Goal: Task Accomplishment & Management: Manage account settings

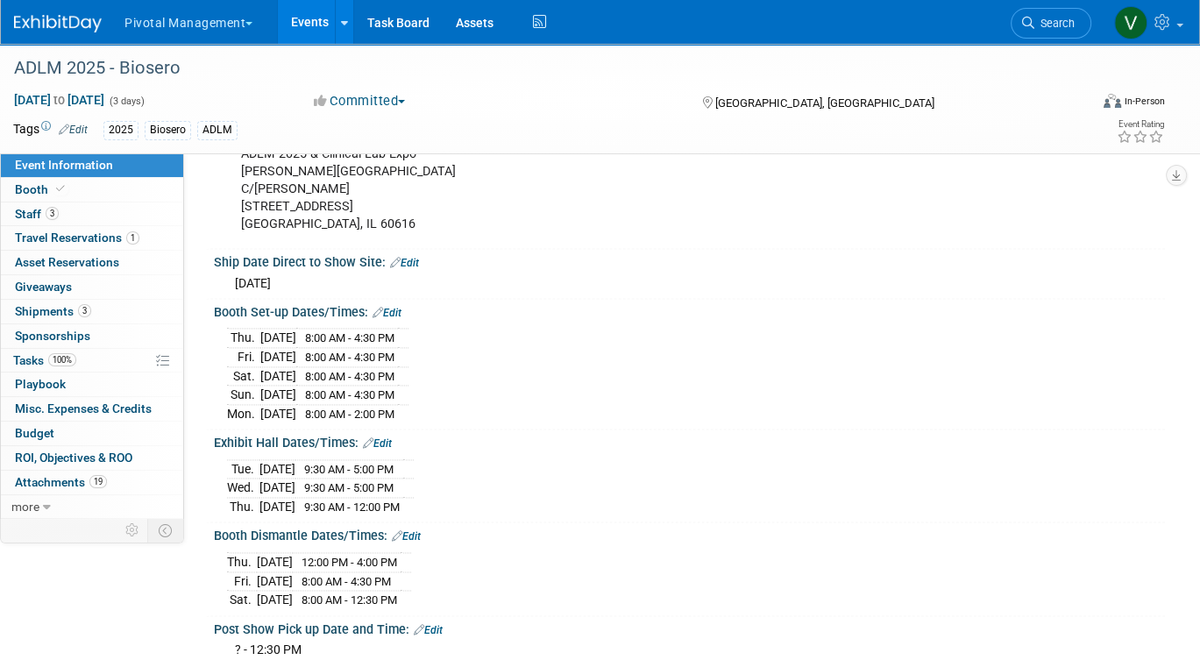
click at [294, 18] on link "Events" at bounding box center [310, 22] width 64 height 44
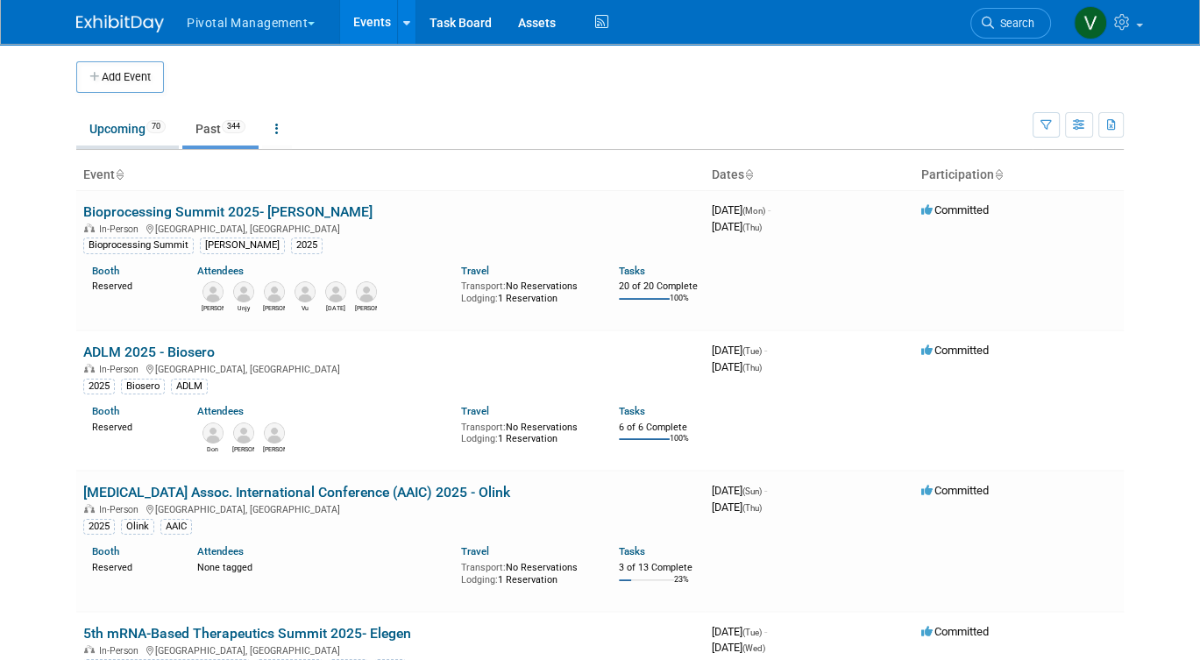
click at [113, 126] on link "Upcoming 70" at bounding box center [127, 128] width 103 height 33
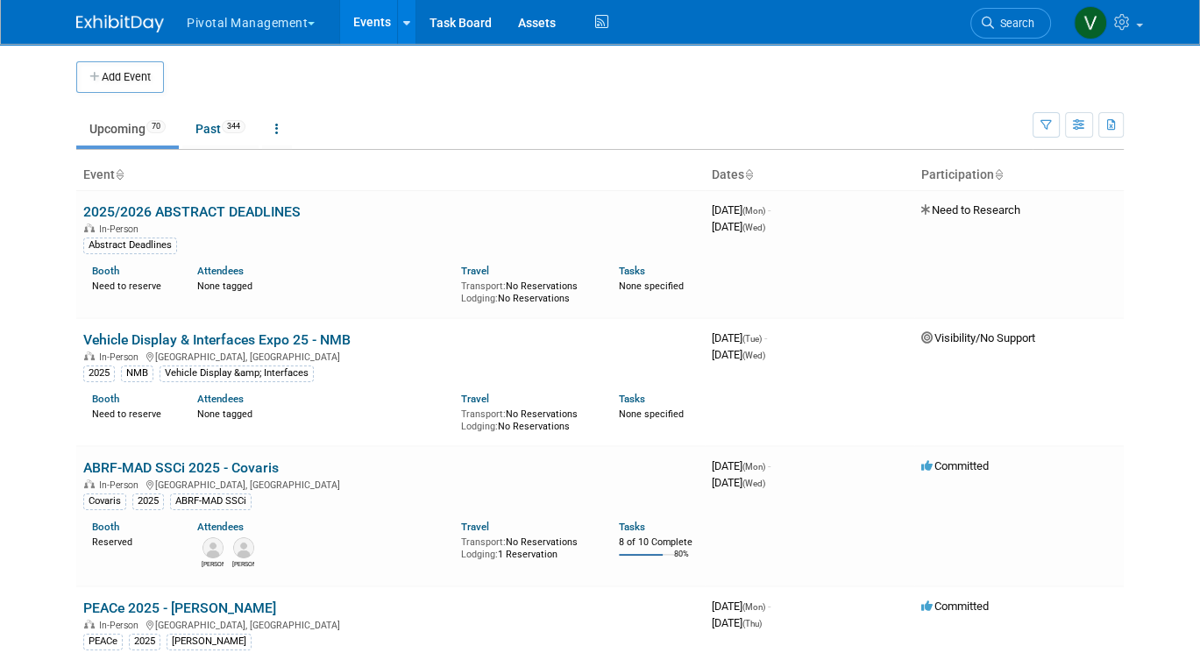
scroll to position [4005, 0]
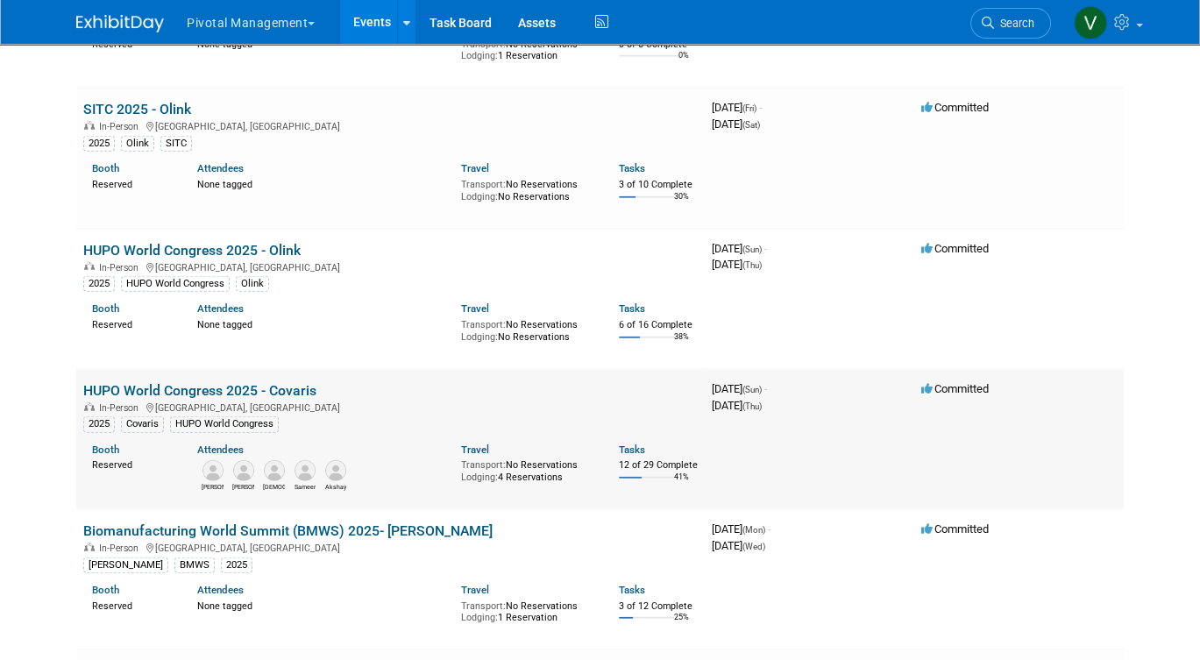
click at [186, 399] on link "HUPO World Congress 2025 - Covaris" at bounding box center [199, 390] width 233 height 17
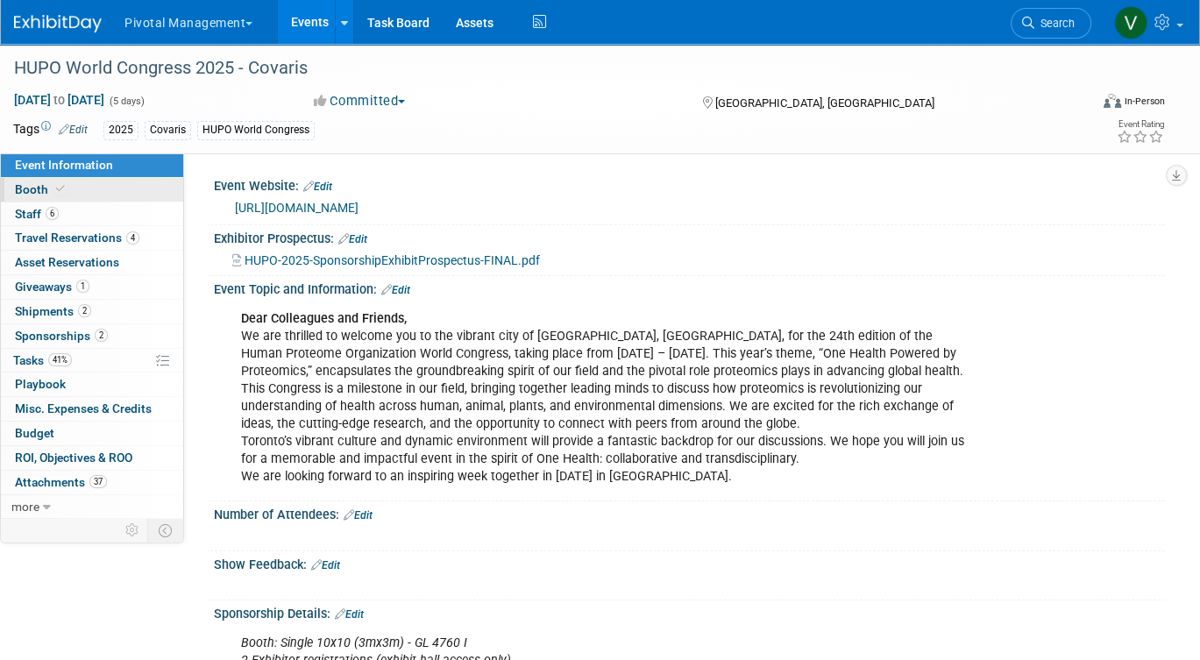
click at [107, 190] on link "Booth" at bounding box center [92, 190] width 182 height 24
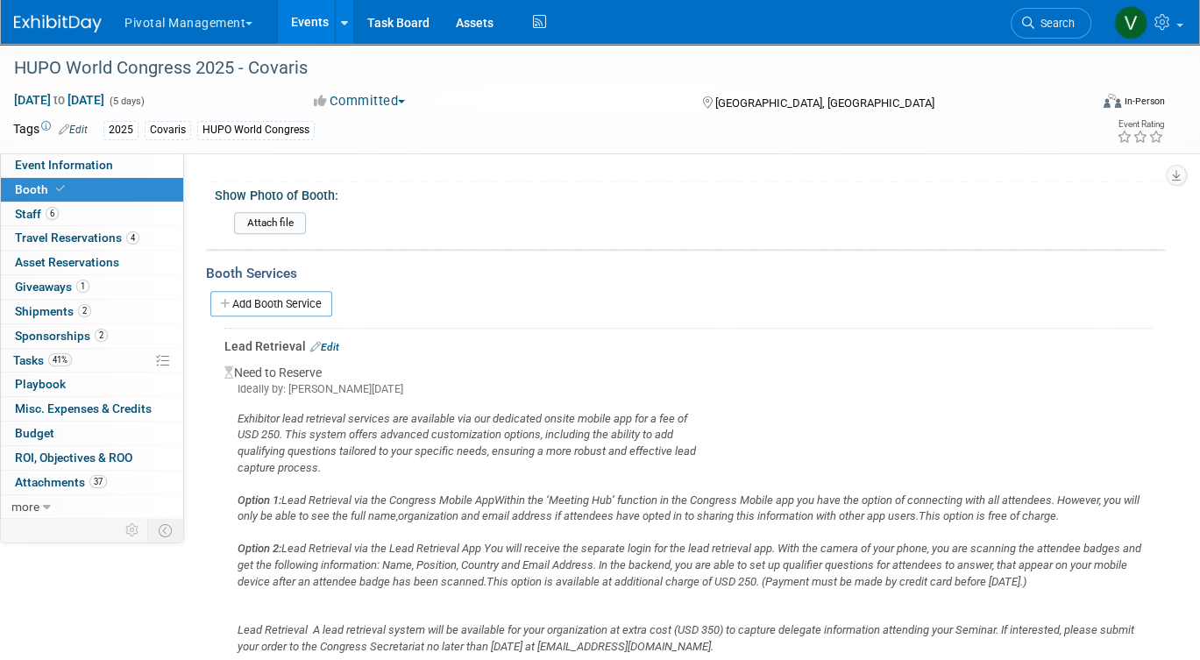
scroll to position [1589, 0]
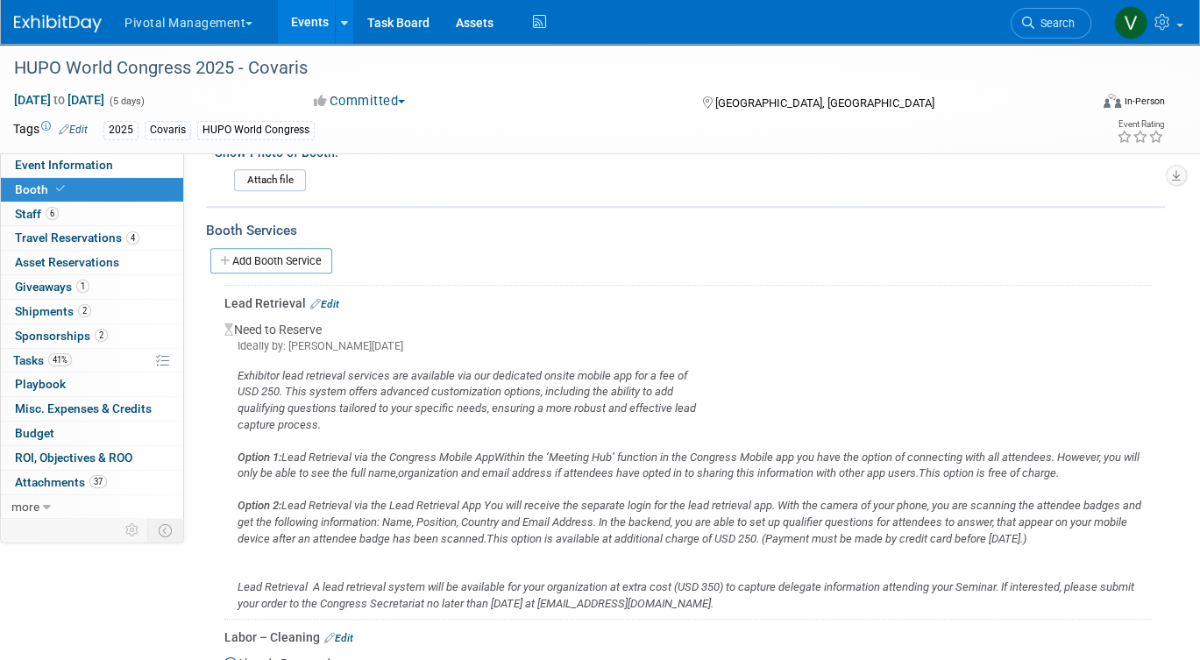
click at [335, 295] on div "Lead Retrieval Edit" at bounding box center [688, 304] width 928 height 18
click at [238, 369] on icon "Exhibitor lead retrieval services are available via our dedicated onsite mobile…" at bounding box center [463, 375] width 450 height 13
click at [331, 298] on link "Edit" at bounding box center [324, 304] width 29 height 12
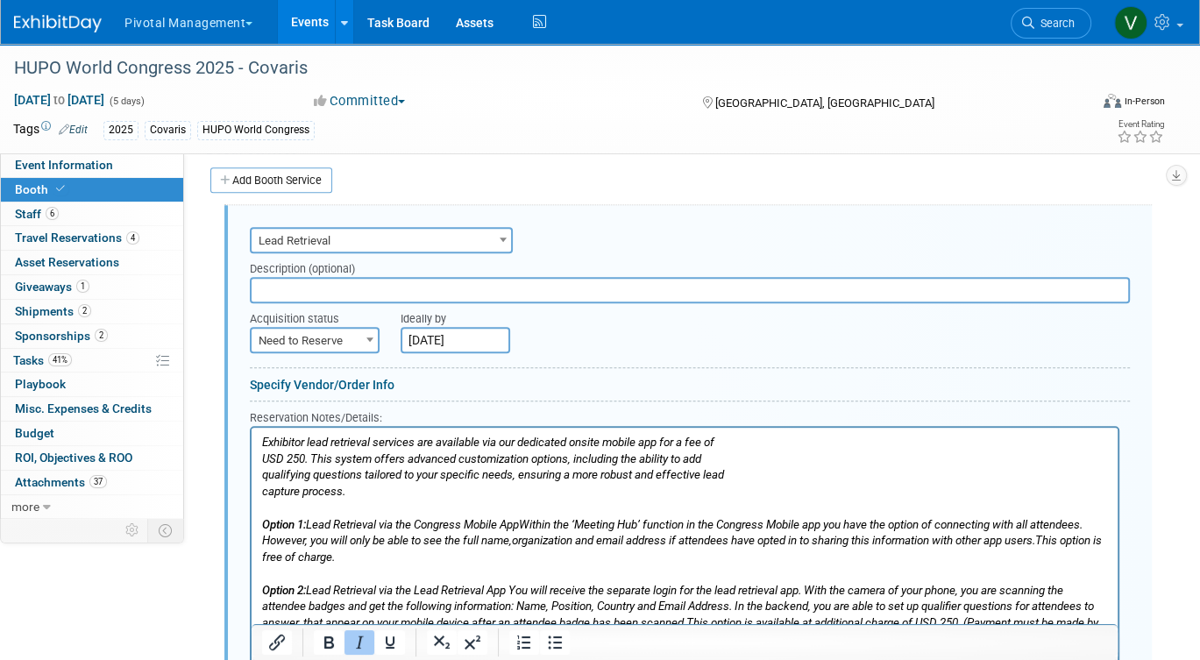
scroll to position [0, 0]
click at [259, 443] on html "Exhibitor lead retrieval services are available via our dedicated onsite mobile…" at bounding box center [685, 570] width 866 height 286
click at [262, 443] on icon "Exhibitor lead retrieval services are available via our dedicated onsite mobile…" at bounding box center [488, 441] width 452 height 13
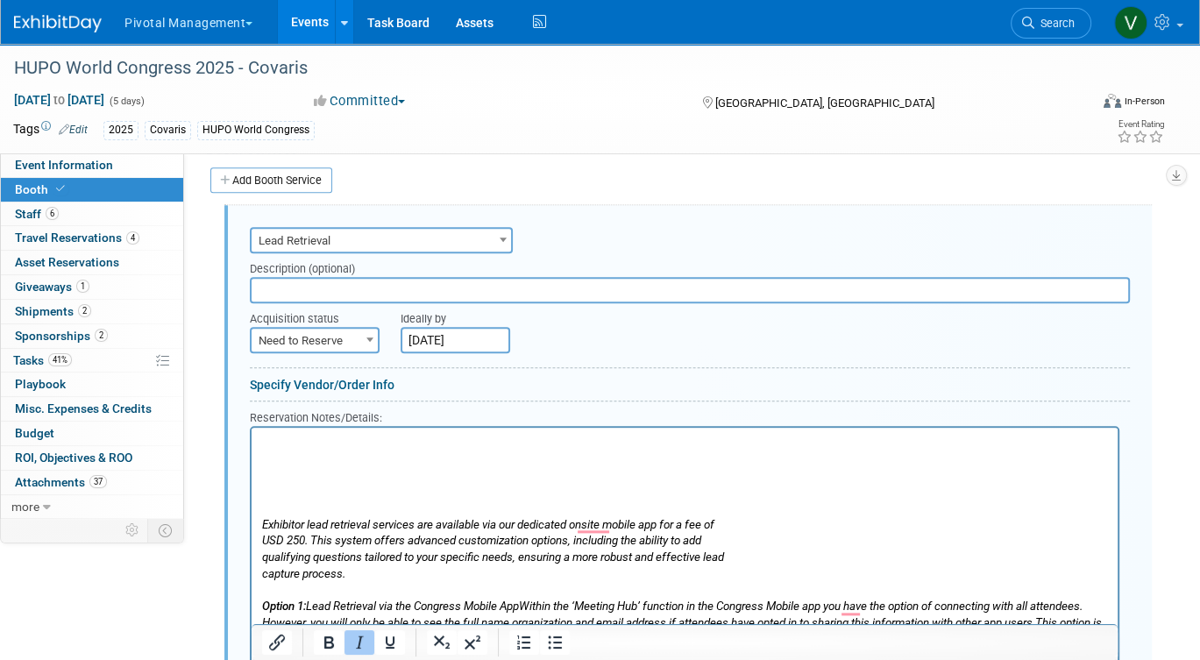
click at [270, 438] on p "Exhibitor lead retrieval services are available via our dedicated onsite mobile…" at bounding box center [685, 614] width 846 height 361
paste body "To enrich screen reader interactions, please activate Accessibility in Grammarl…"
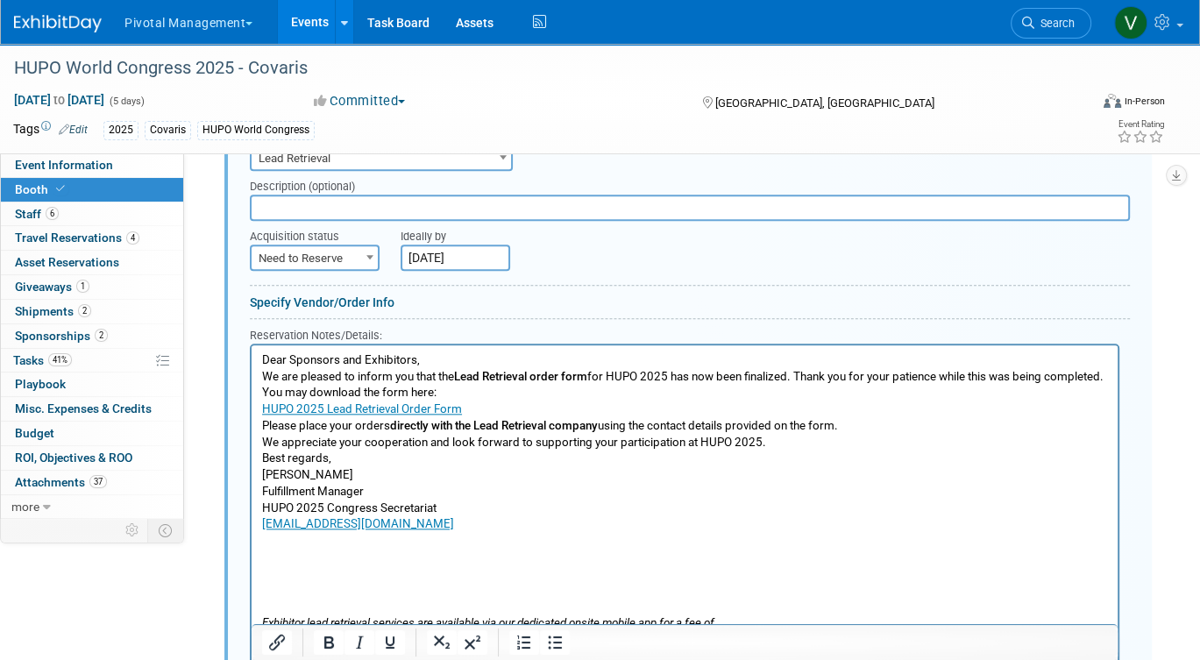
scroll to position [1847, 0]
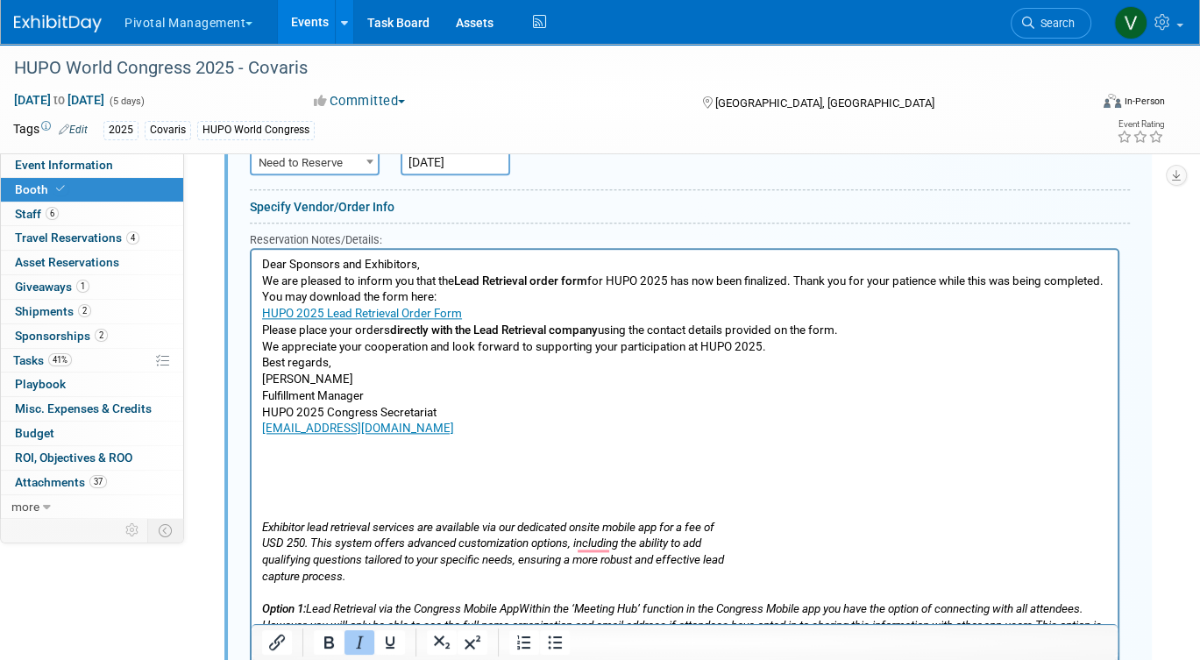
click at [306, 500] on p "Exhibitor lead retrieval services are available via our dedicated onsite mobile…" at bounding box center [685, 617] width 846 height 361
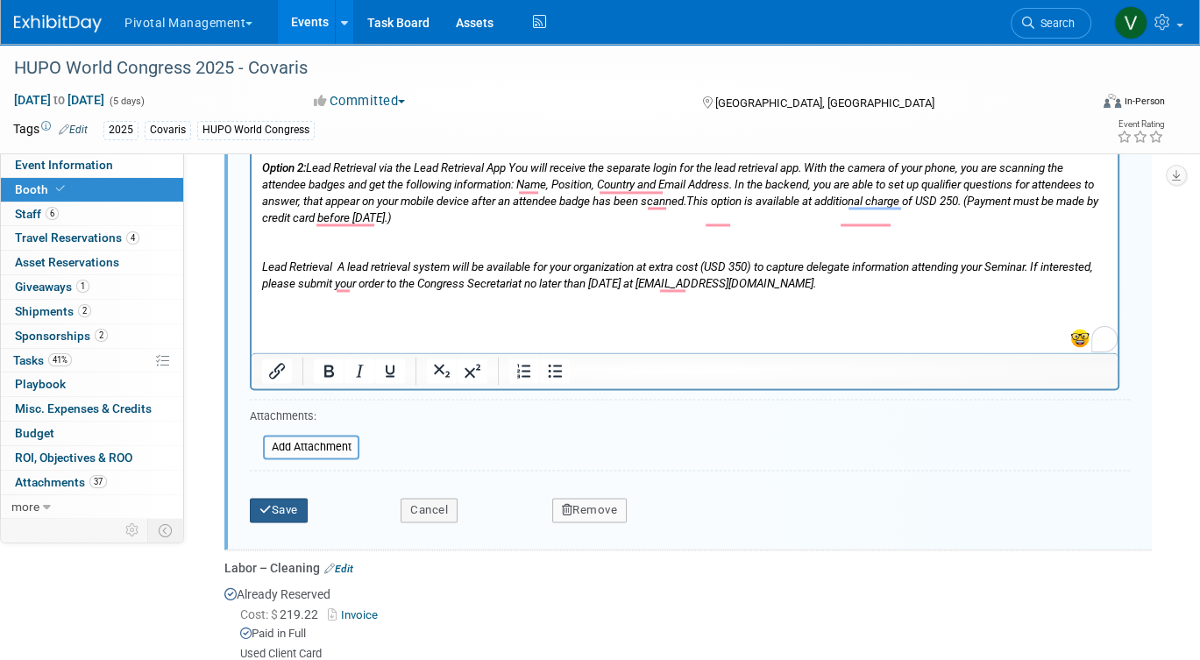
click at [282, 502] on button "Save" at bounding box center [279, 510] width 58 height 25
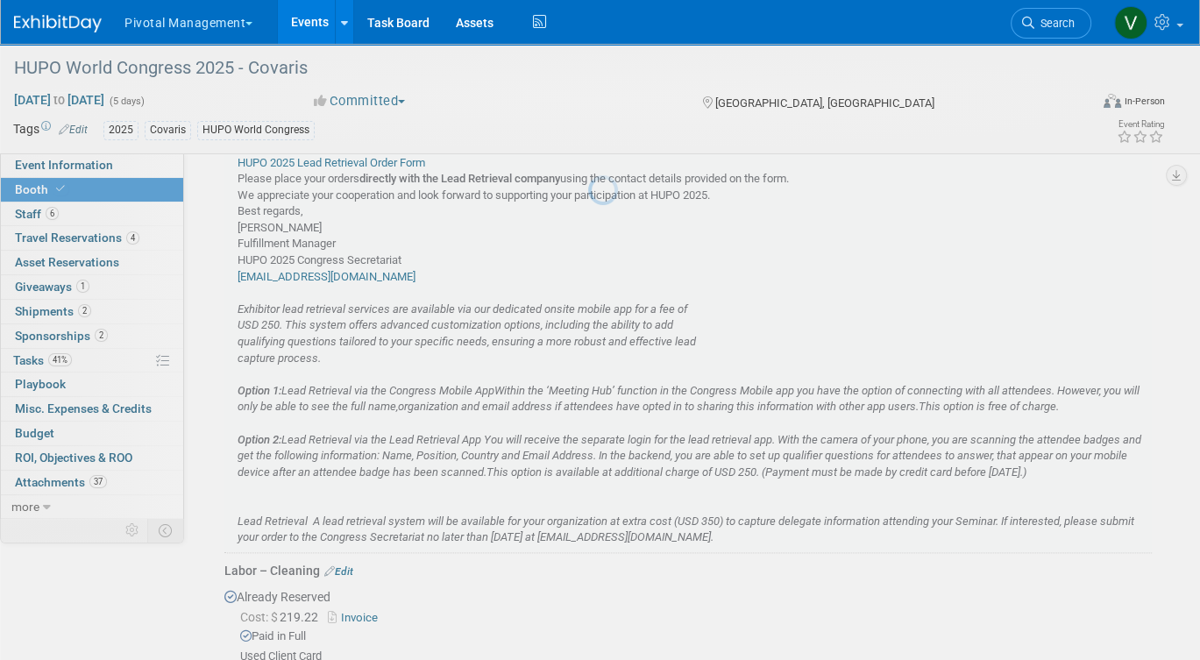
scroll to position [1669, 0]
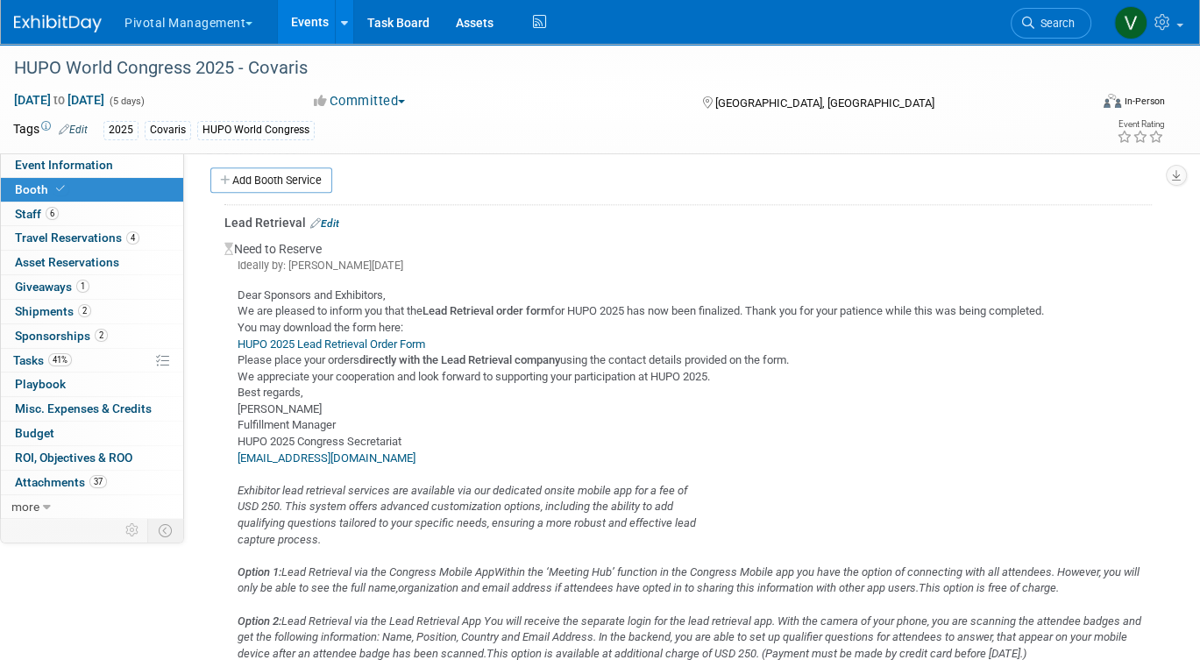
click at [311, 23] on link "Events" at bounding box center [310, 22] width 64 height 44
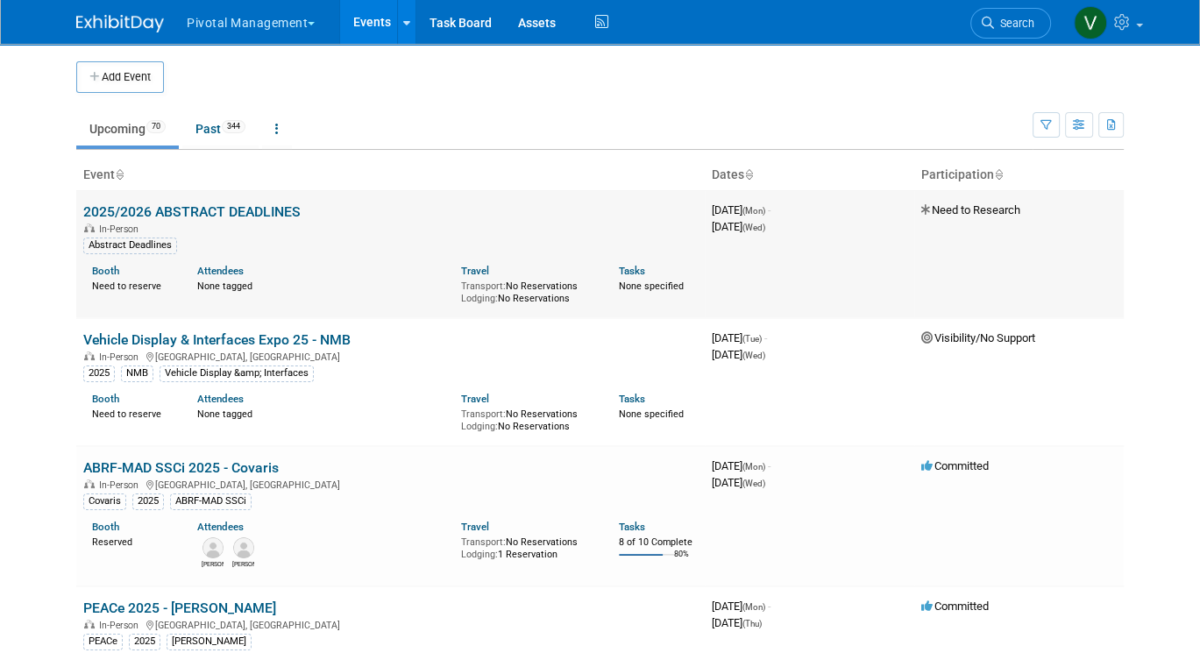
scroll to position [4005, 0]
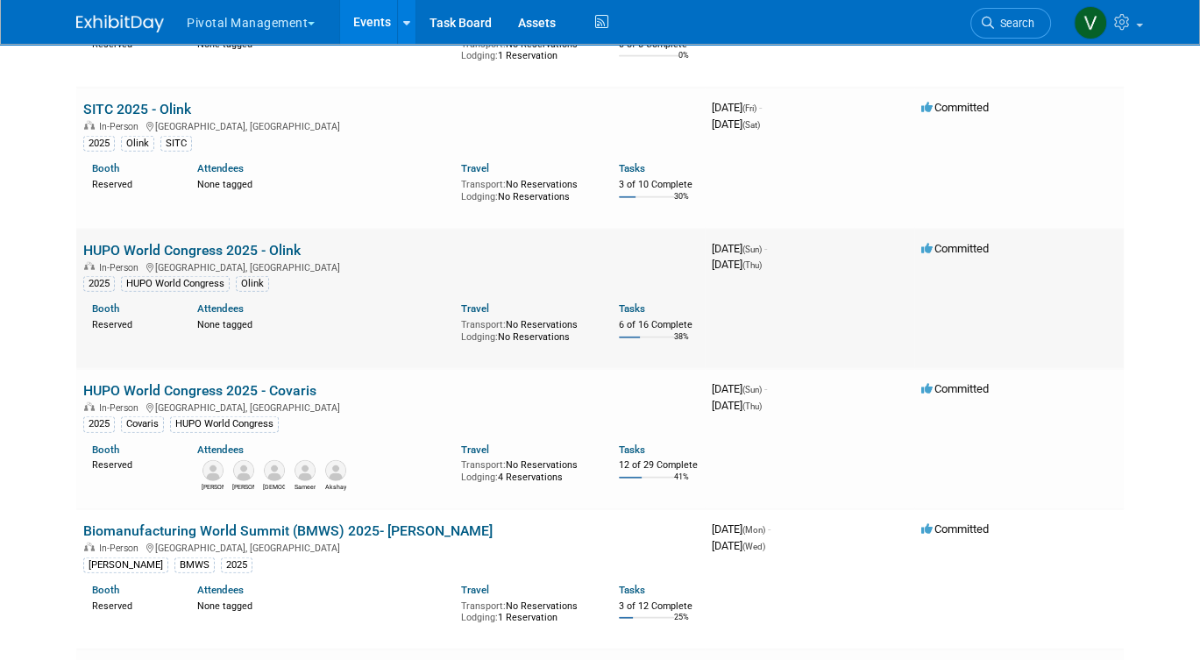
click at [203, 319] on td "HUPO World Congress 2025 - Olink In-Person Toronto, Canada 2025 HUPO World Cong…" at bounding box center [390, 299] width 629 height 140
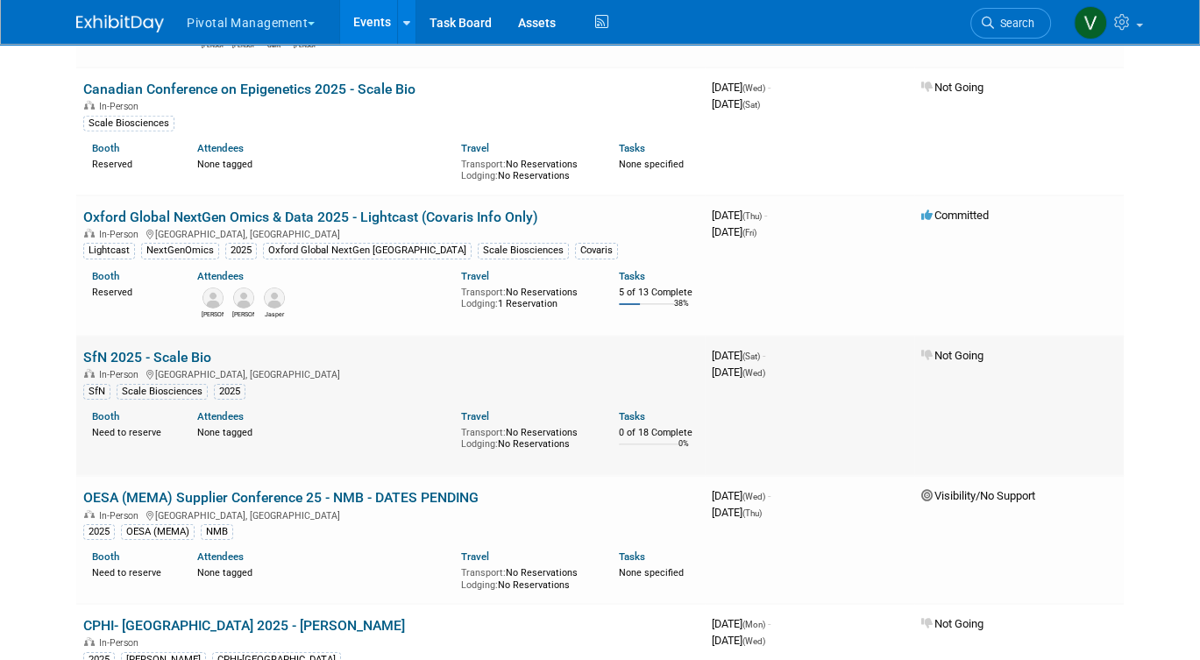
scroll to position [6032, 0]
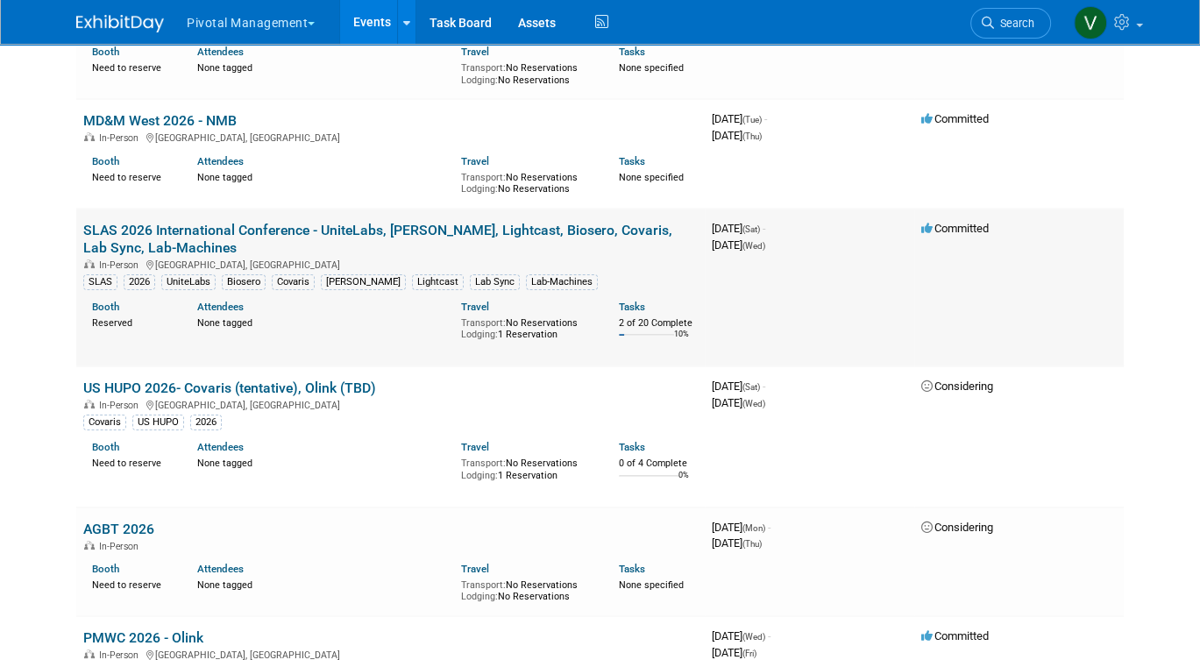
click at [208, 256] on link "SLAS 2026 International Conference - UniteLabs, [PERSON_NAME], Lightcast, Biose…" at bounding box center [377, 239] width 589 height 34
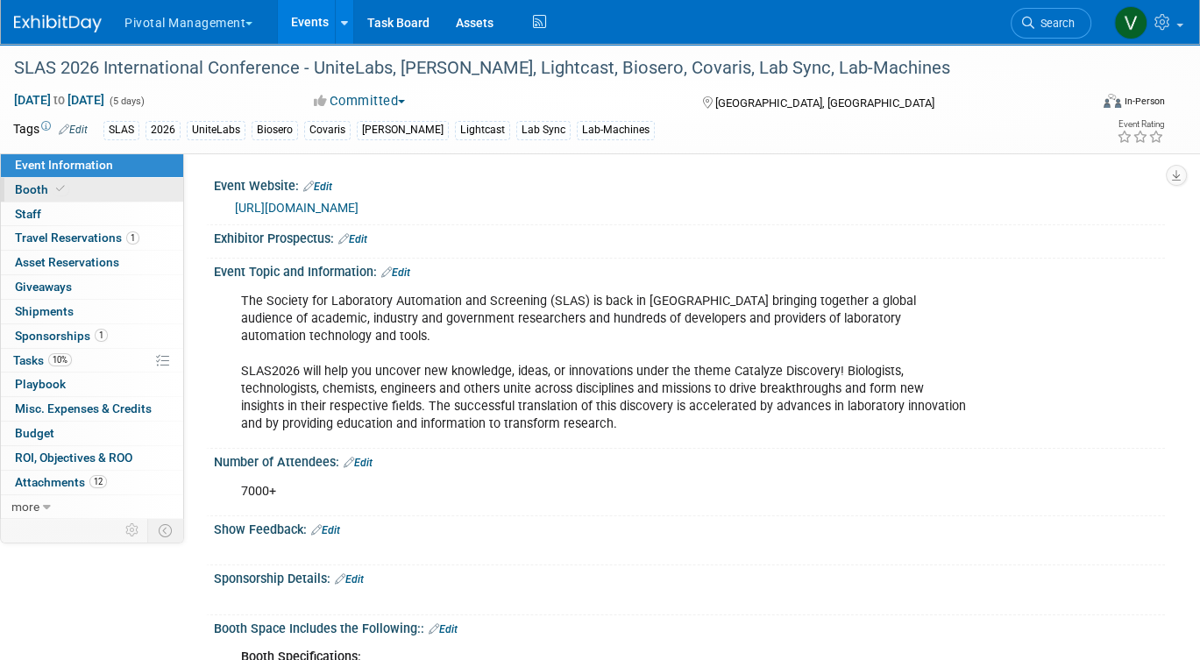
click at [126, 193] on link "Booth" at bounding box center [92, 190] width 182 height 24
select select "Yes"
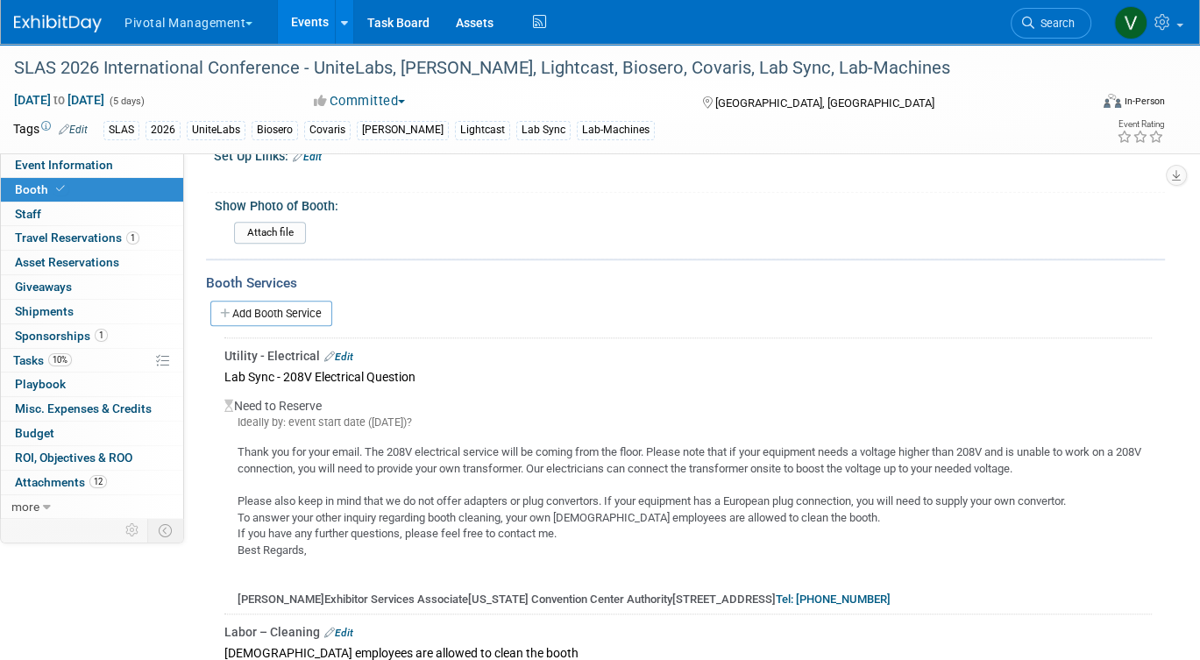
scroll to position [1262, 0]
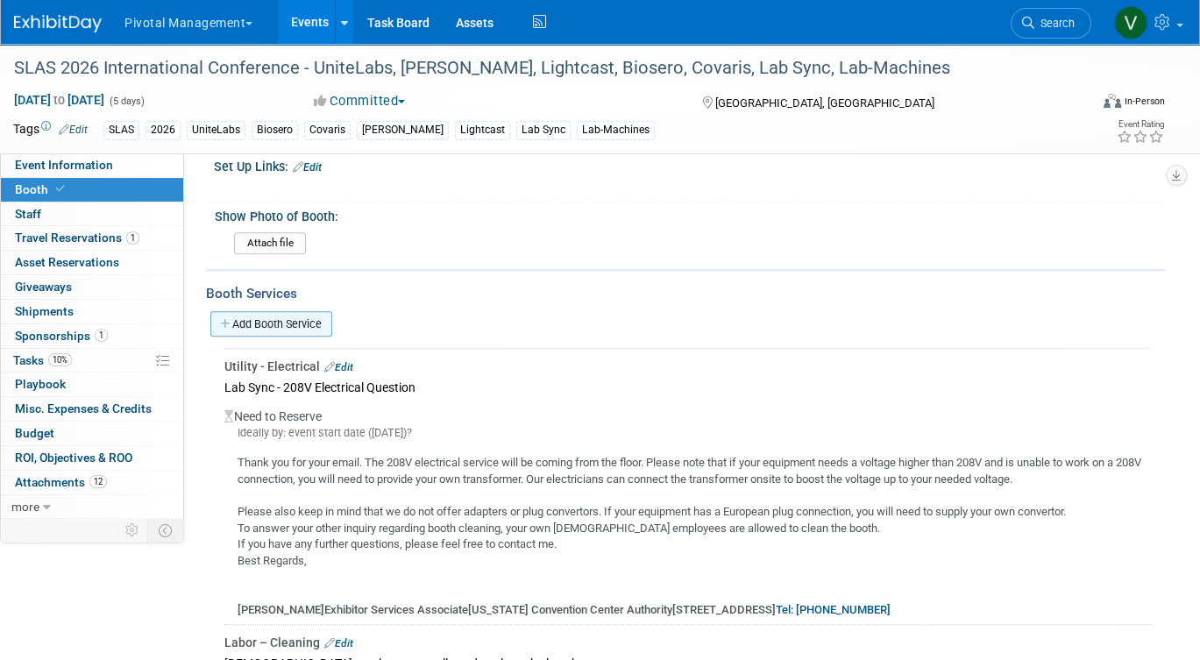
click at [301, 311] on link "Add Booth Service" at bounding box center [271, 323] width 122 height 25
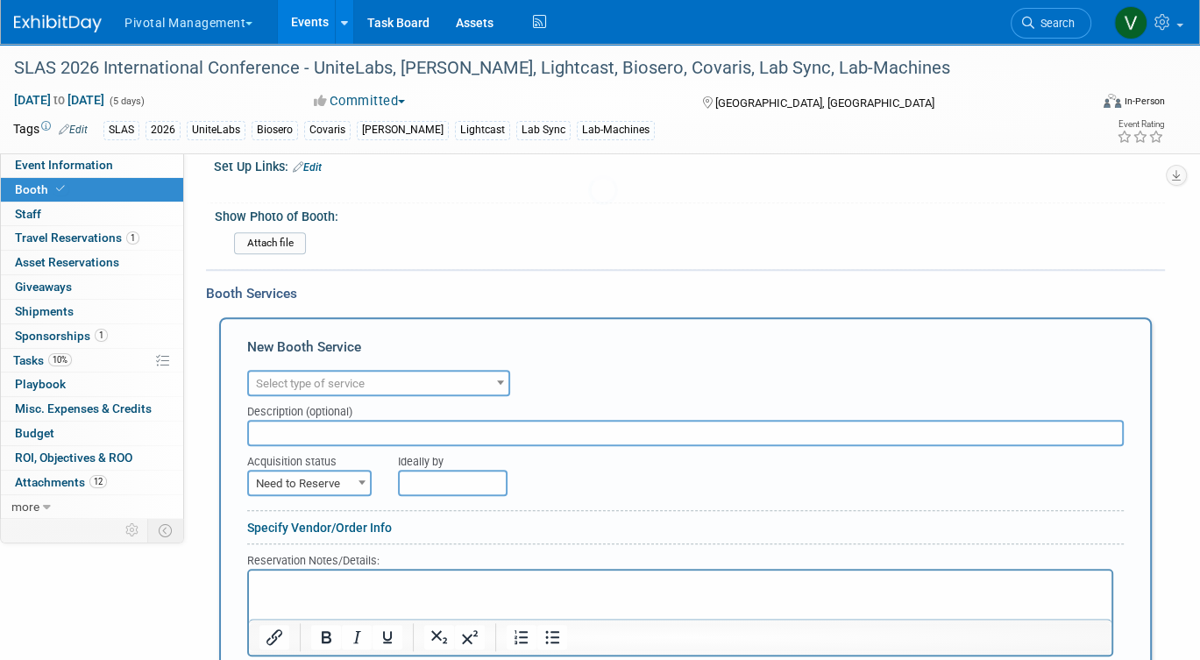
scroll to position [0, 0]
click at [324, 366] on div "Audio / Video Carpet / Flooring Catering / Food / Beverage Floral / Decorative …" at bounding box center [685, 381] width 877 height 31
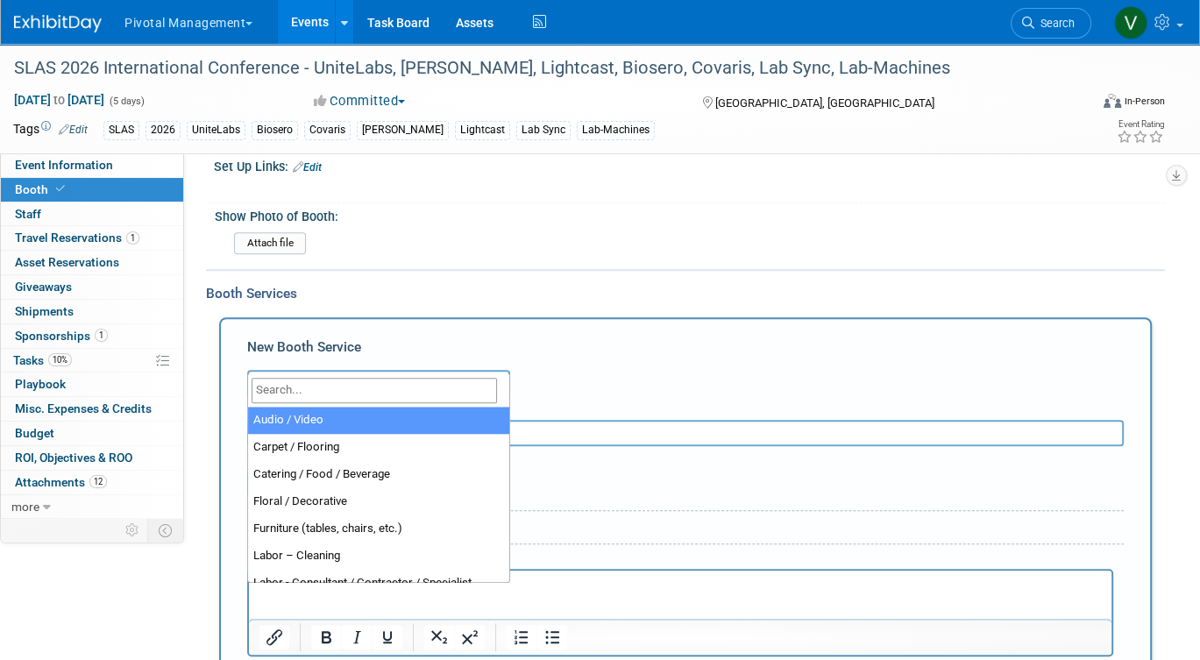
click at [324, 377] on span "Select type of service" at bounding box center [310, 383] width 109 height 13
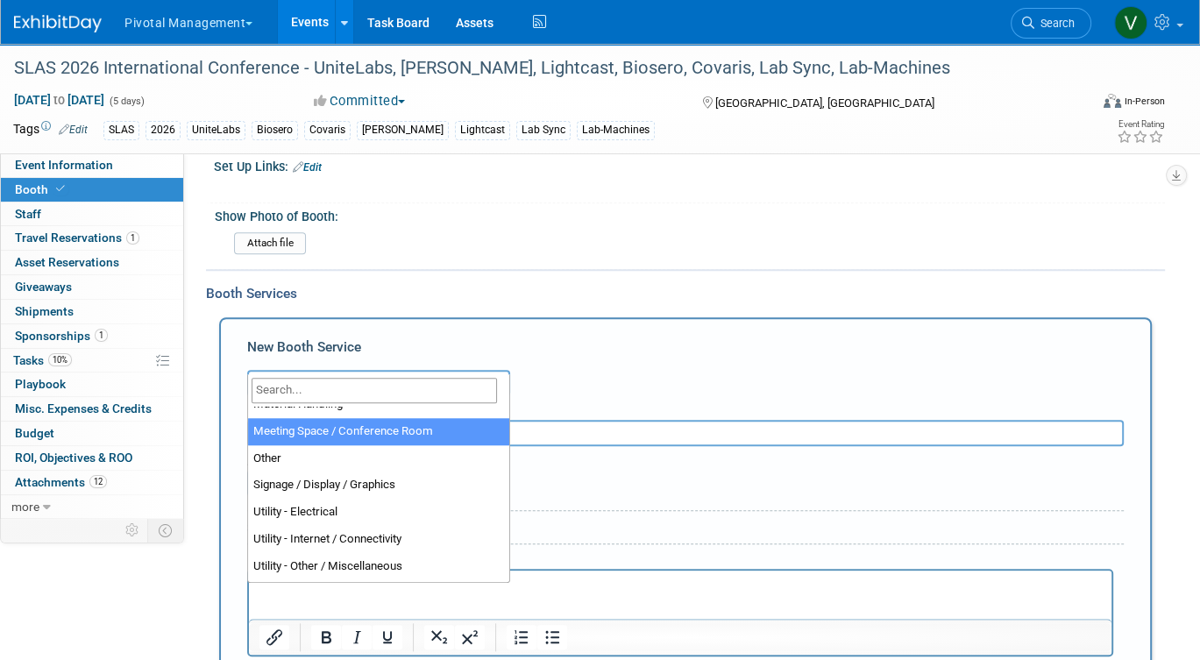
scroll to position [450, 0]
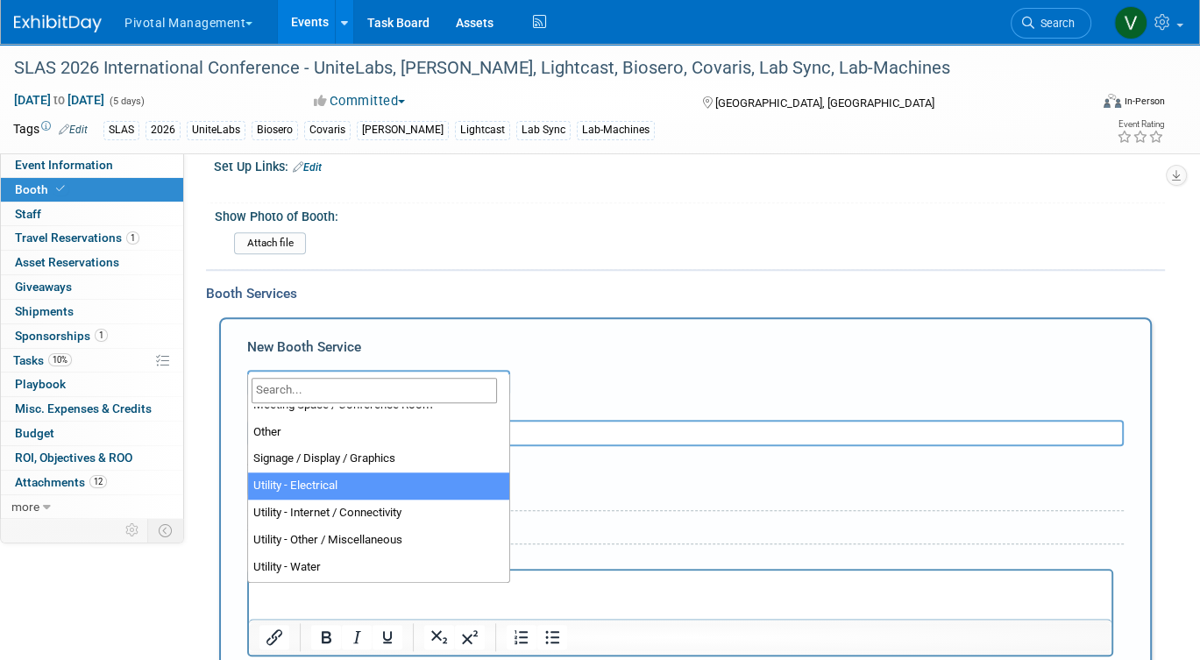
select select "8"
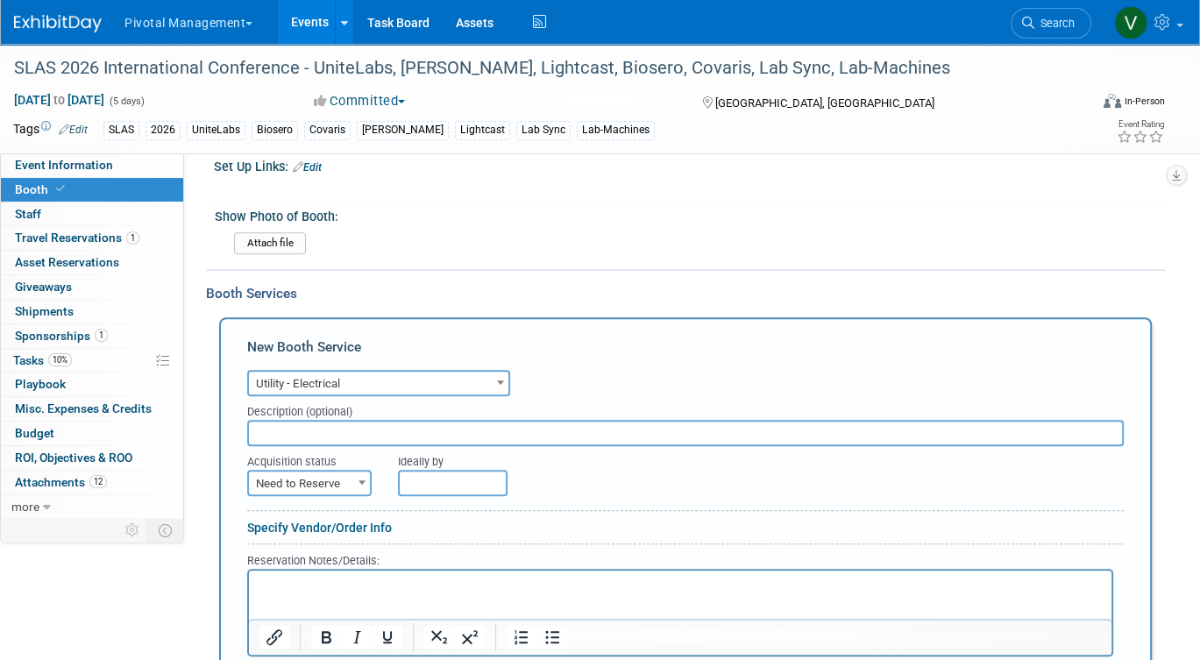
click at [338, 569] on div at bounding box center [680, 613] width 866 height 88
click at [337, 576] on html at bounding box center [680, 583] width 863 height 24
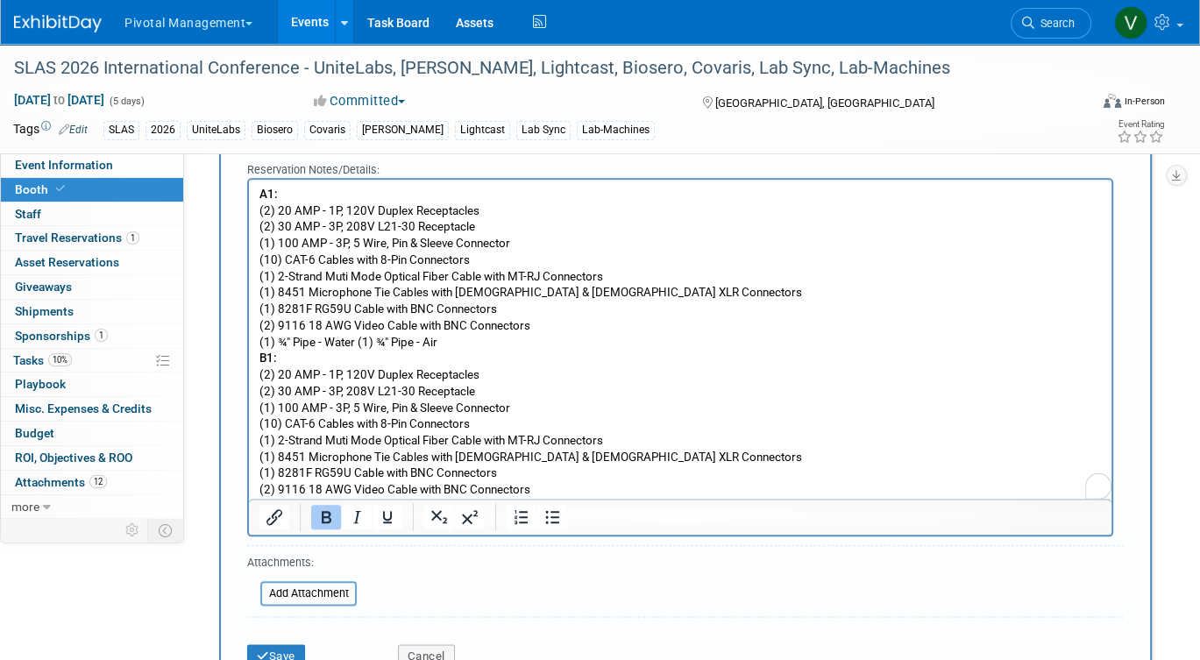
scroll to position [1669, 0]
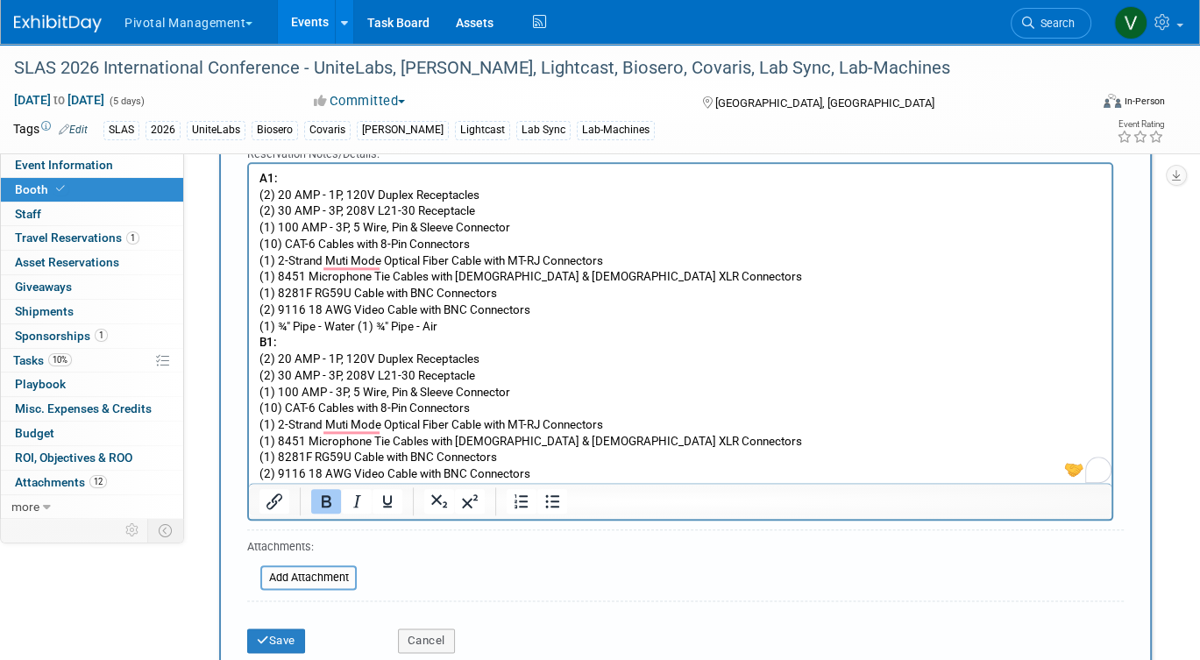
click at [496, 338] on p "A1: (2) 20 AMP - 1P, 120V Duplex Receptacles (2) 30 AMP - 3P, 208V L21-30 Recep…" at bounding box center [681, 327] width 843 height 312
click at [497, 337] on p "A1: (2) 20 AMP - 1P, 120V Duplex Receptacles (2) 30 AMP - 3P, 208V L21-30 Recep…" at bounding box center [681, 327] width 843 height 312
click at [494, 327] on p "A1: (2) 20 AMP - 1P, 120V Duplex Receptacles (2) 30 AMP - 3P, 208V L21-30 Recep…" at bounding box center [681, 327] width 843 height 312
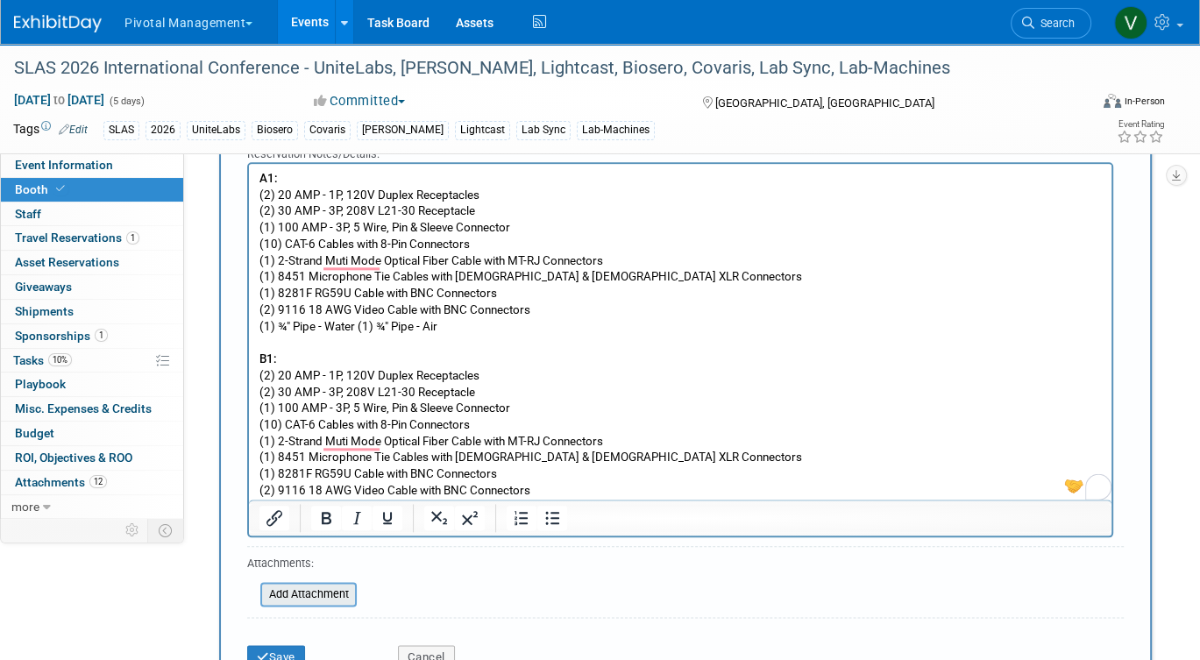
click at [330, 584] on input "file" at bounding box center [250, 594] width 209 height 21
type input "C:\fakepath\#1220 Floor Ports.png"
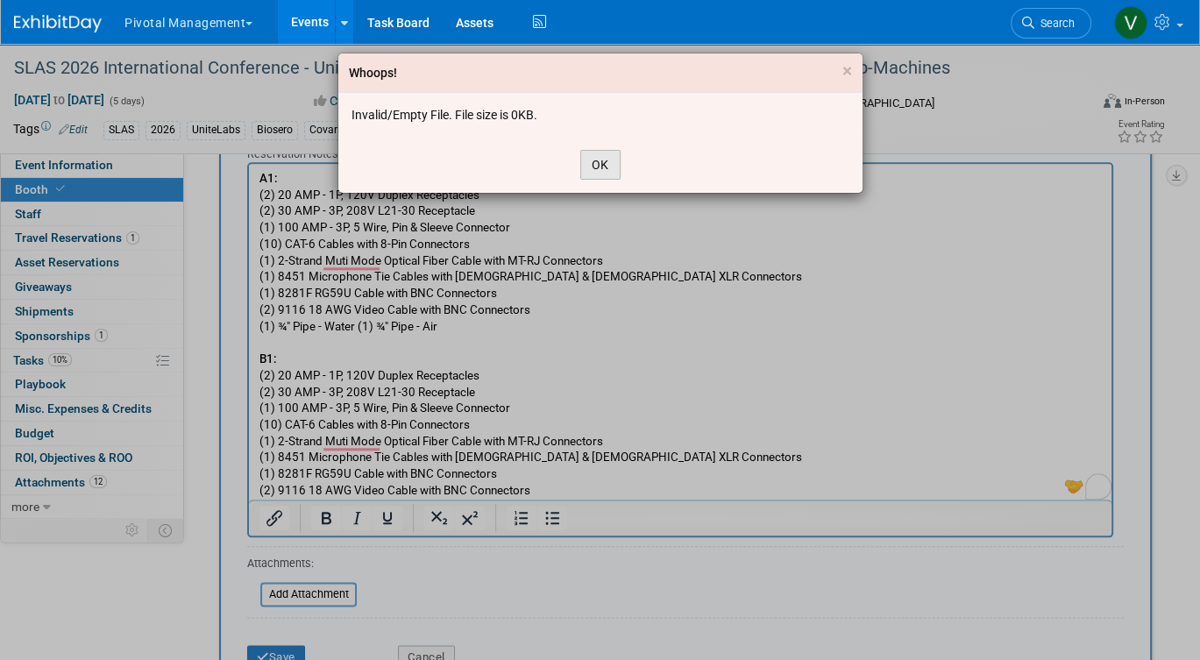
click at [594, 158] on button "OK" at bounding box center [600, 165] width 40 height 30
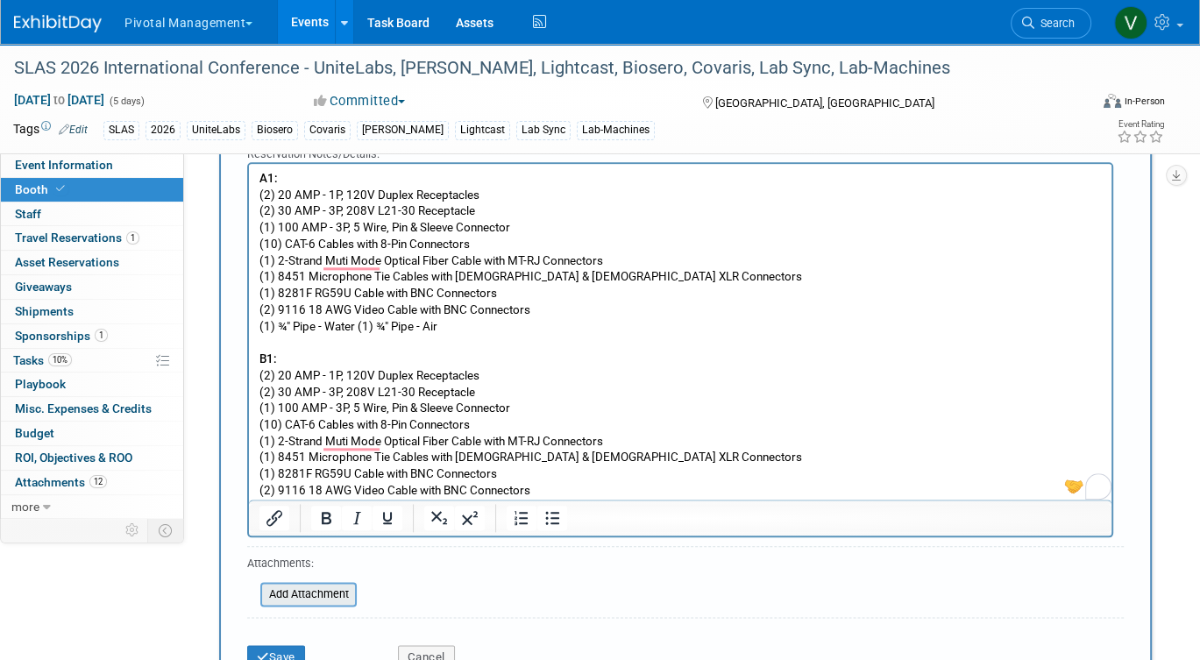
click at [309, 584] on input "file" at bounding box center [250, 594] width 209 height 21
click at [340, 584] on input "file" at bounding box center [250, 594] width 209 height 21
click at [334, 584] on input "file" at bounding box center [250, 594] width 209 height 21
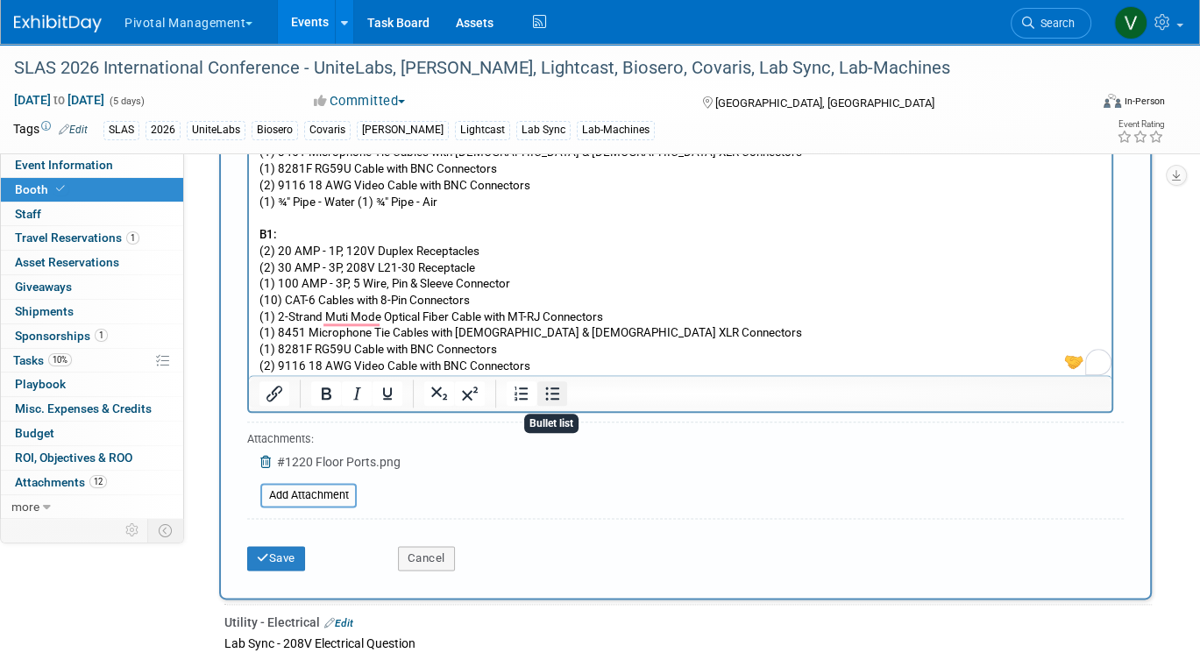
scroll to position [1802, 0]
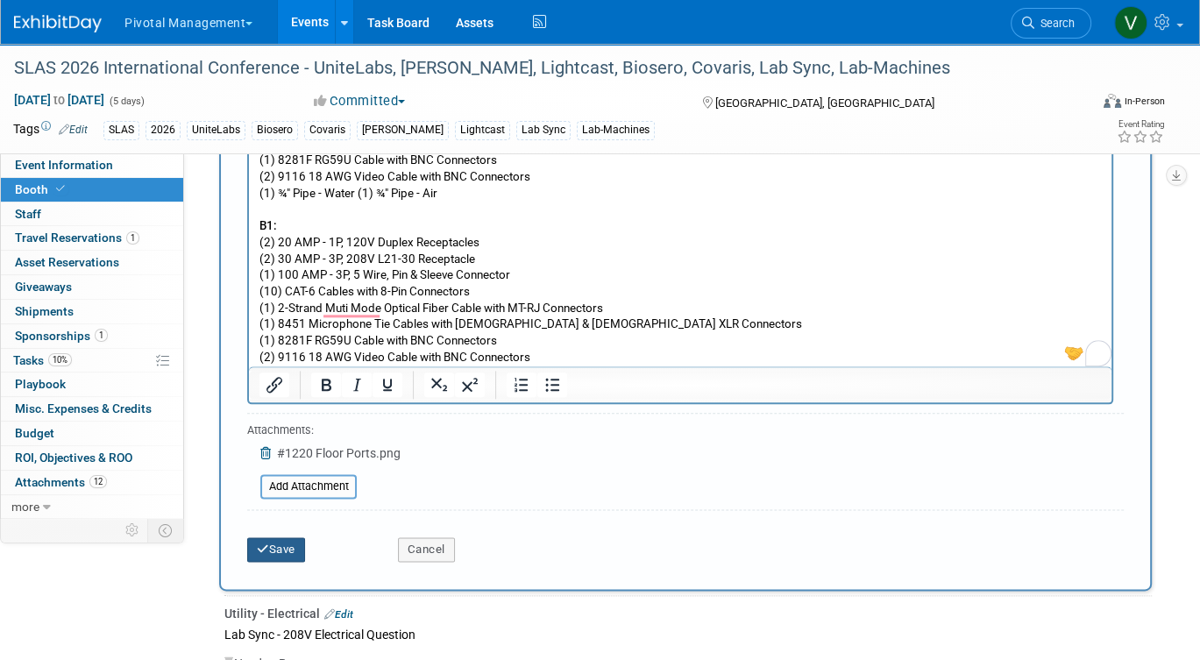
click at [283, 537] on button "Save" at bounding box center [276, 549] width 58 height 25
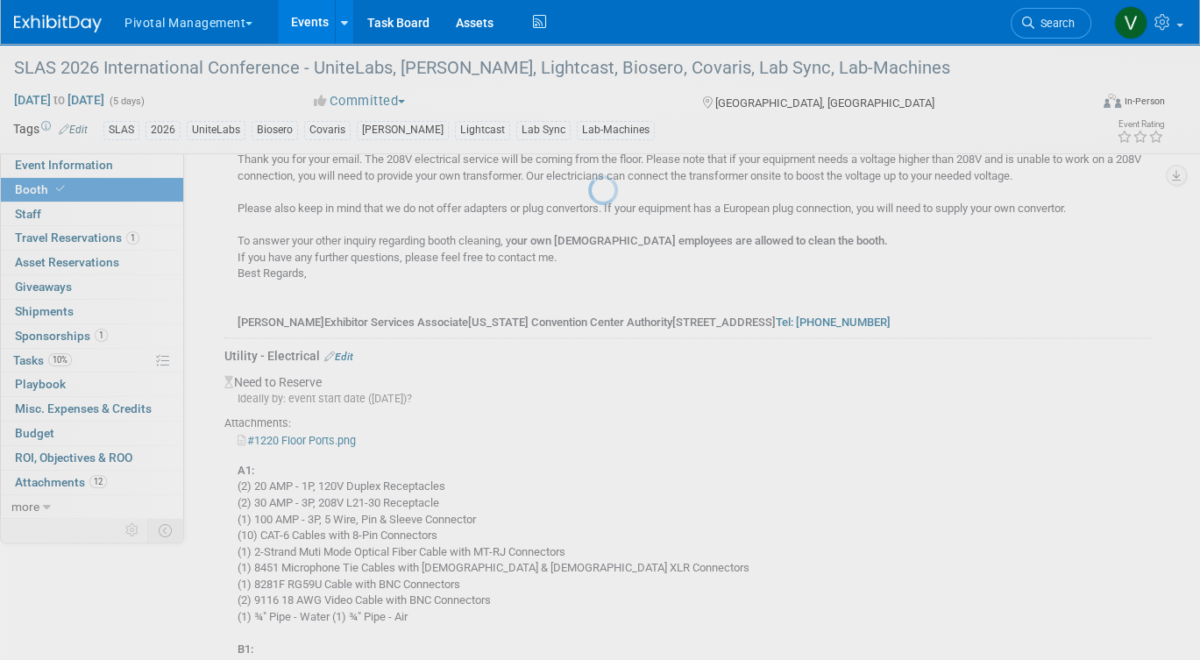
scroll to position [1972, 0]
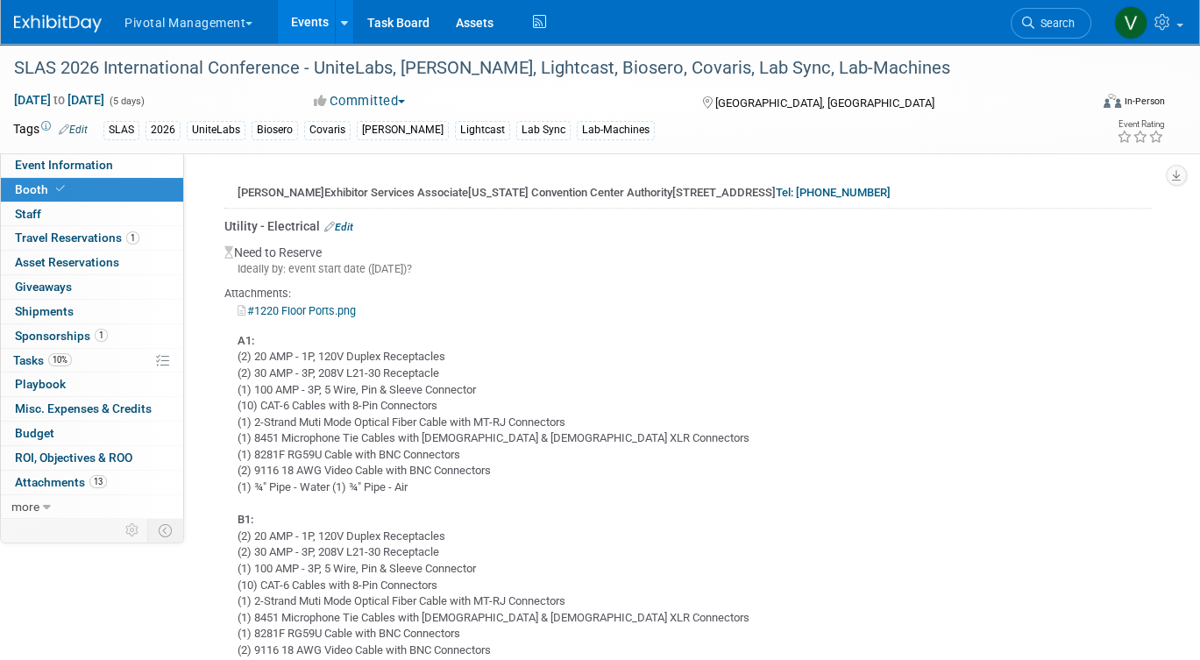
click at [302, 27] on link "Events" at bounding box center [310, 22] width 64 height 44
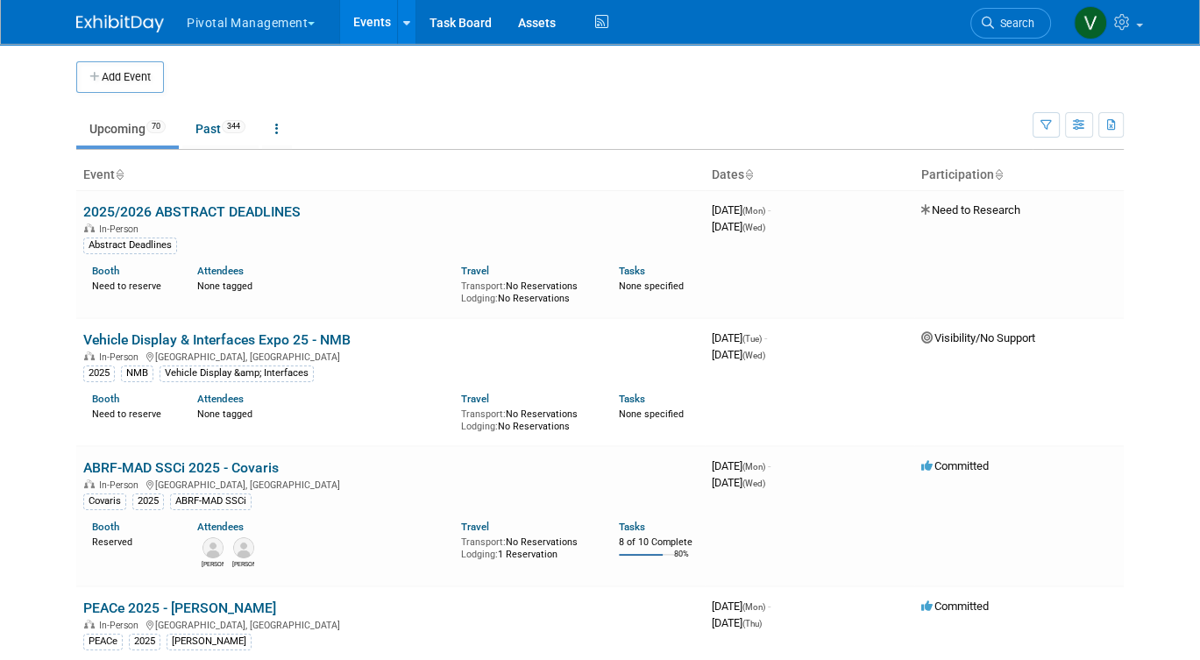
scroll to position [4581, 0]
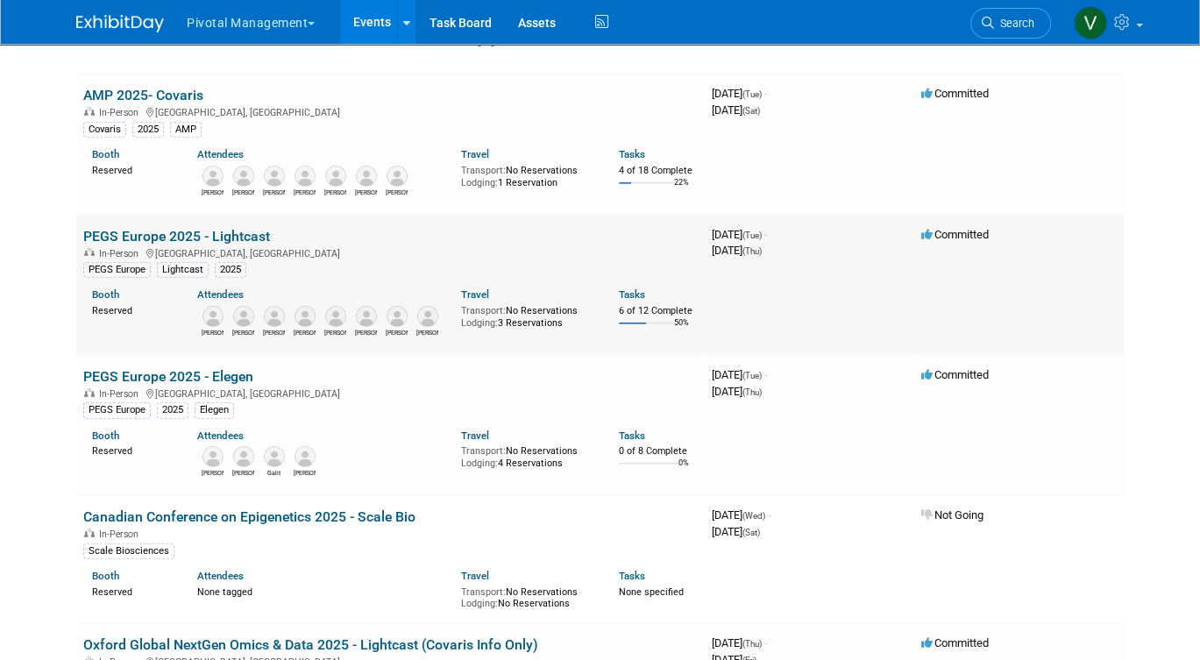
click at [183, 245] on link "PEGS Europe 2025 - Lightcast" at bounding box center [176, 236] width 187 height 17
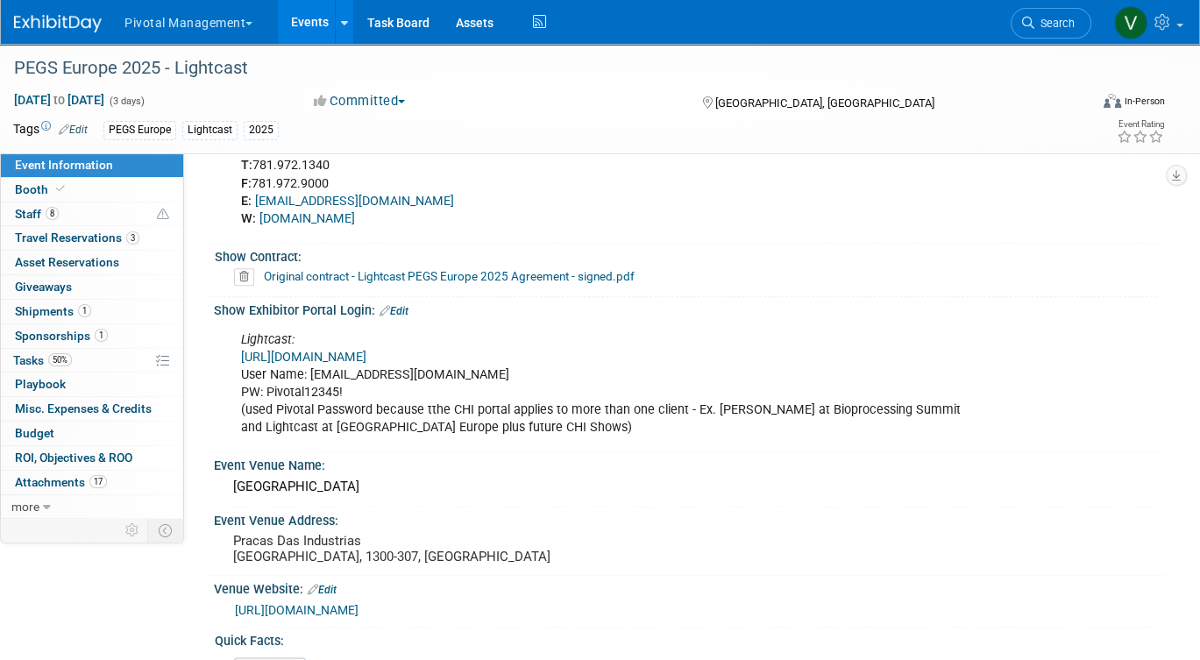
scroll to position [1603, 0]
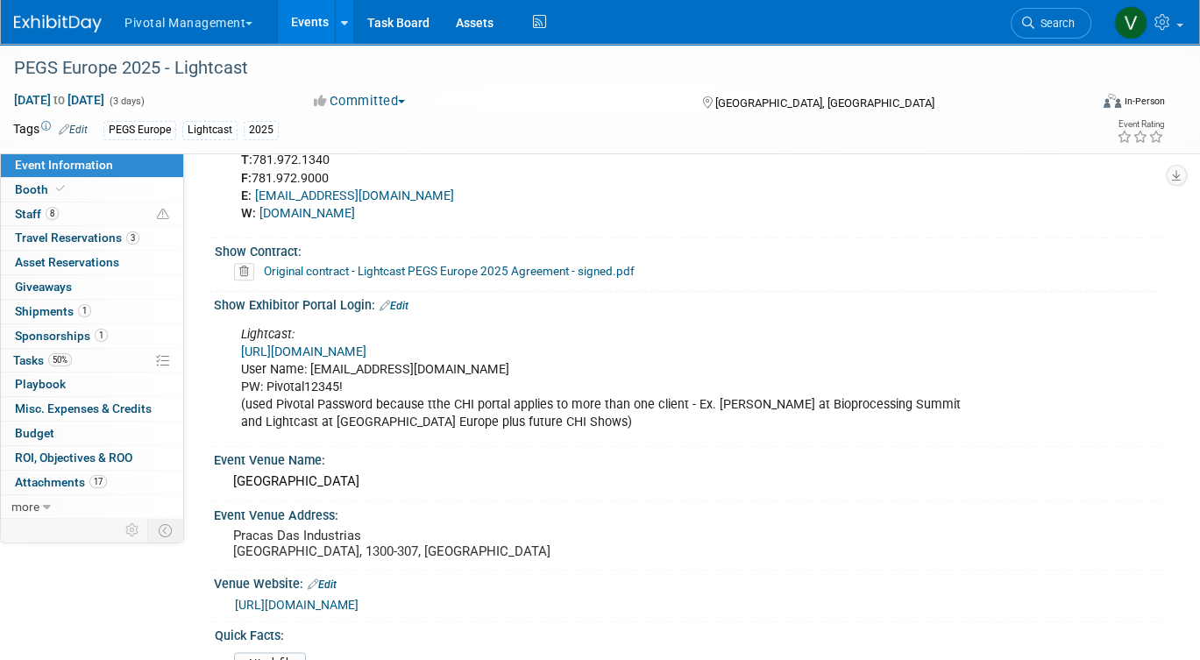
click at [346, 345] on link "[URL][DOMAIN_NAME]" at bounding box center [303, 352] width 125 height 15
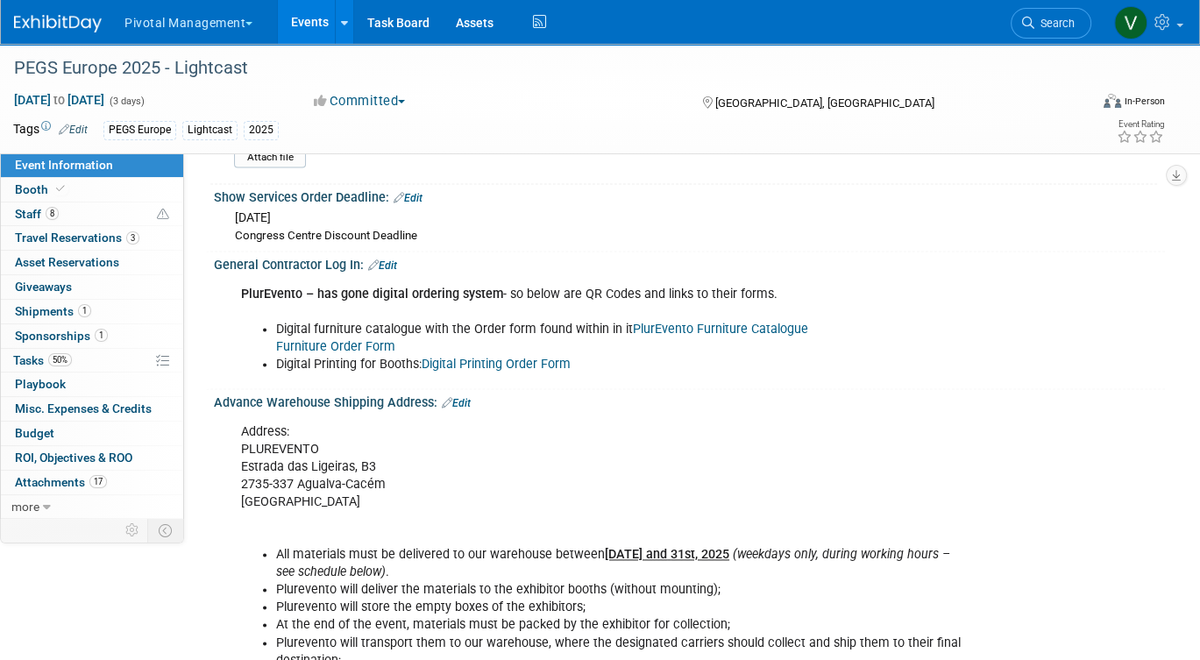
scroll to position [2108, 0]
click at [453, 288] on b "PlurEvento – has gone digital ordering system" at bounding box center [372, 295] width 262 height 15
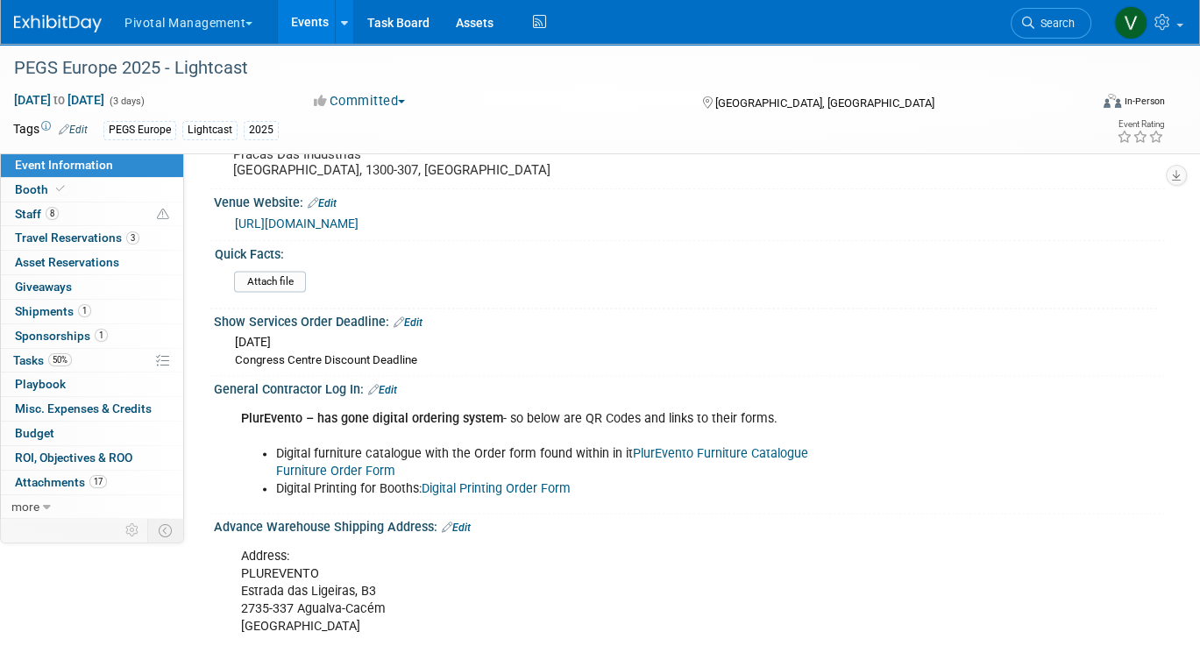
scroll to position [1986, 0]
click at [648, 445] on link "PlurEvento Furniture Catalogue" at bounding box center [720, 452] width 175 height 15
click at [470, 480] on link "Digital Printing Order Form" at bounding box center [496, 487] width 149 height 15
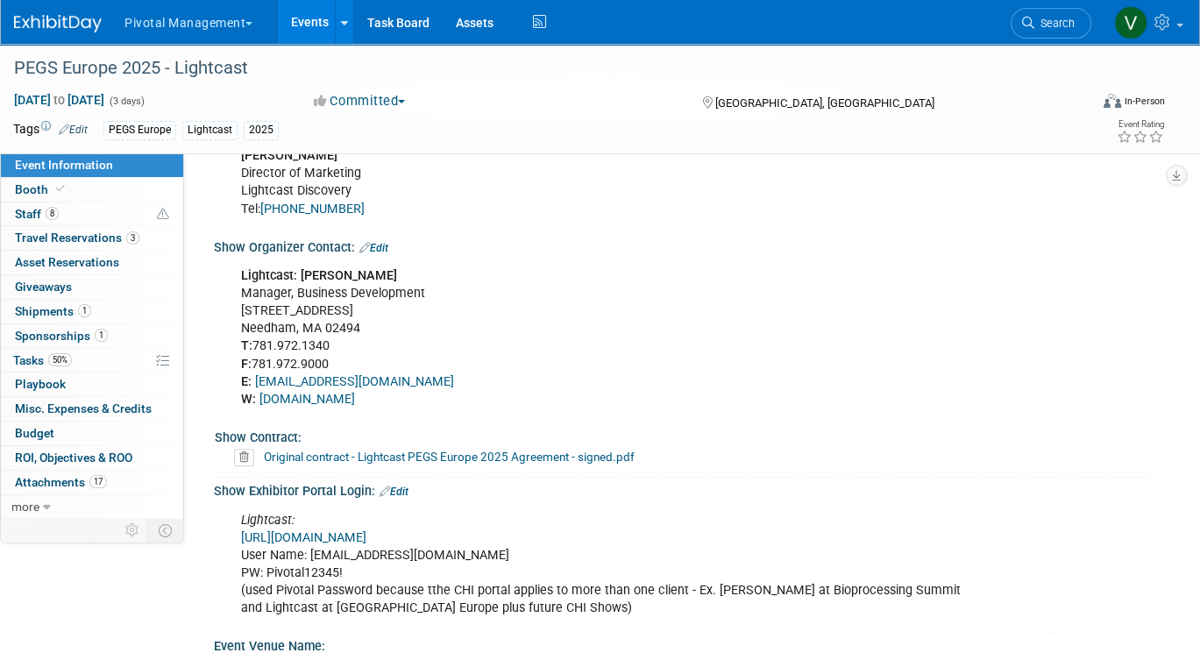
scroll to position [1406, 0]
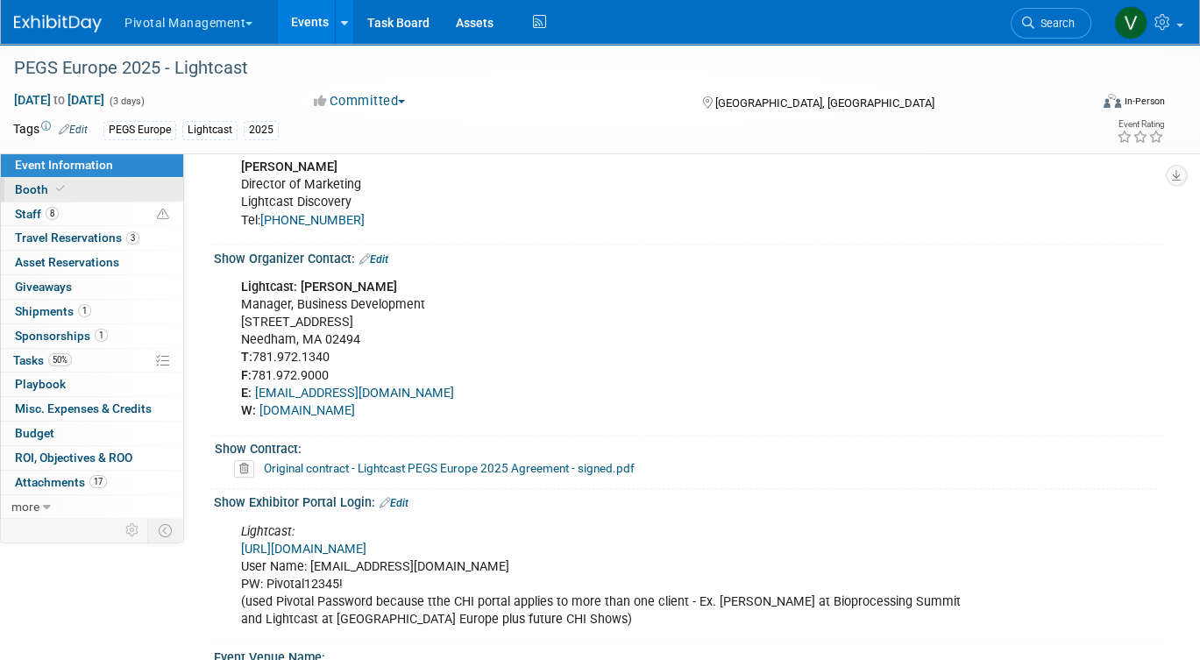
click at [80, 189] on link "Booth" at bounding box center [92, 190] width 182 height 24
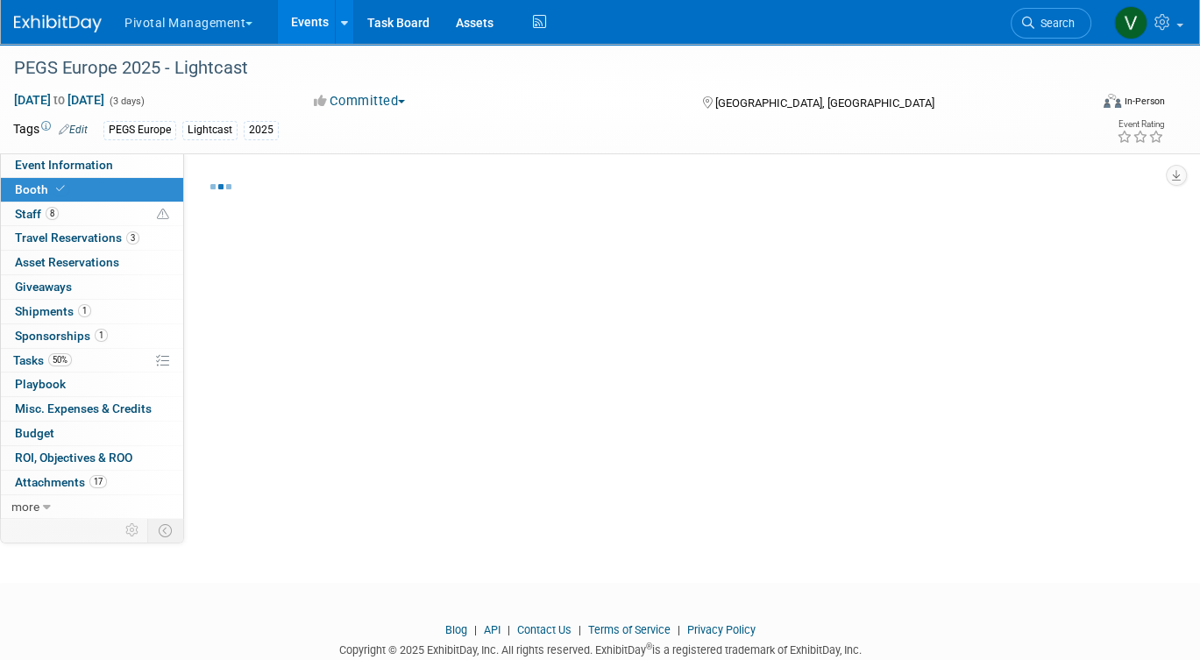
select select "Yes"
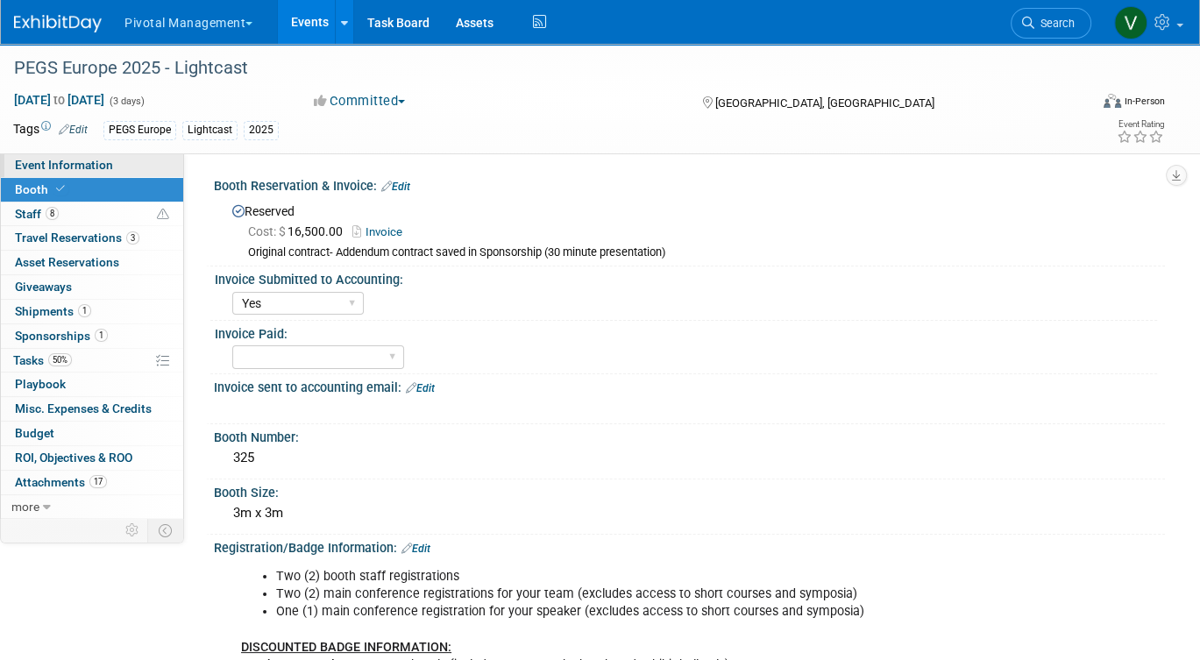
click at [141, 165] on link "Event Information" at bounding box center [92, 165] width 182 height 24
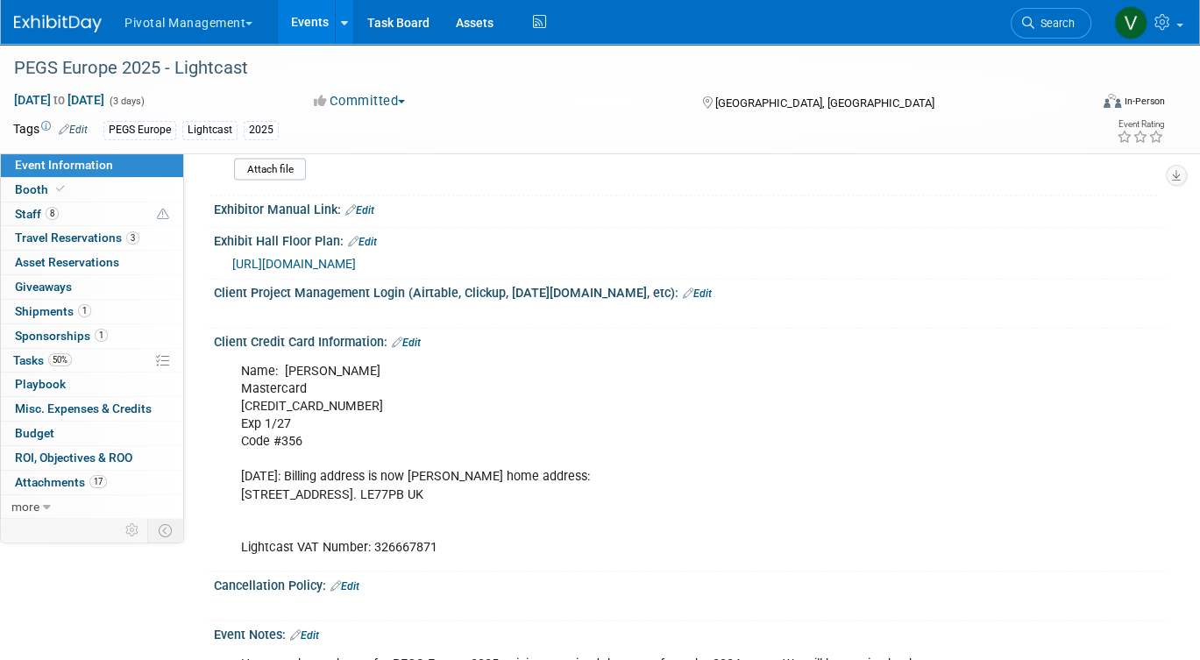
scroll to position [3396, 0]
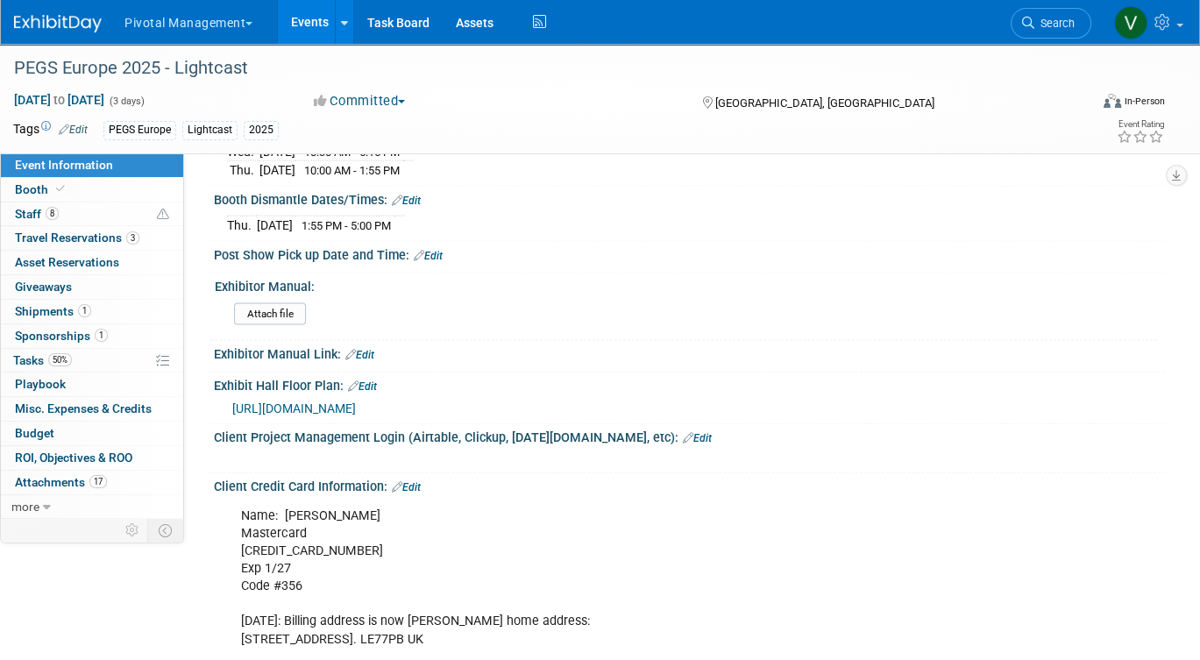
click at [348, 402] on span "https://www.intheorious.com/chi/pub/pge2025b_pub/" at bounding box center [294, 409] width 124 height 14
click at [300, 26] on link "Events" at bounding box center [310, 22] width 64 height 44
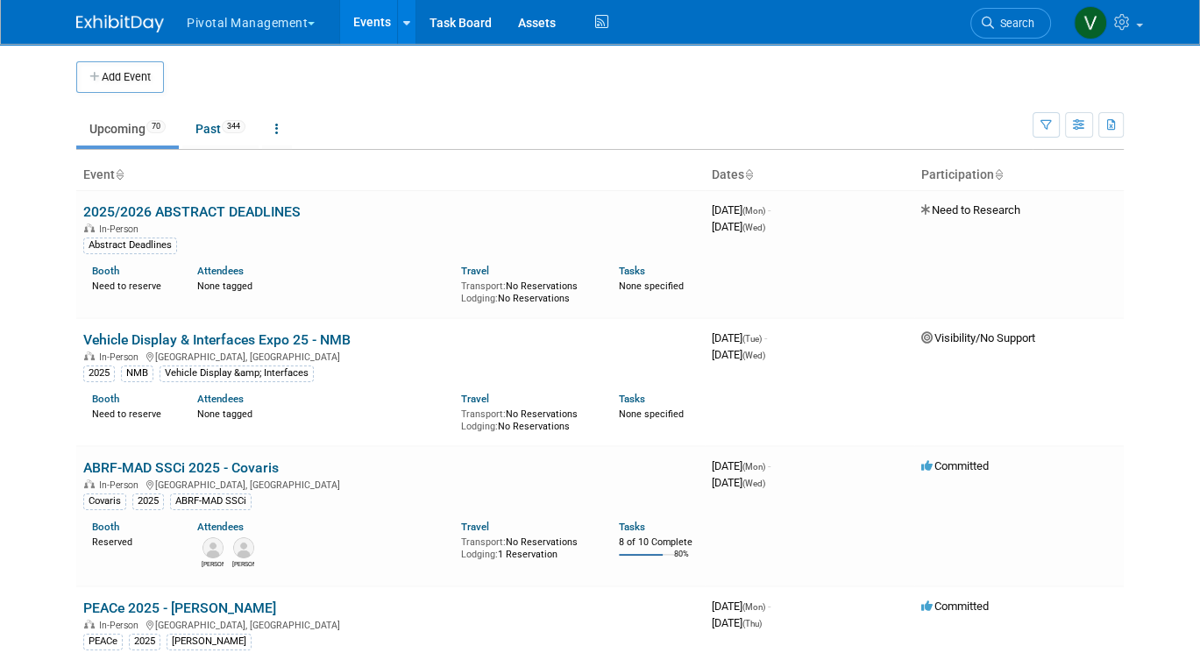
scroll to position [6190, 0]
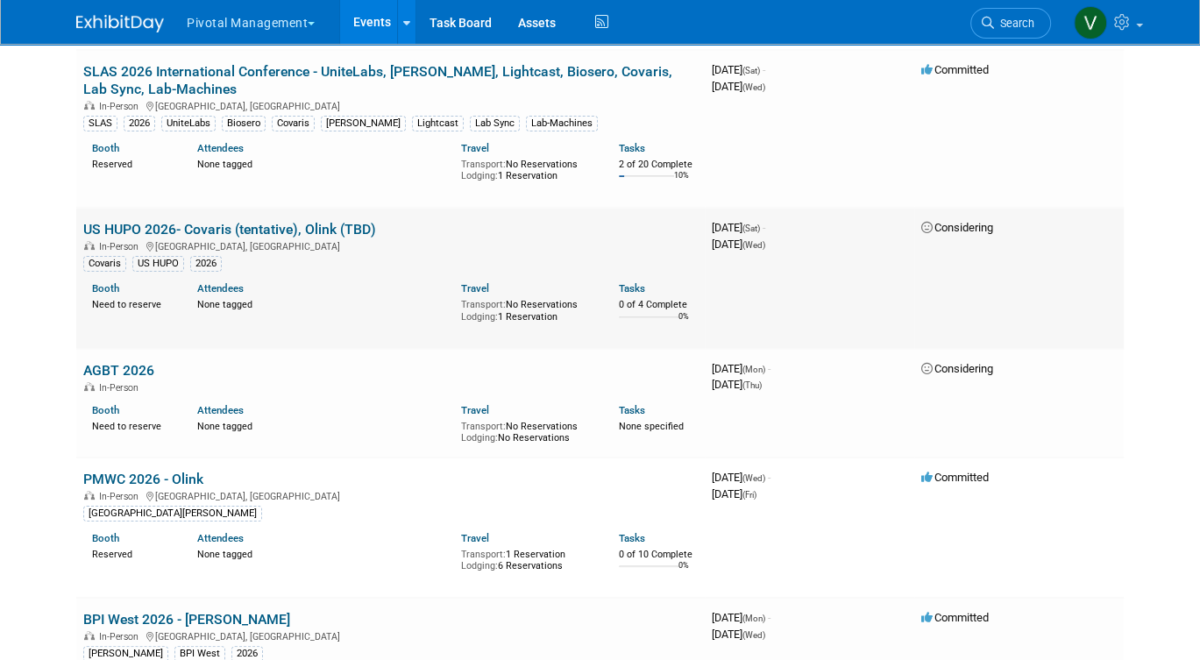
click at [210, 238] on link "US HUPO 2026- Covaris (tentative), Olink (TBD)" at bounding box center [229, 229] width 293 height 17
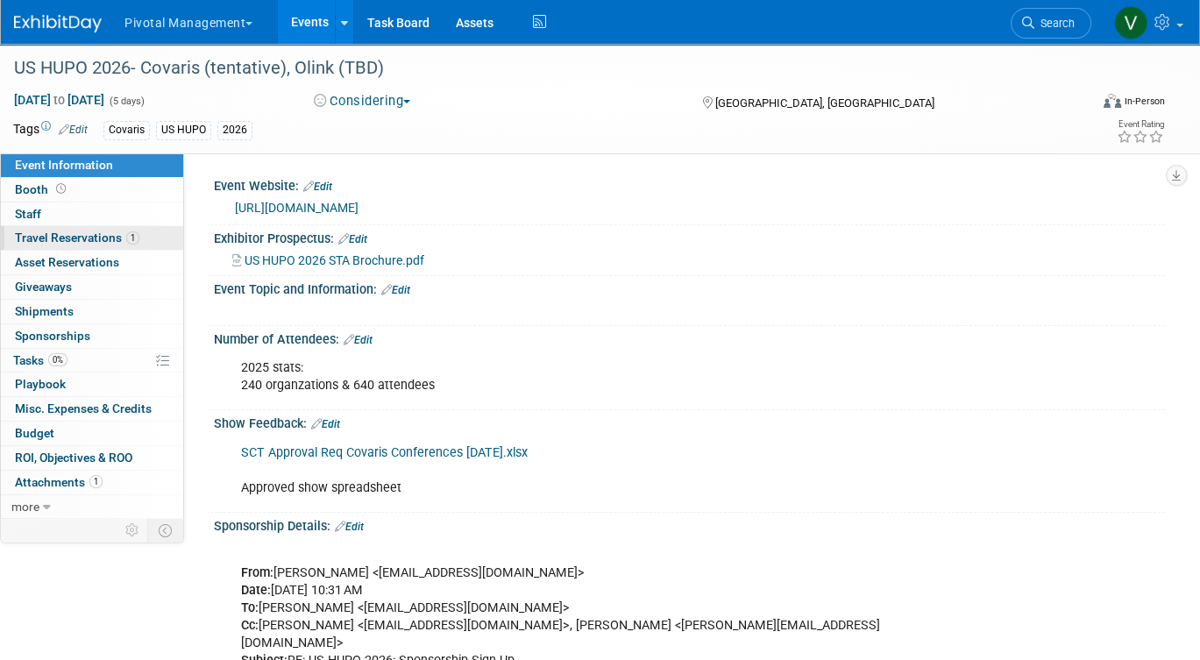
click at [82, 236] on span "Travel Reservations 1" at bounding box center [77, 238] width 124 height 14
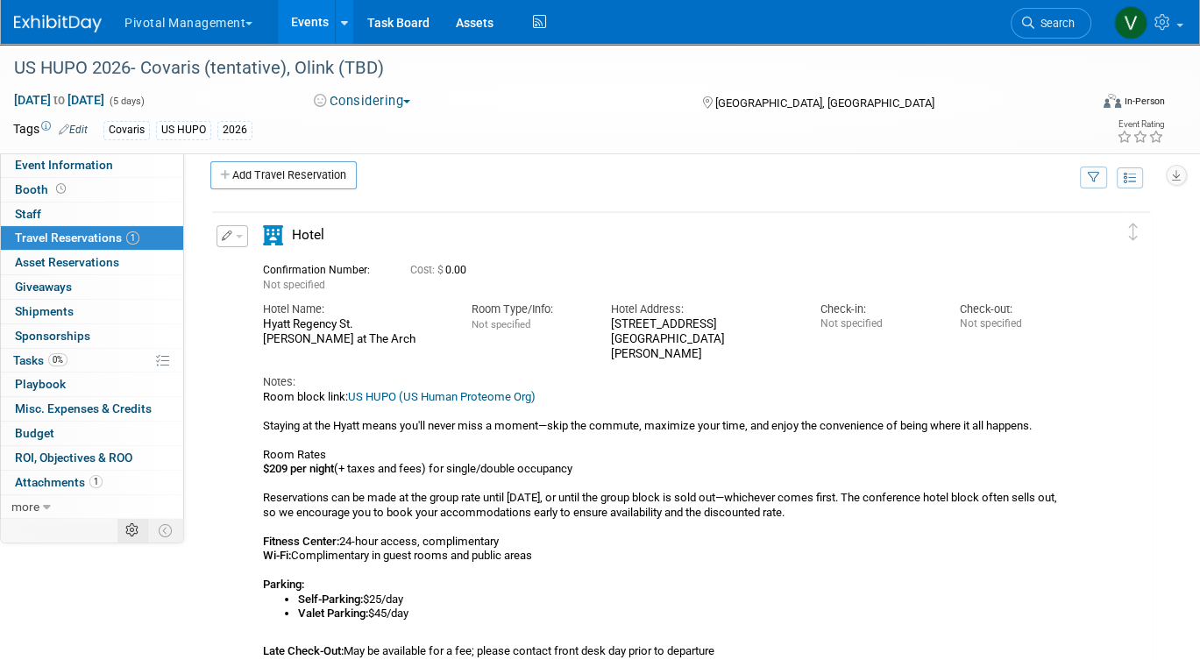
scroll to position [6, 0]
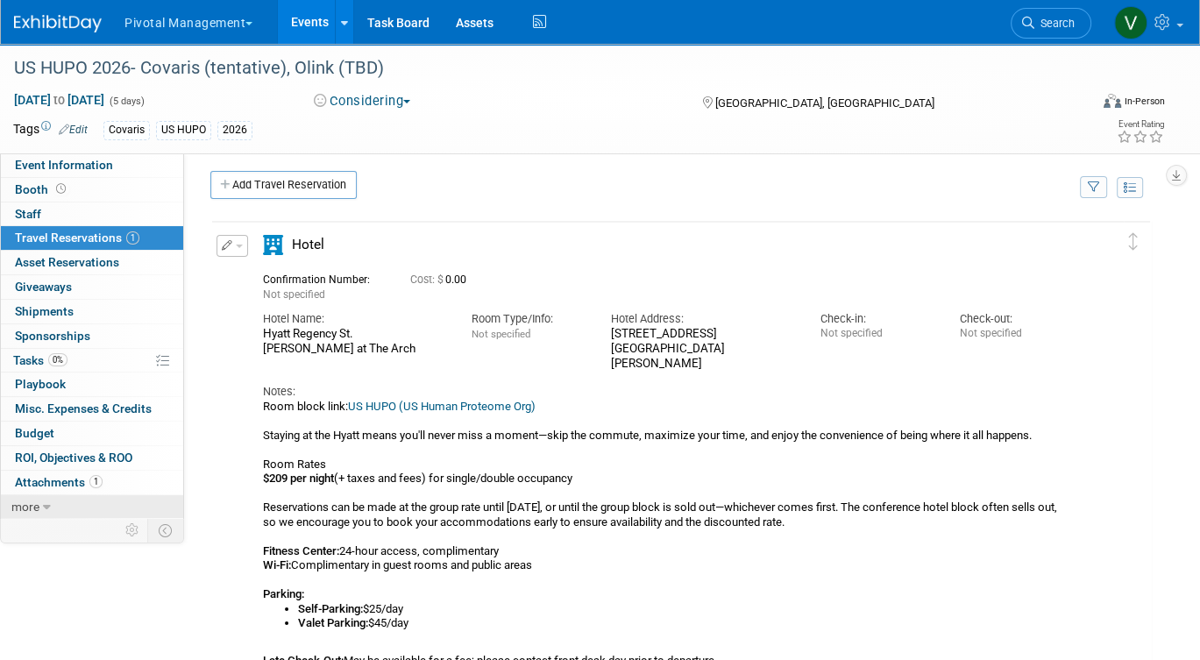
click at [35, 508] on span "more" at bounding box center [25, 507] width 28 height 14
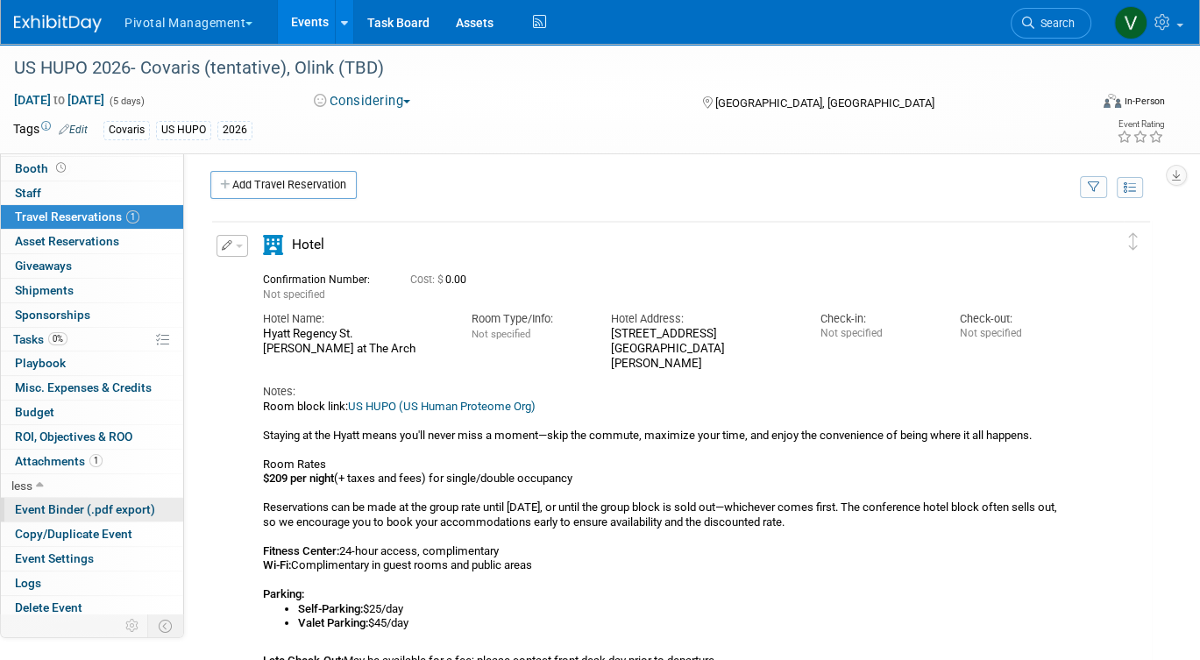
scroll to position [23, 0]
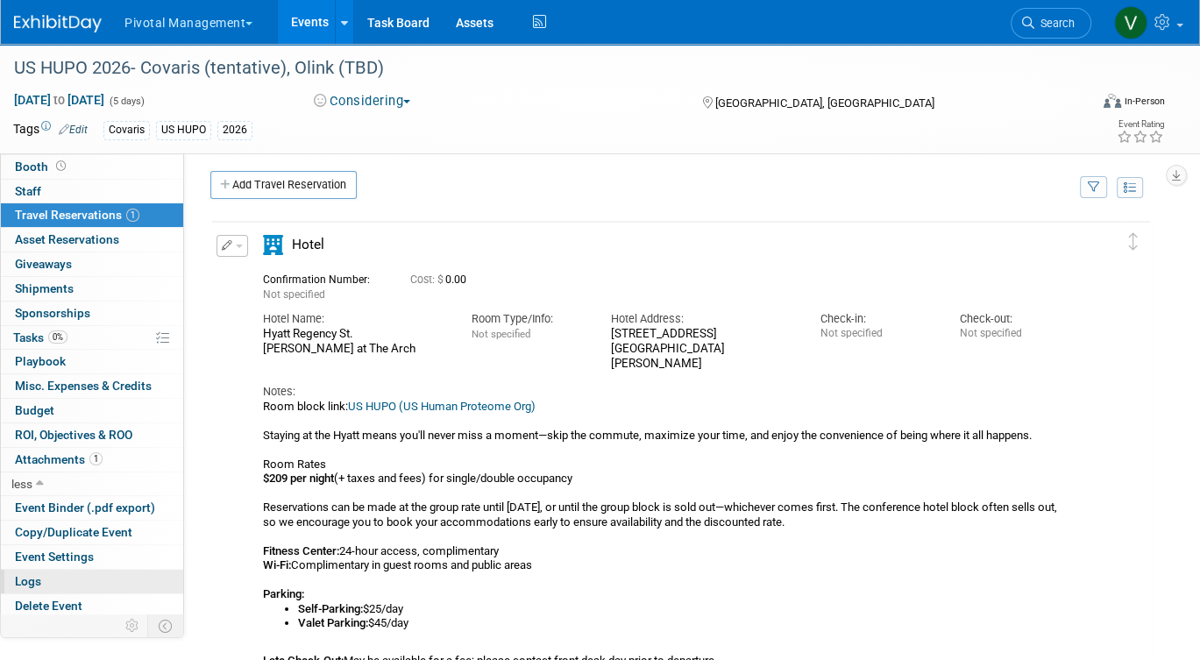
click at [54, 576] on link "Logs" at bounding box center [92, 582] width 182 height 24
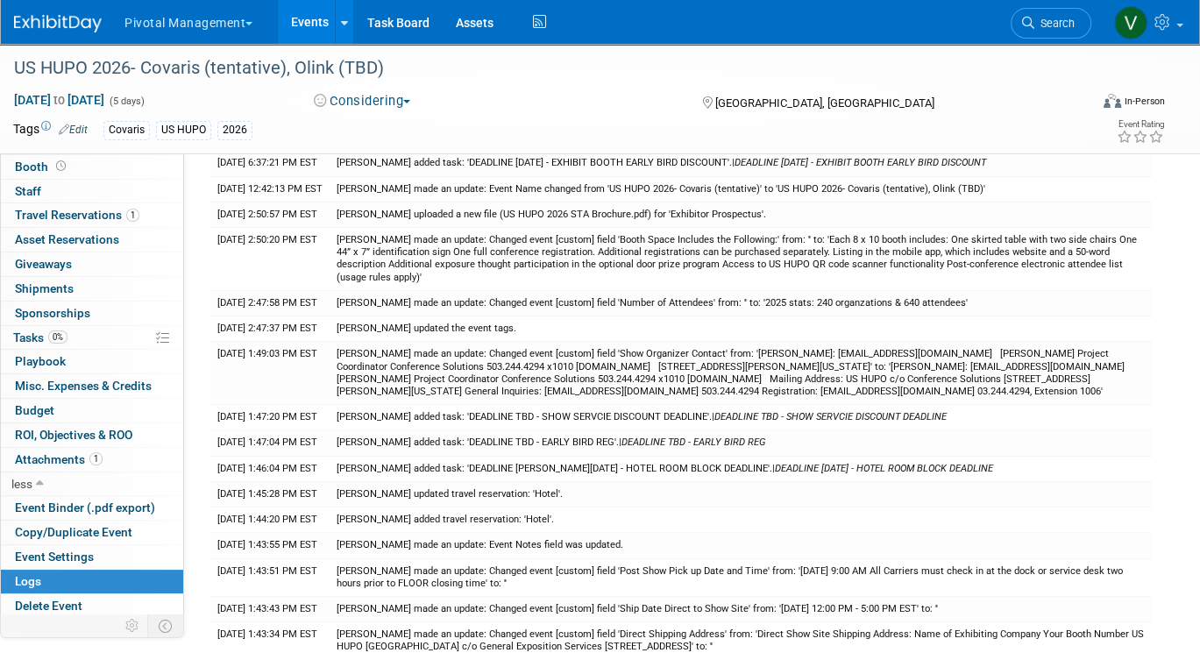
scroll to position [0, 0]
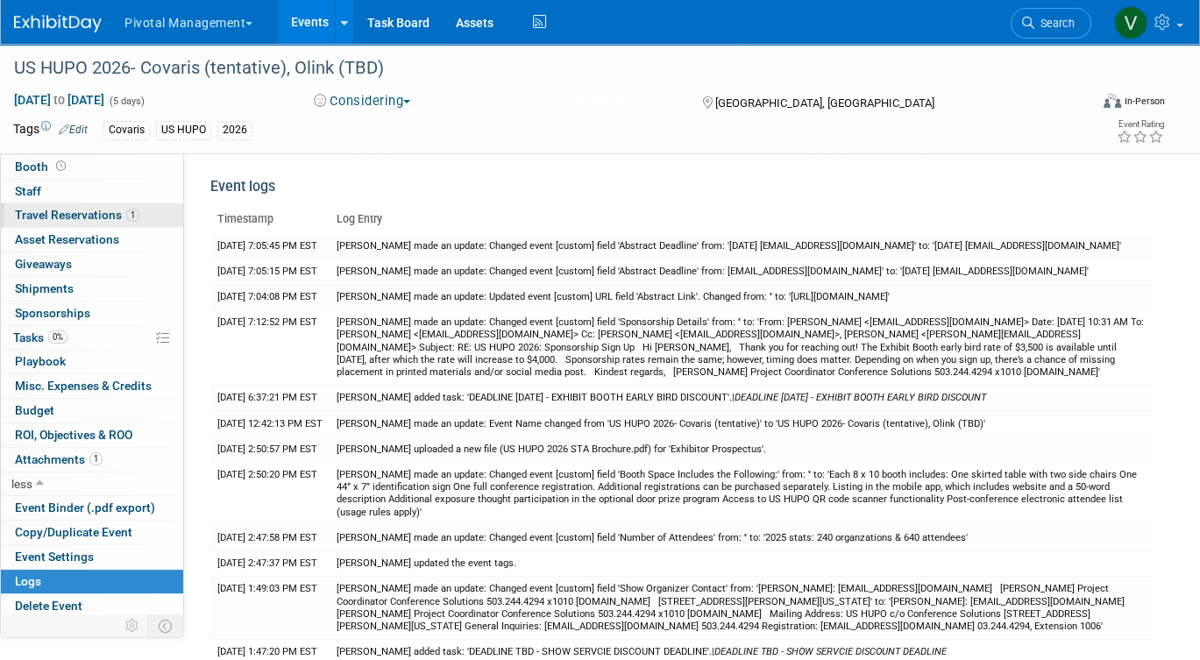
click at [105, 212] on span "Travel Reservations 1" at bounding box center [77, 215] width 124 height 14
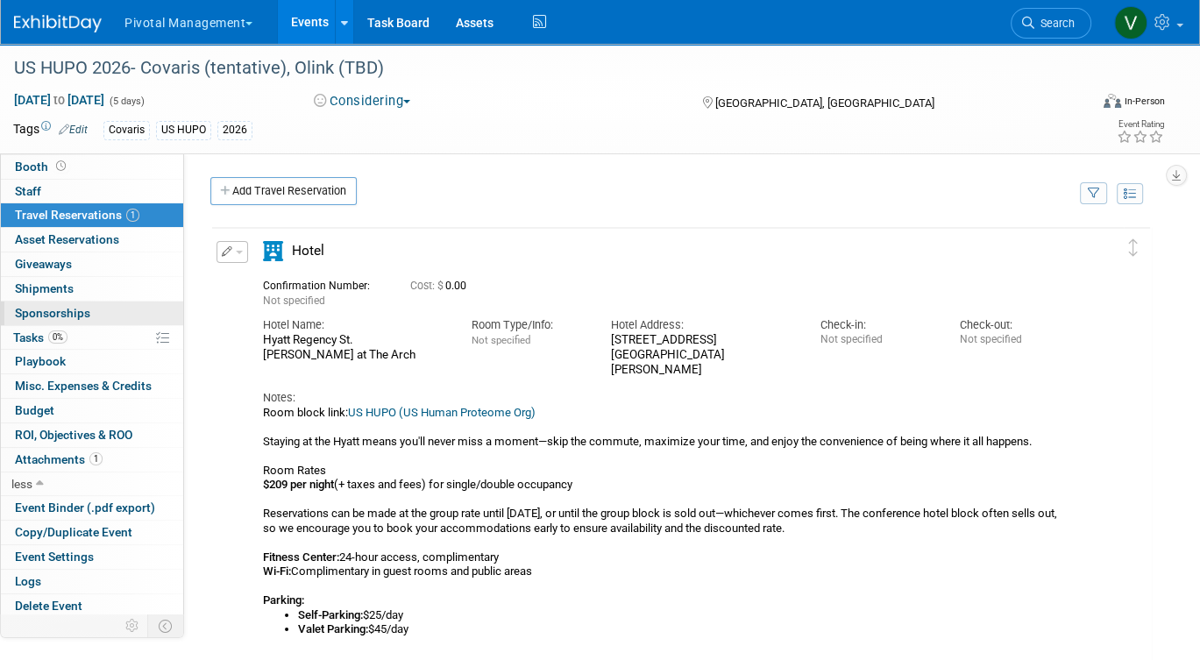
click at [131, 316] on link "0 Sponsorships 0" at bounding box center [92, 314] width 182 height 24
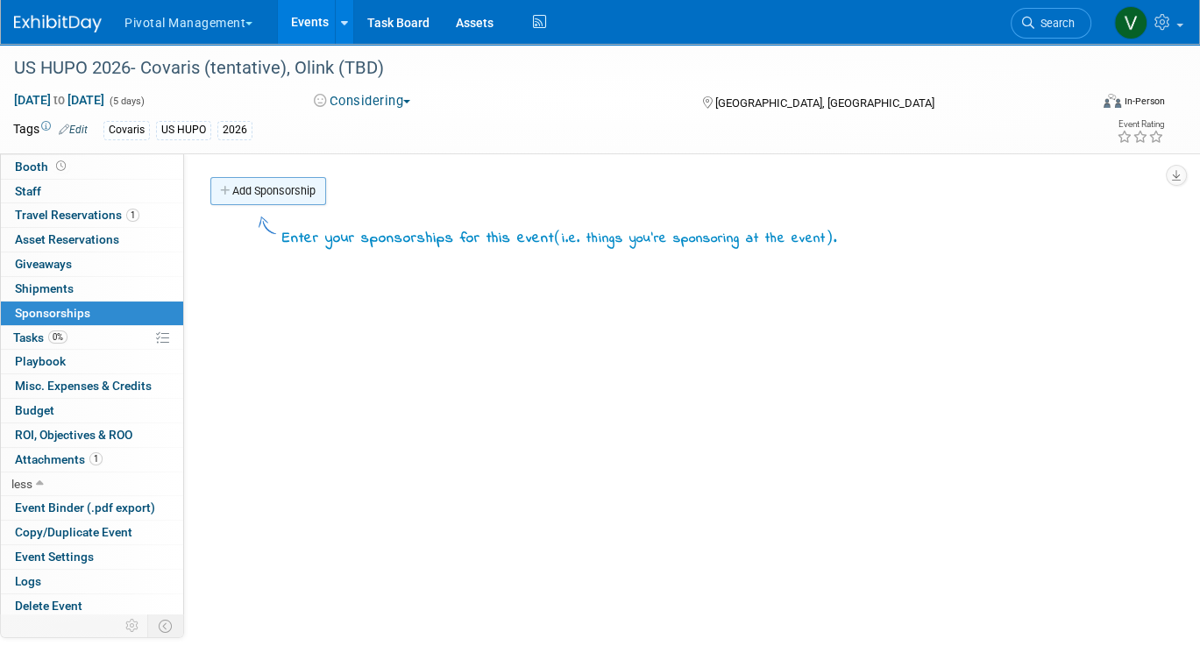
click at [254, 189] on link "Add Sponsorship" at bounding box center [268, 191] width 116 height 28
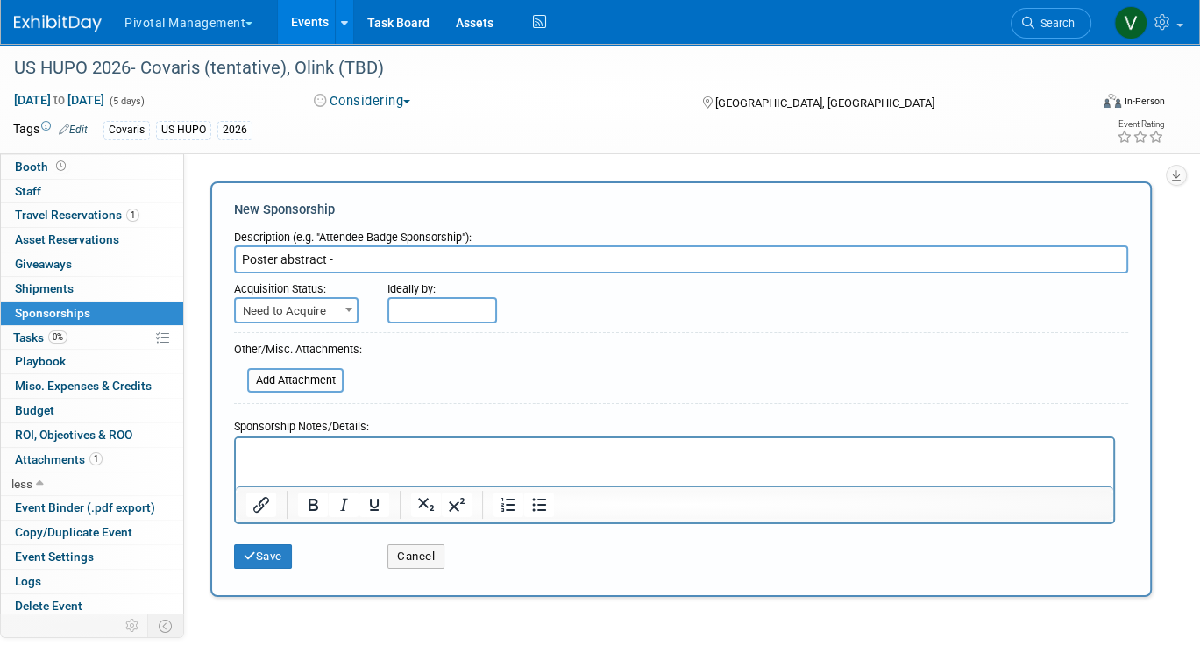
paste input "https://www.hyatt.com/en-US/group-booking/STLRS/G-HUPO"
type input "Poster abstract -"
click at [317, 463] on html at bounding box center [675, 450] width 878 height 25
paste body "Rich Text Area. Press ALT-0 for help."
click at [417, 256] on input "Poster abstract -" at bounding box center [681, 259] width 894 height 28
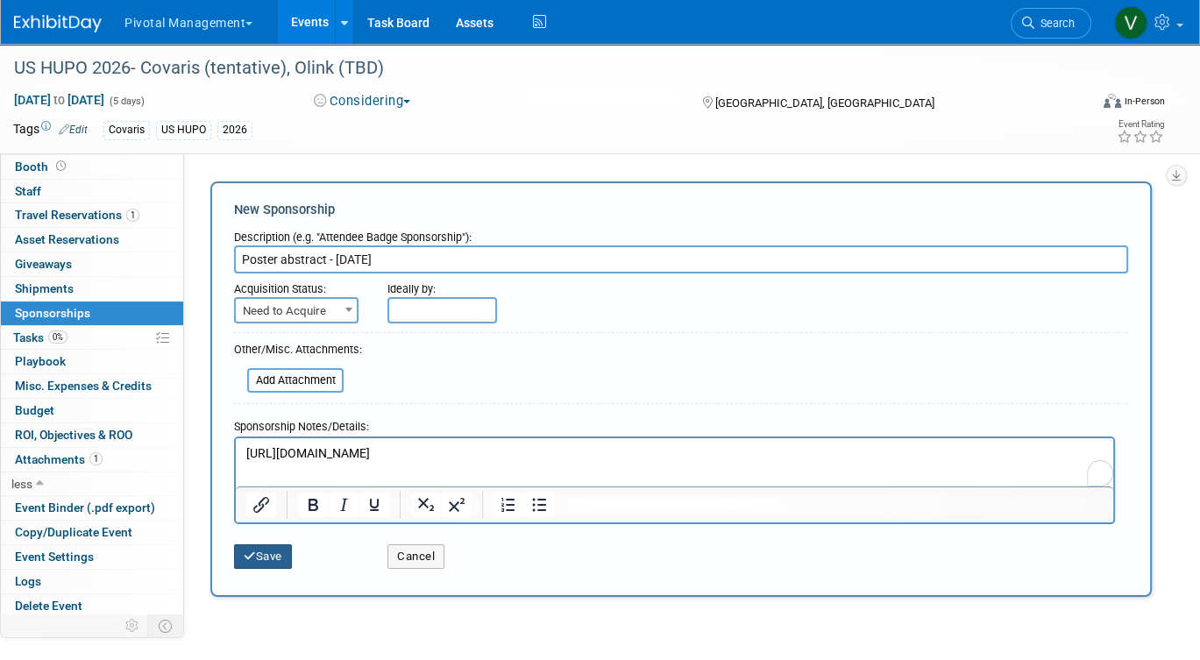
type input "Poster abstract - October 24, 2025"
click at [275, 565] on button "Save" at bounding box center [263, 556] width 58 height 25
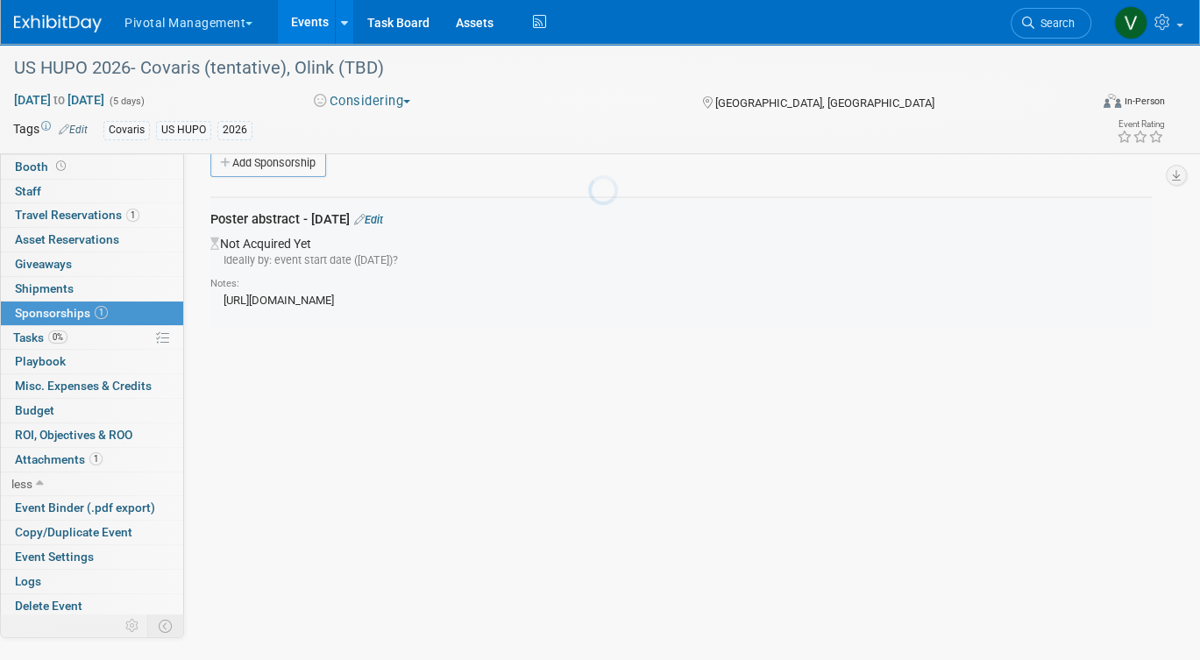
scroll to position [37, 0]
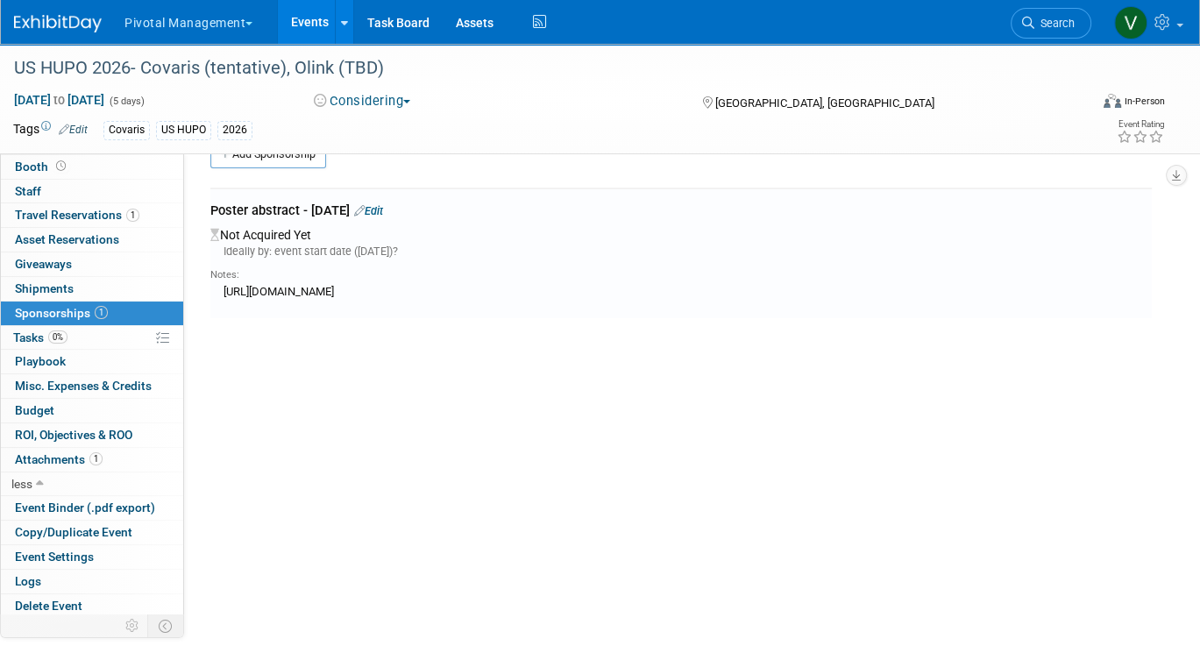
click at [315, 22] on link "Events" at bounding box center [310, 22] width 64 height 44
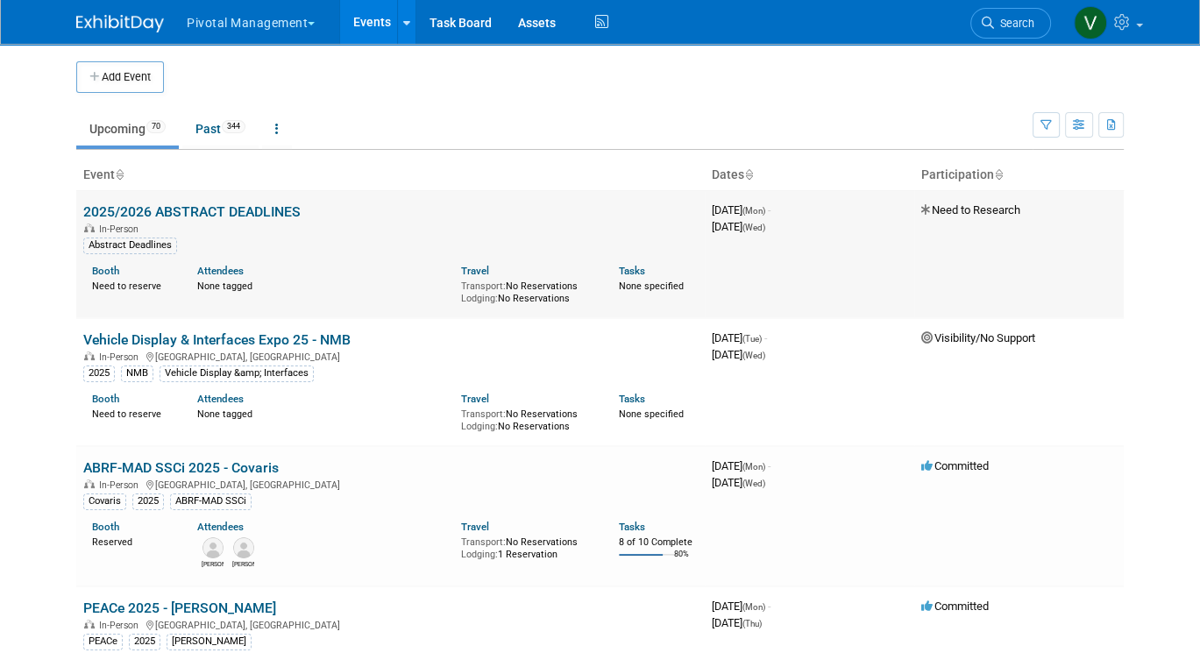
click at [274, 209] on link "2025/2026 ABSTRACT DEADLINES" at bounding box center [191, 211] width 217 height 17
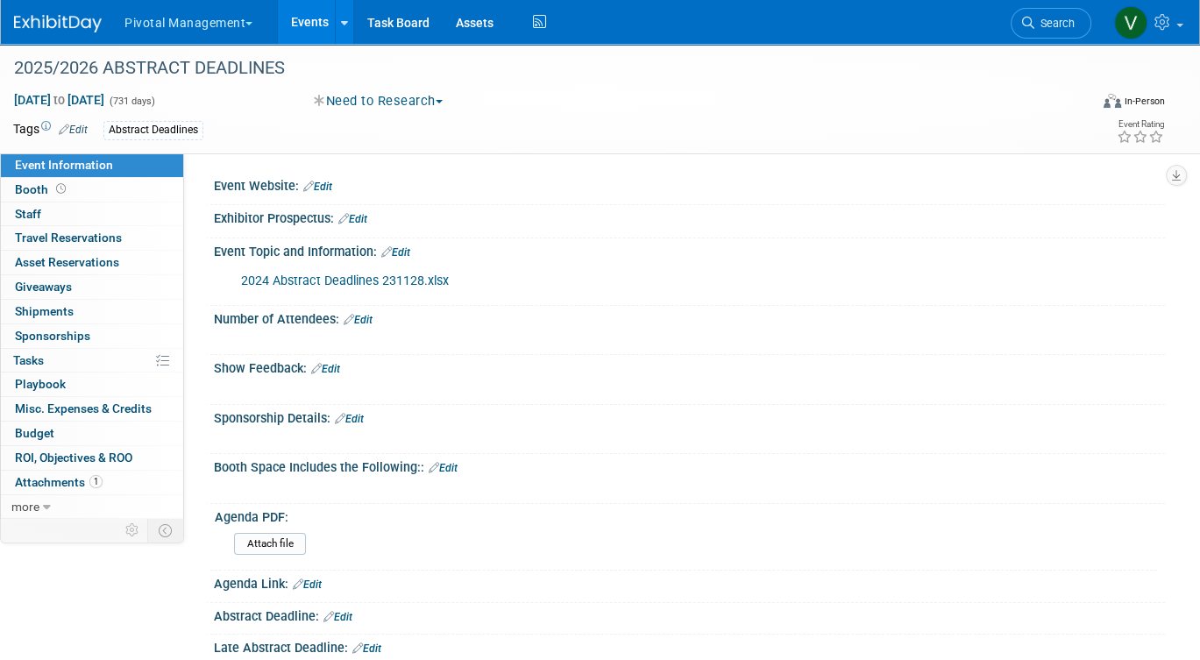
click at [328, 276] on link "2024 Abstract Deadlines 231128.xlsx" at bounding box center [345, 281] width 208 height 15
click at [320, 21] on link "Events" at bounding box center [310, 22] width 64 height 44
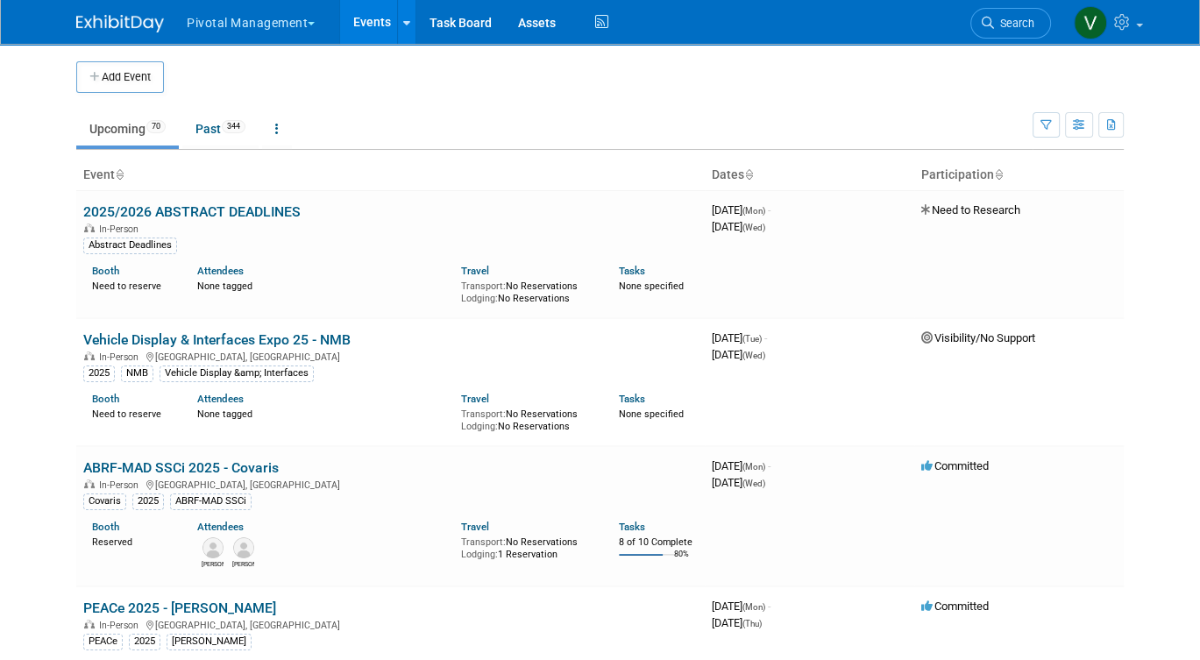
scroll to position [6190, 0]
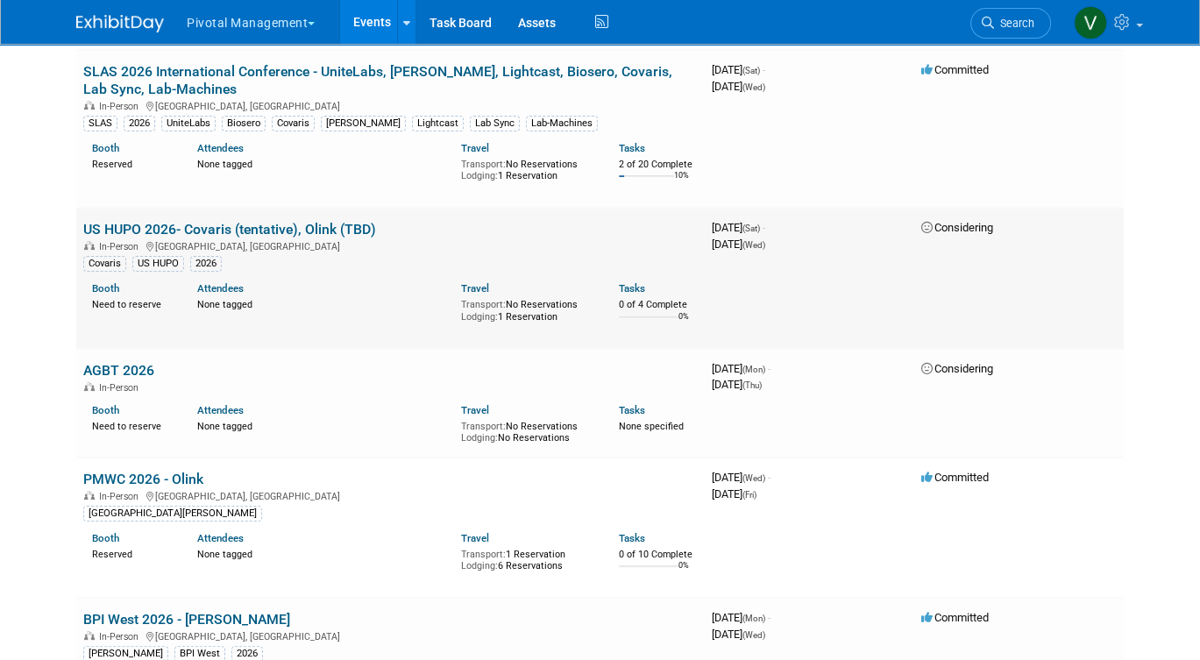
click at [217, 238] on link "US HUPO 2026- Covaris (tentative), Olink (TBD)" at bounding box center [229, 229] width 293 height 17
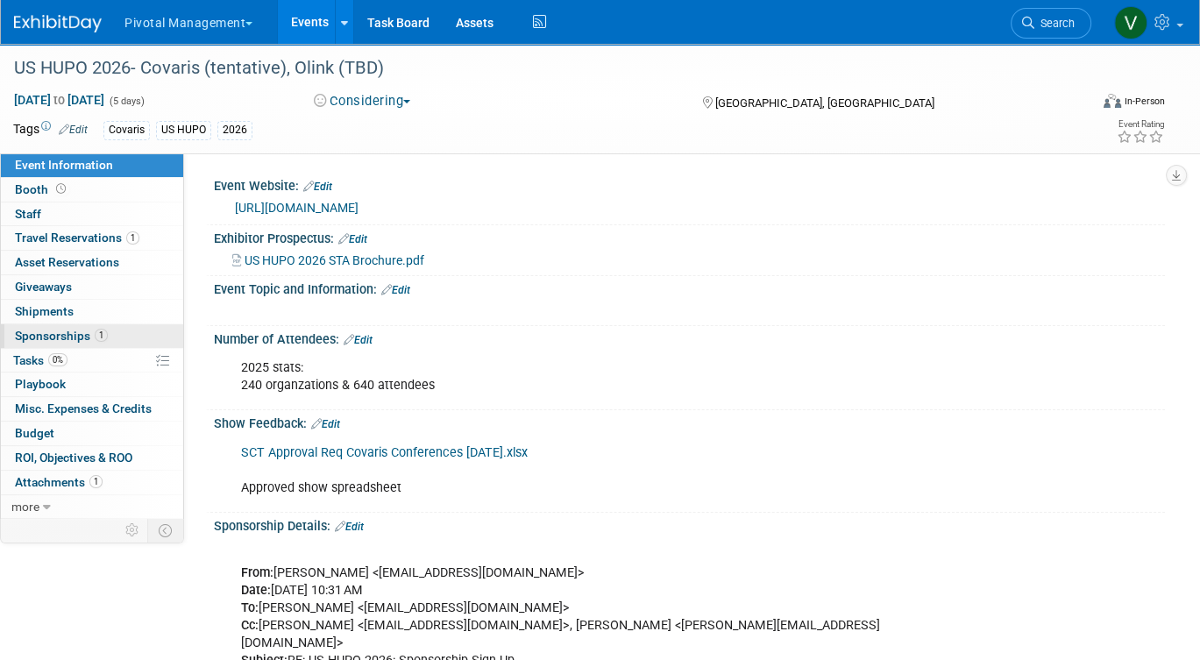
click at [114, 331] on link "1 Sponsorships 1" at bounding box center [92, 336] width 182 height 24
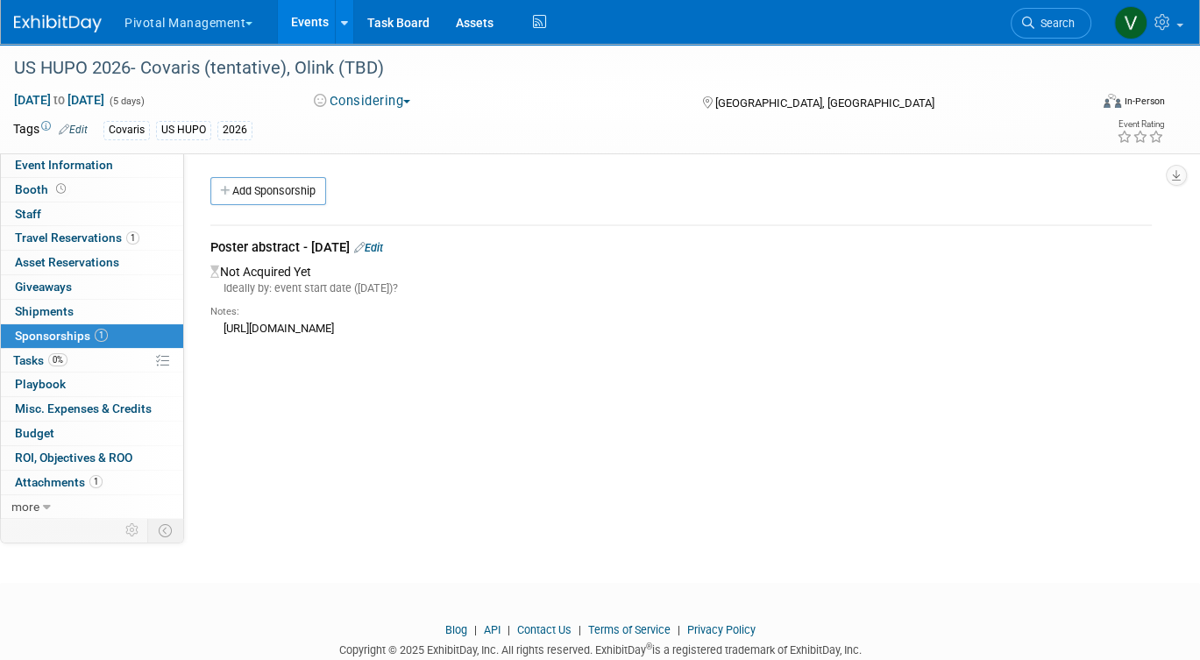
click at [383, 244] on link "Edit" at bounding box center [368, 247] width 29 height 13
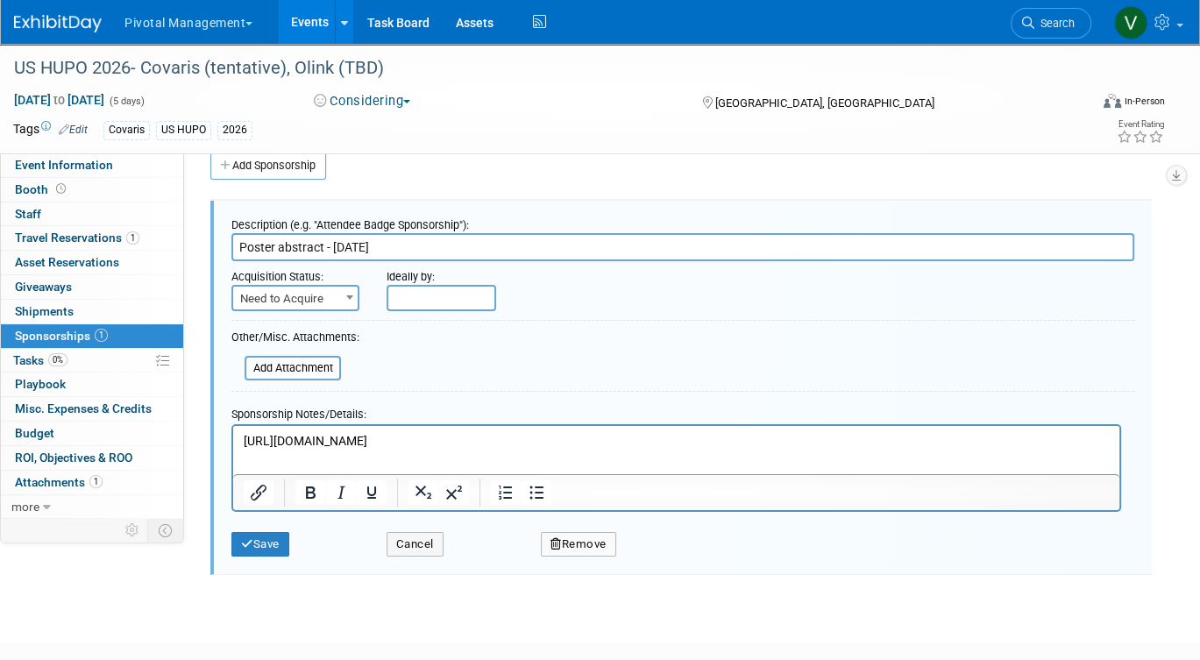
click at [614, 444] on p "https://www.hyatt.com/en-US/group-booking/STLRS/G-HUPO" at bounding box center [677, 441] width 866 height 18
paste body "Rich Text Area. Press ALT-0 for help."
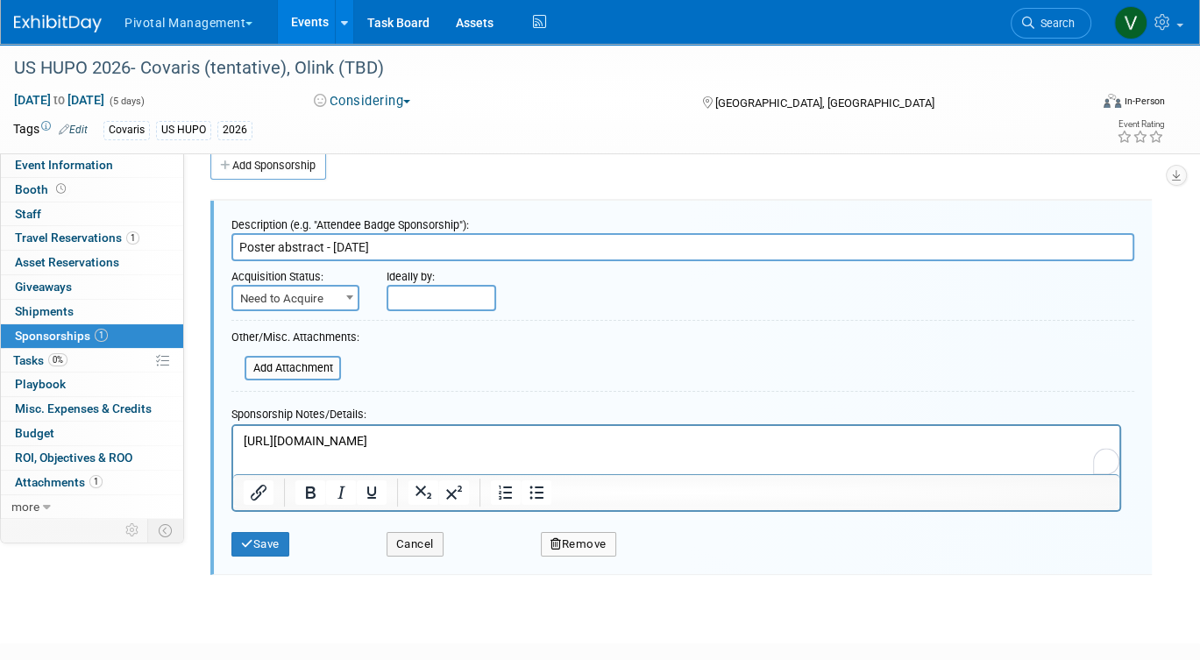
click at [660, 445] on p "https://na.eventscloud.com/ereg/index.php?eventid=845529&" at bounding box center [677, 441] width 866 height 18
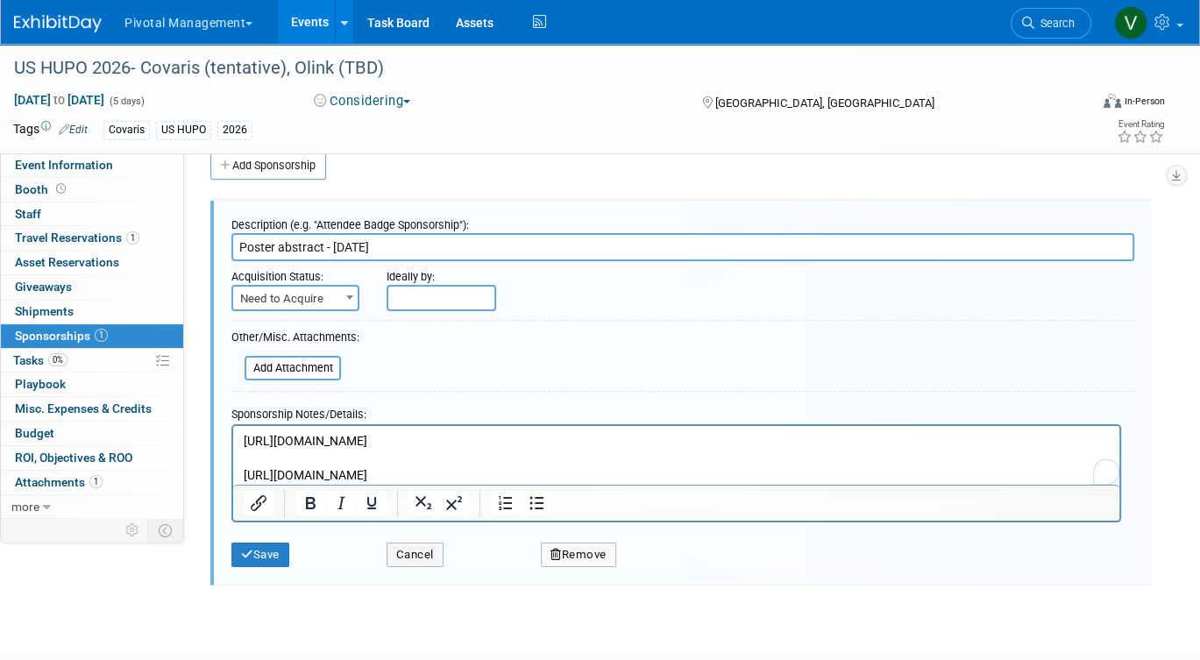
click at [267, 460] on p "https://na.eventscloud.com/ereg/index.php?eventid=845529& https://www.ushupocon…" at bounding box center [677, 458] width 866 height 52
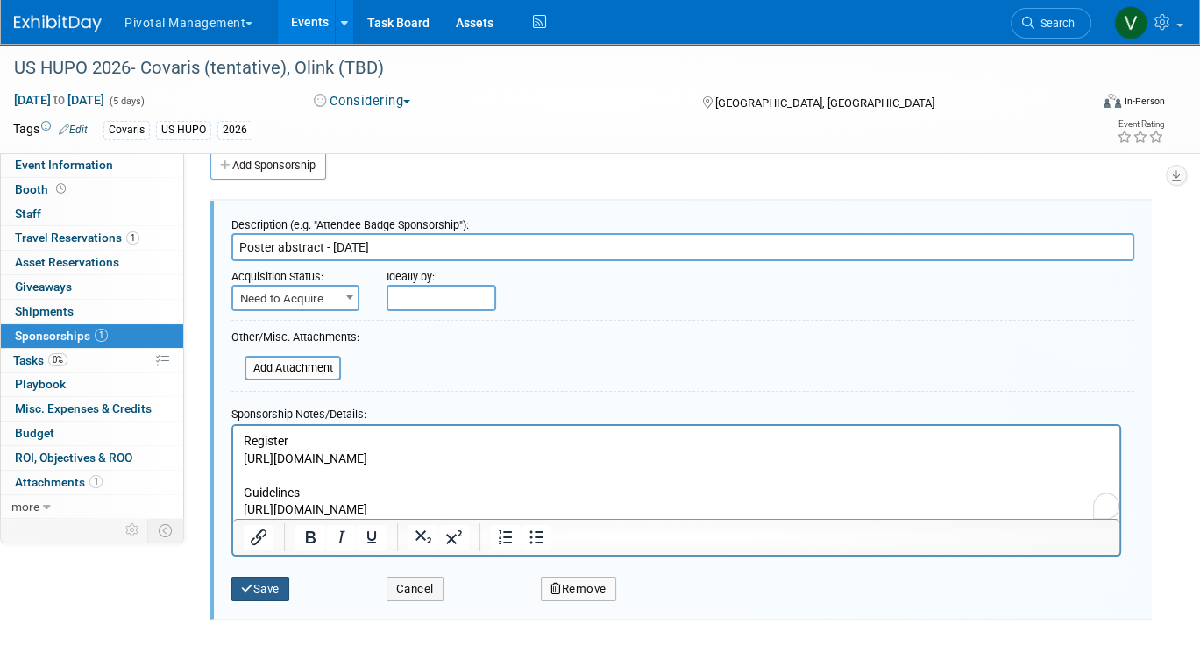
click at [271, 589] on button "Save" at bounding box center [260, 589] width 58 height 25
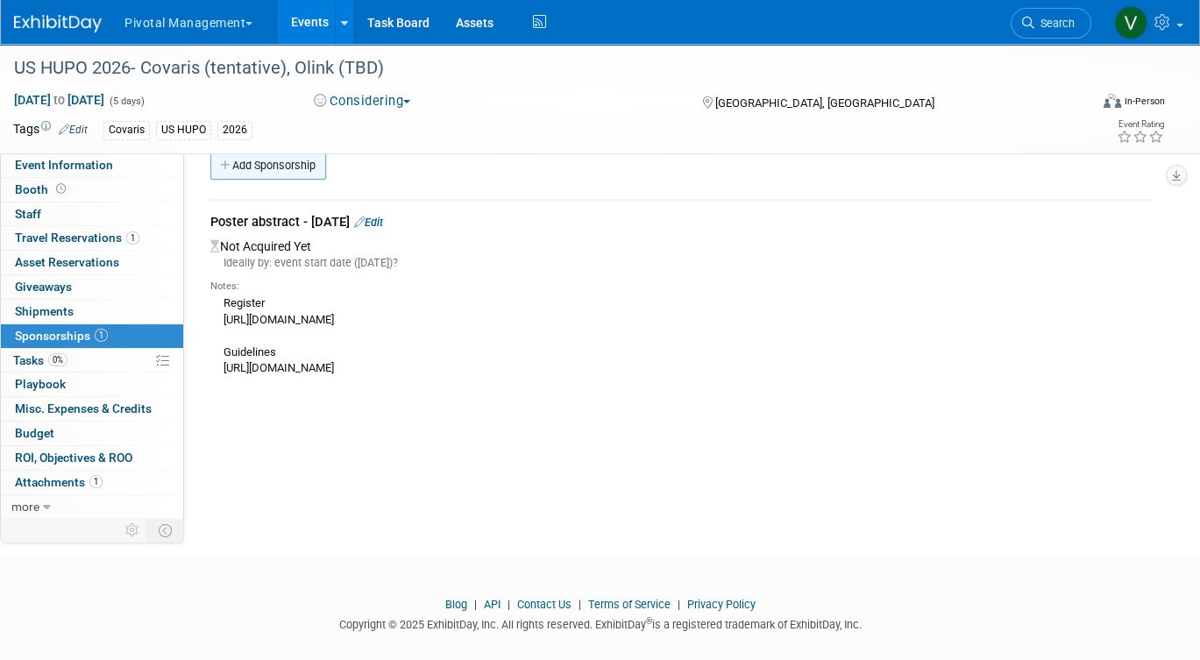
click at [267, 169] on link "Add Sponsorship" at bounding box center [268, 166] width 116 height 28
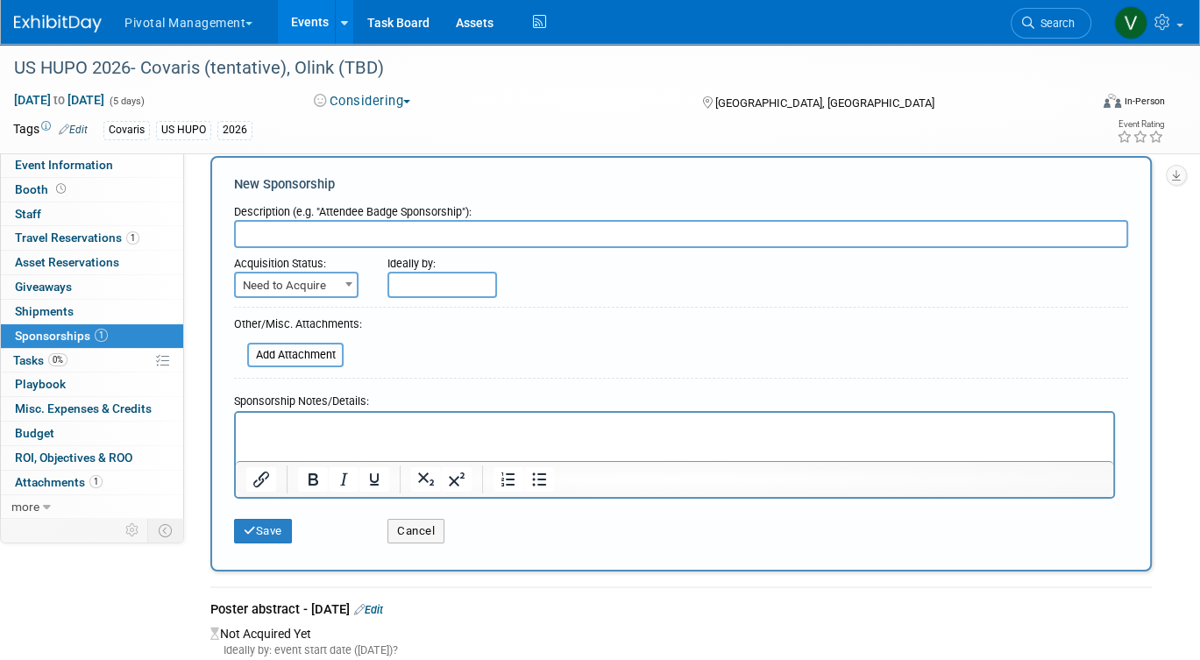
click at [319, 432] on p "Rich Text Area. Press ALT-0 for help." at bounding box center [674, 428] width 857 height 18
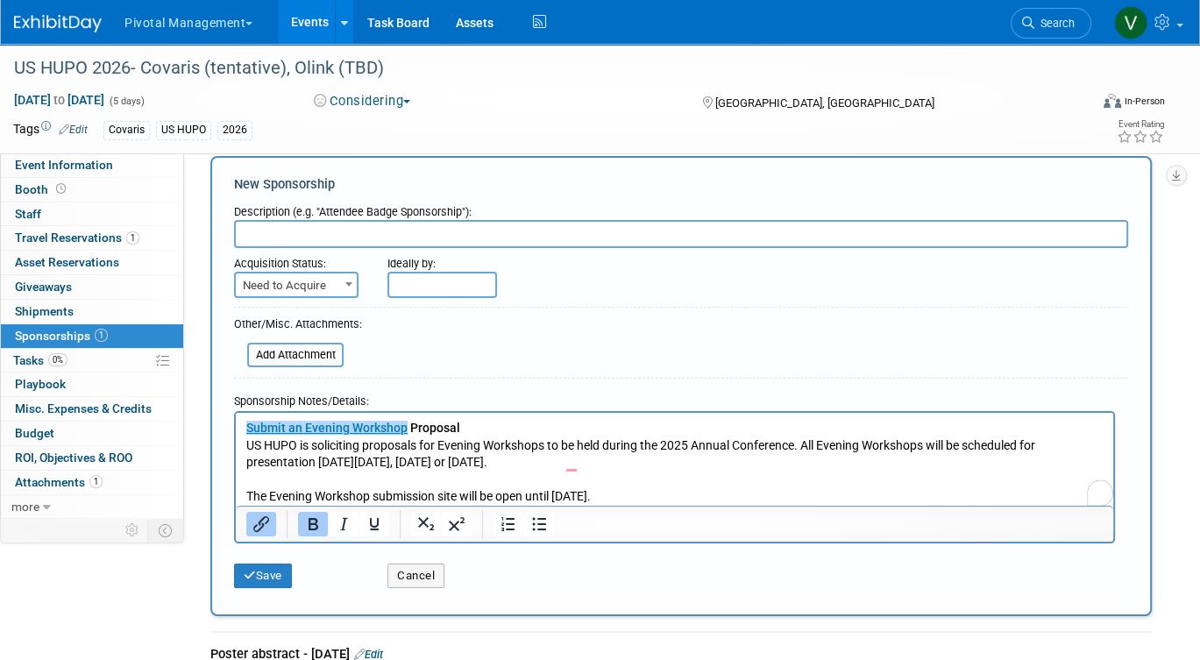
click at [328, 231] on input "text" at bounding box center [681, 234] width 894 height 28
type input "Evening Workshop Proposal"
click at [275, 567] on button "Save" at bounding box center [263, 576] width 58 height 25
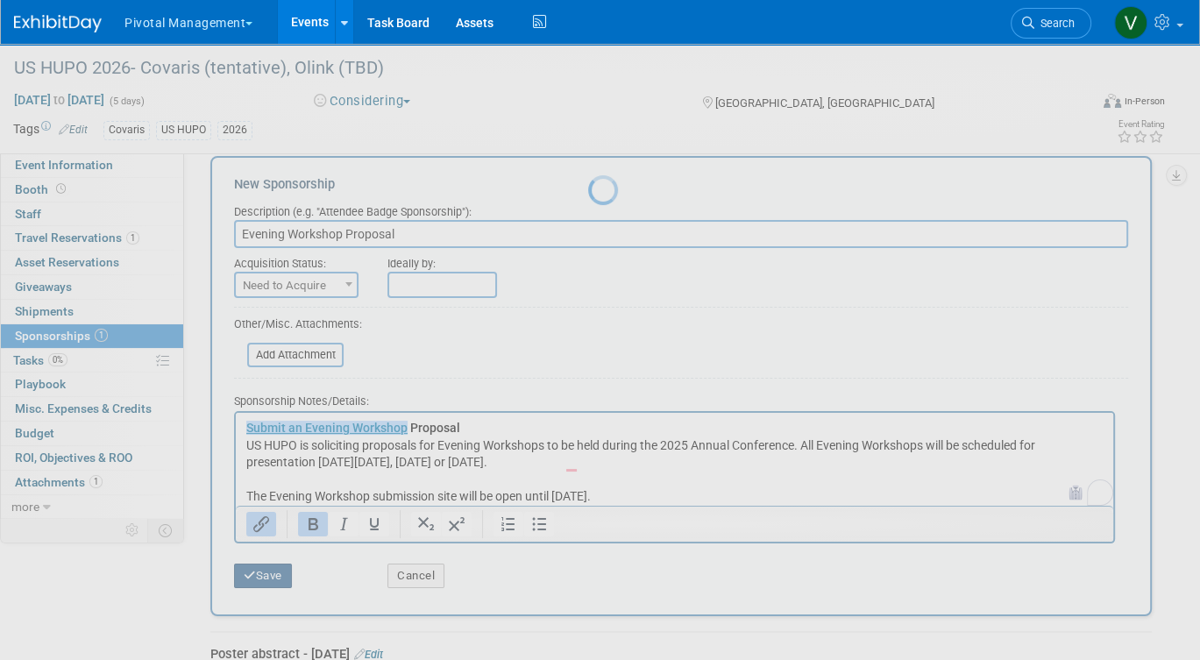
scroll to position [146, 0]
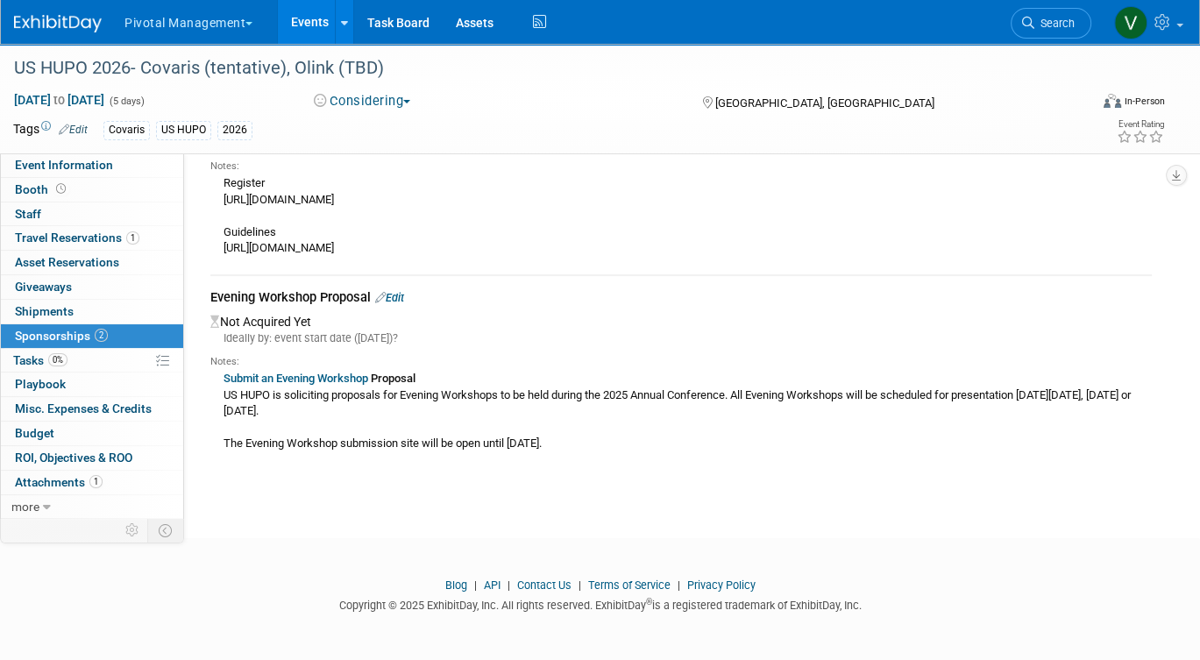
click at [315, 19] on link "Events" at bounding box center [310, 22] width 64 height 44
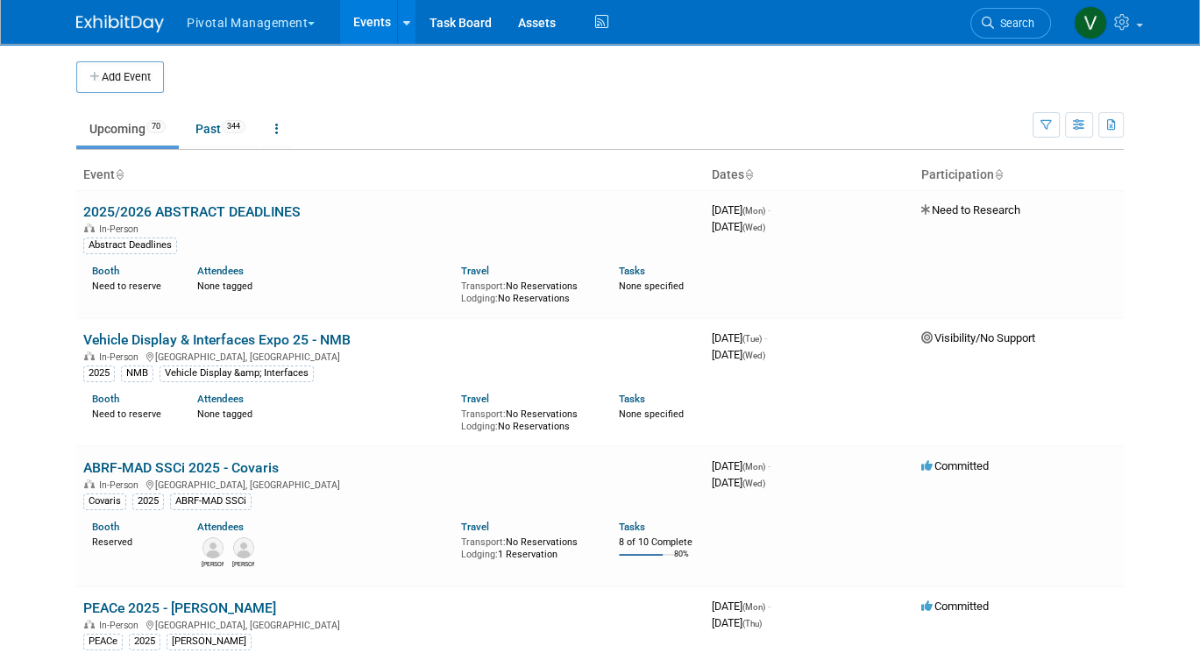
scroll to position [7446, 0]
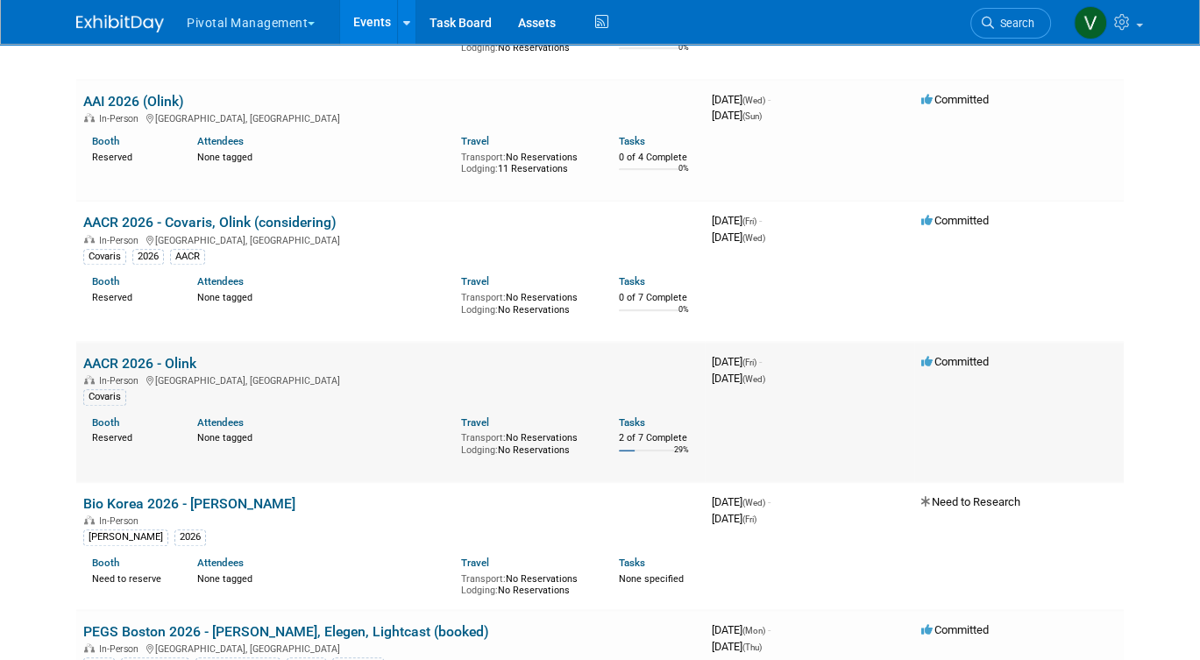
click at [126, 372] on link "AACR 2026 - Olink" at bounding box center [139, 363] width 113 height 17
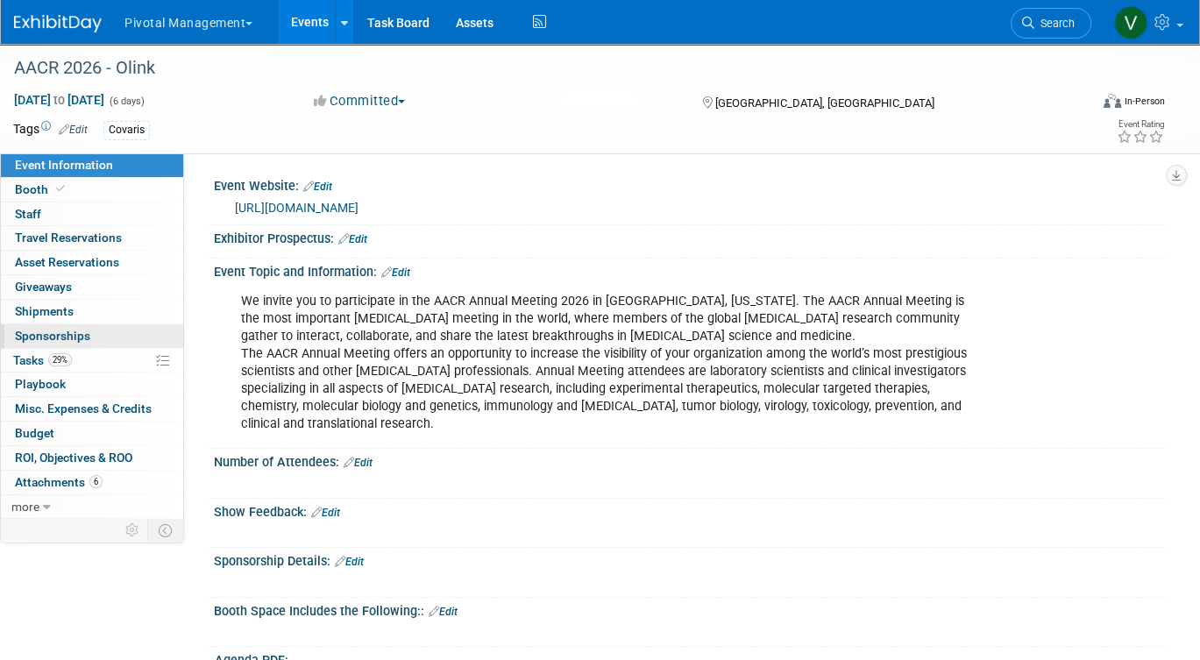
click at [105, 341] on link "0 Sponsorships 0" at bounding box center [92, 336] width 182 height 24
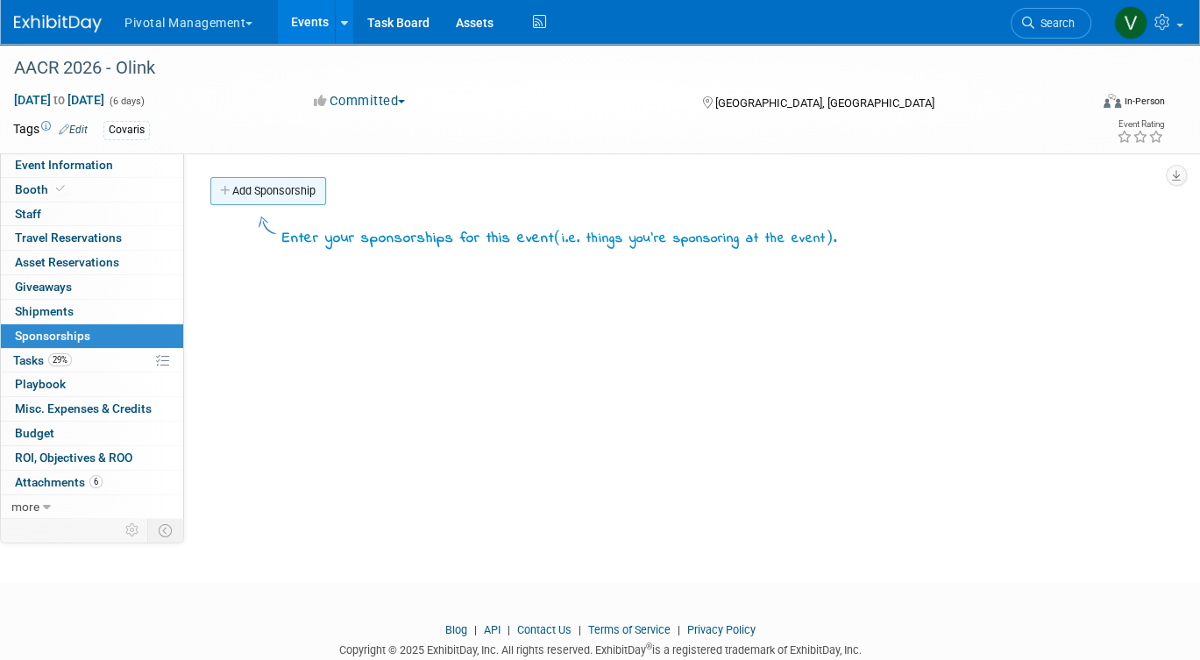
click at [294, 194] on link "Add Sponsorship" at bounding box center [268, 191] width 116 height 28
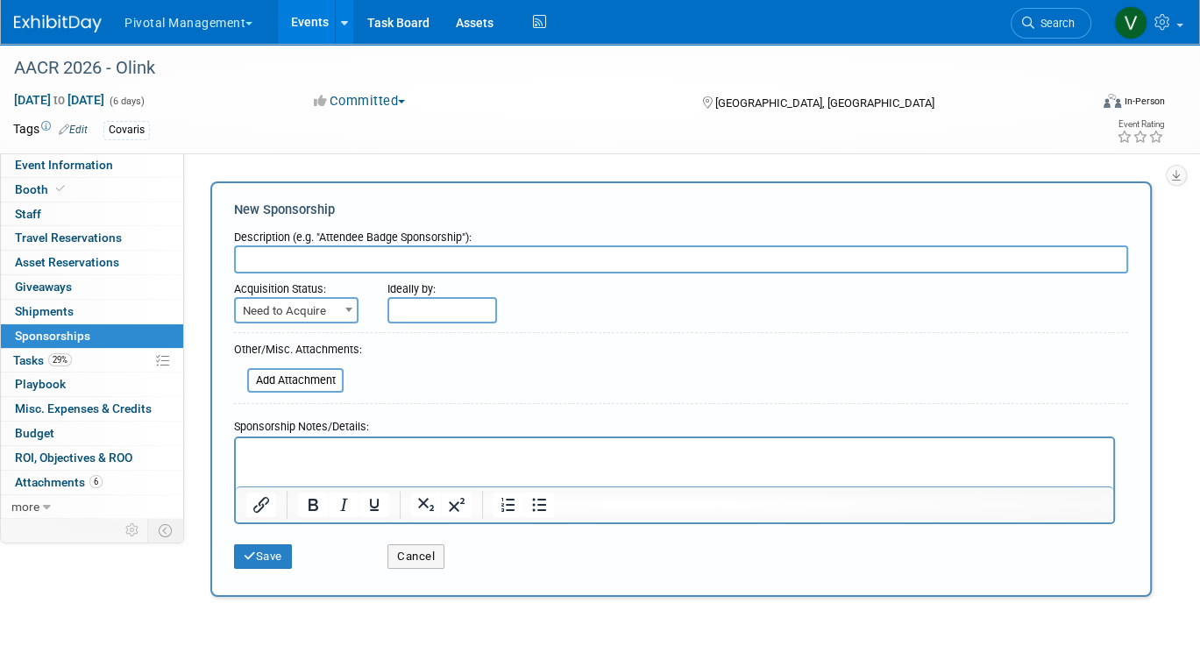
click at [302, 445] on p "Rich Text Area. Press ALT-0 for help." at bounding box center [674, 454] width 857 height 18
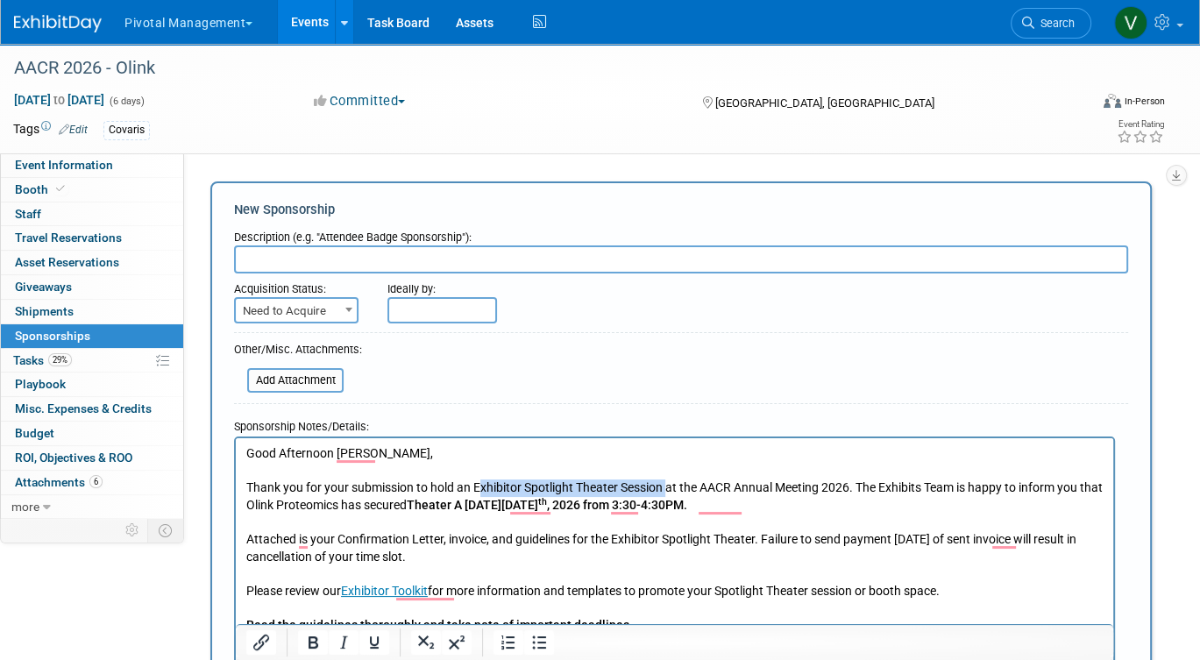
drag, startPoint x: 479, startPoint y: 487, endPoint x: 666, endPoint y: 490, distance: 187.6
click at [666, 490] on p "Thank you for your submission to hold an Exhibitor Spotlight Theater Session at…" at bounding box center [674, 497] width 857 height 34
copy p "xhibitor Spotlight Theater Session"
click at [544, 259] on input "text" at bounding box center [681, 259] width 894 height 28
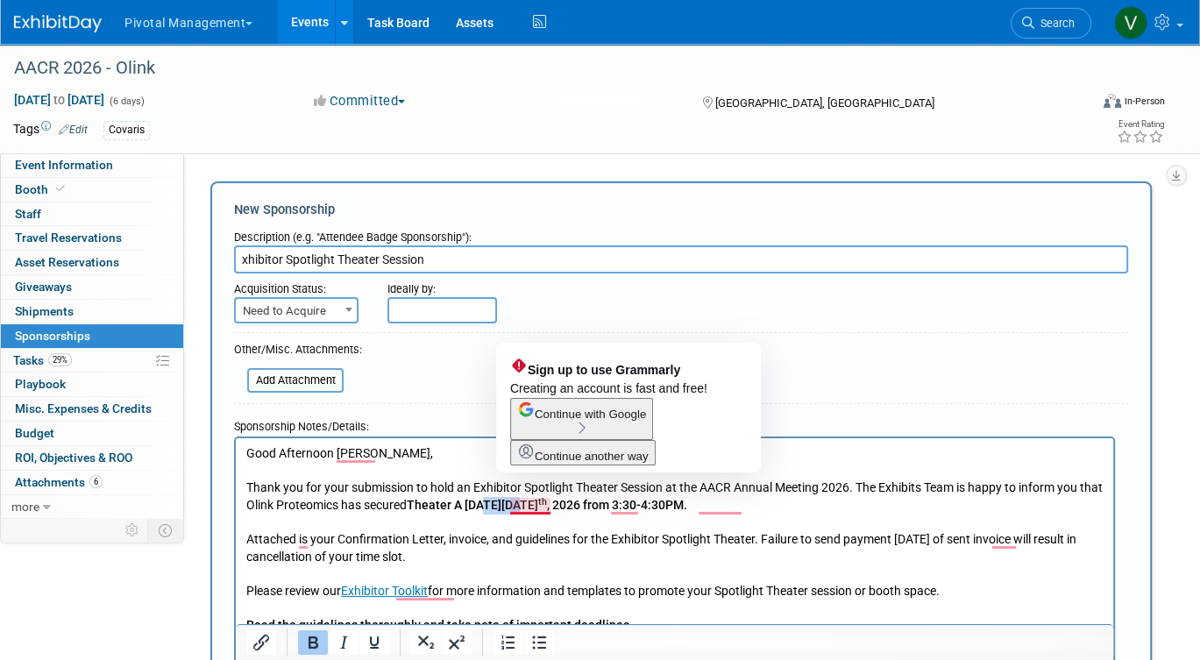
drag, startPoint x: 513, startPoint y: 509, endPoint x: 550, endPoint y: 509, distance: 36.8
click at [550, 509] on b "Theater A on Sunday April 19 th , 2026 from 3:30-4:30PM." at bounding box center [547, 505] width 281 height 14
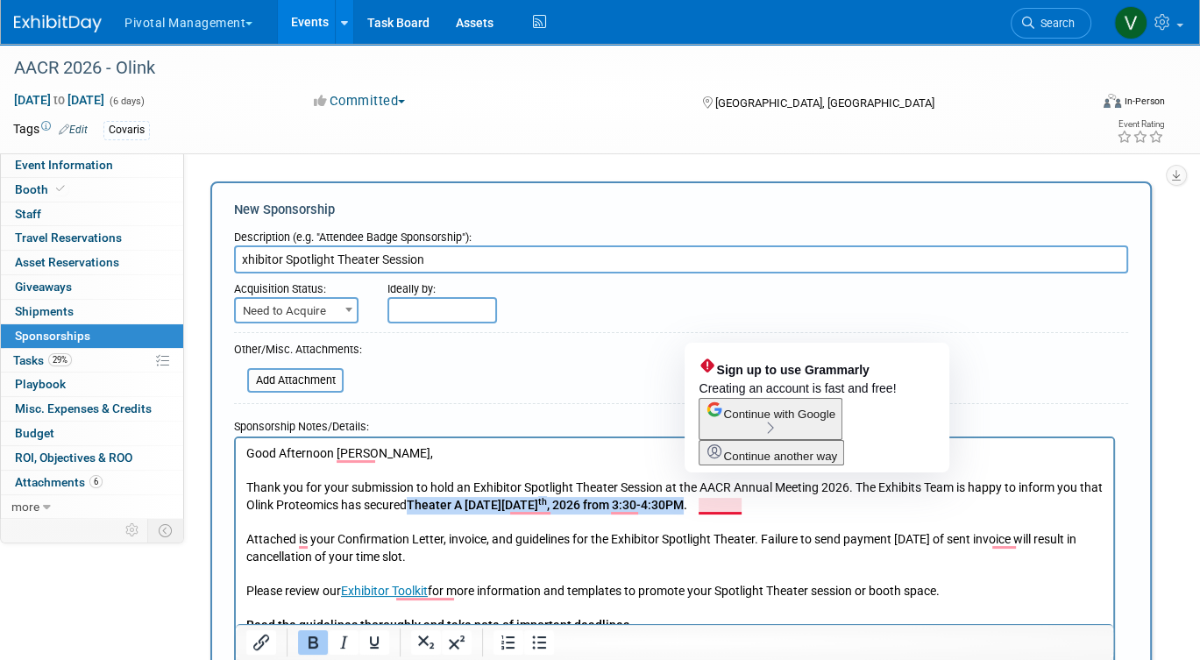
drag, startPoint x: 438, startPoint y: 504, endPoint x: 738, endPoint y: 501, distance: 299.8
click at [687, 501] on b "Theater A on Sunday April 19 th , 2026 from 3:30-4:30PM." at bounding box center [547, 505] width 281 height 14
copy b "Theater A on Sunday April 19 th , 2026 from 3:30-4:30PM"
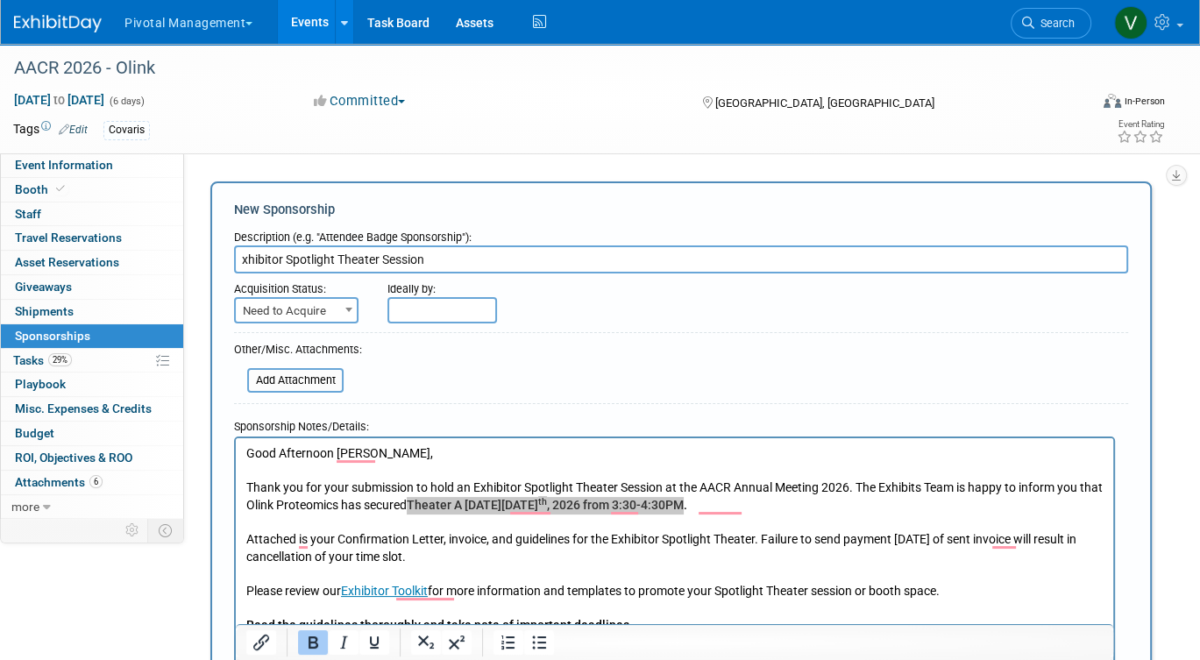
click at [605, 255] on input "xhibitor Spotlight Theater Session" at bounding box center [681, 259] width 894 height 28
type input "xhibitor Spotlight Theater Session - Theater A on Sunday April 19th, 2026 from …"
click at [333, 305] on span "Need to Acquire" at bounding box center [296, 311] width 121 height 25
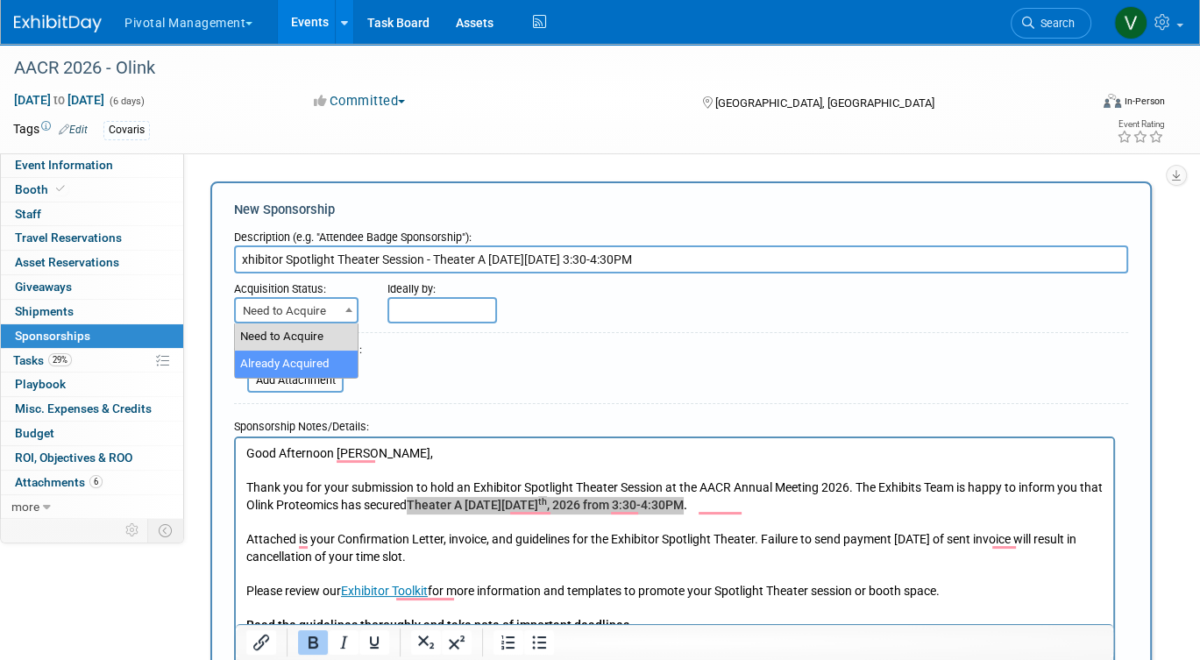
select select "2"
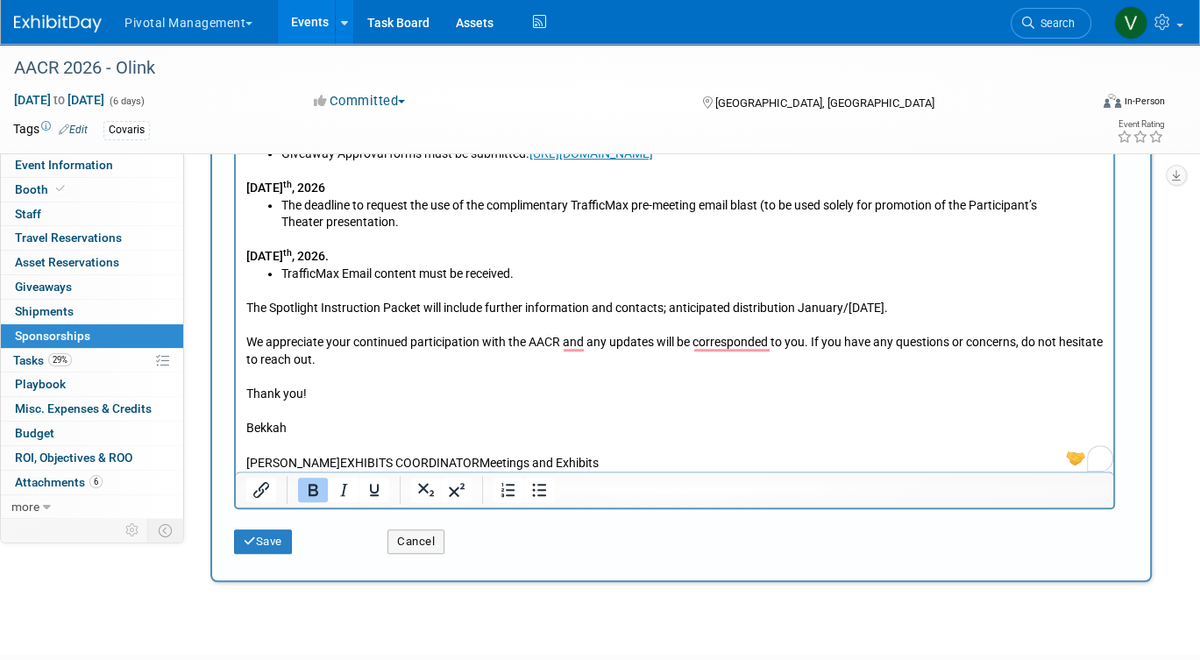
scroll to position [901, 0]
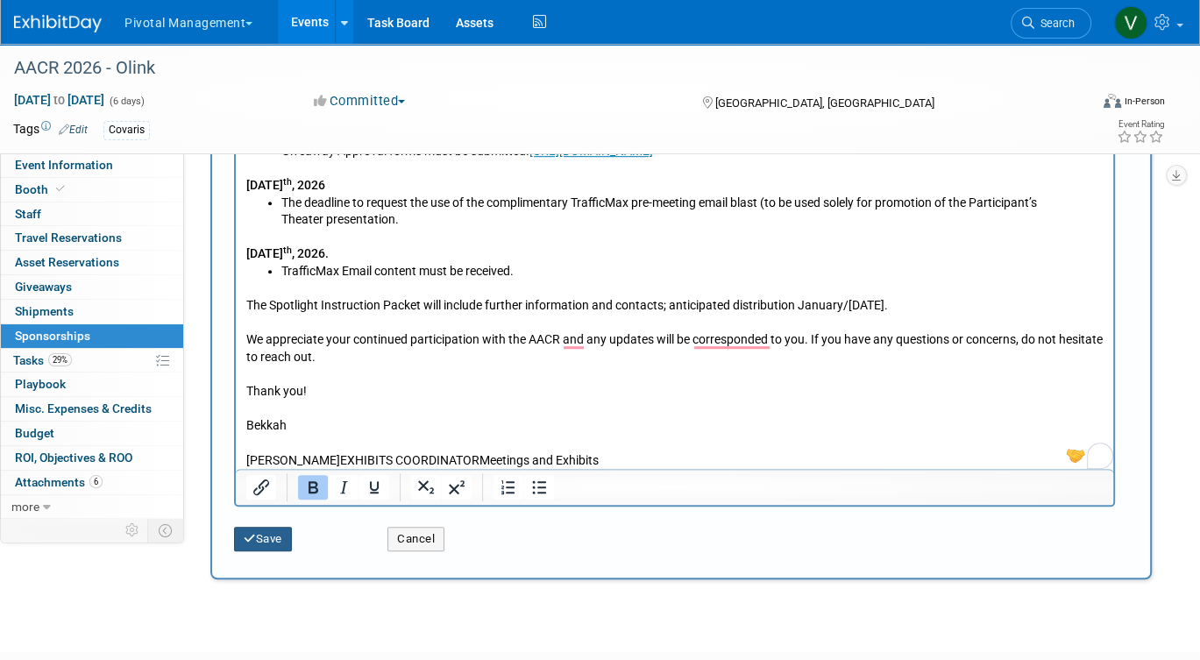
click at [275, 544] on button "Save" at bounding box center [263, 539] width 58 height 25
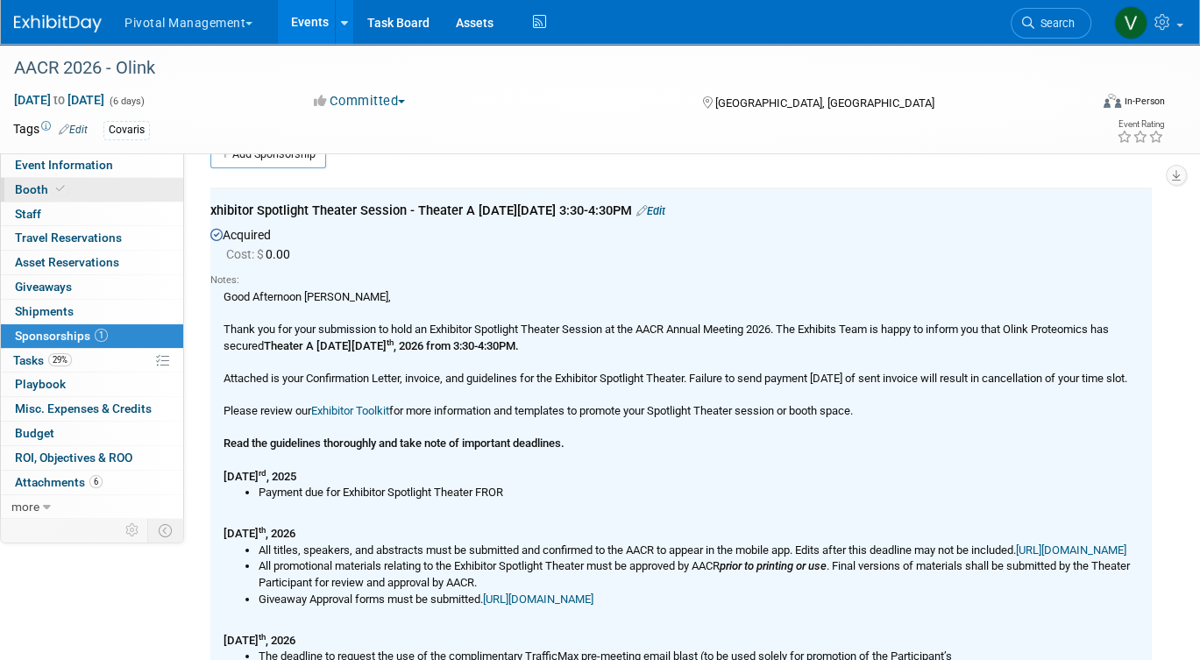
scroll to position [0, 0]
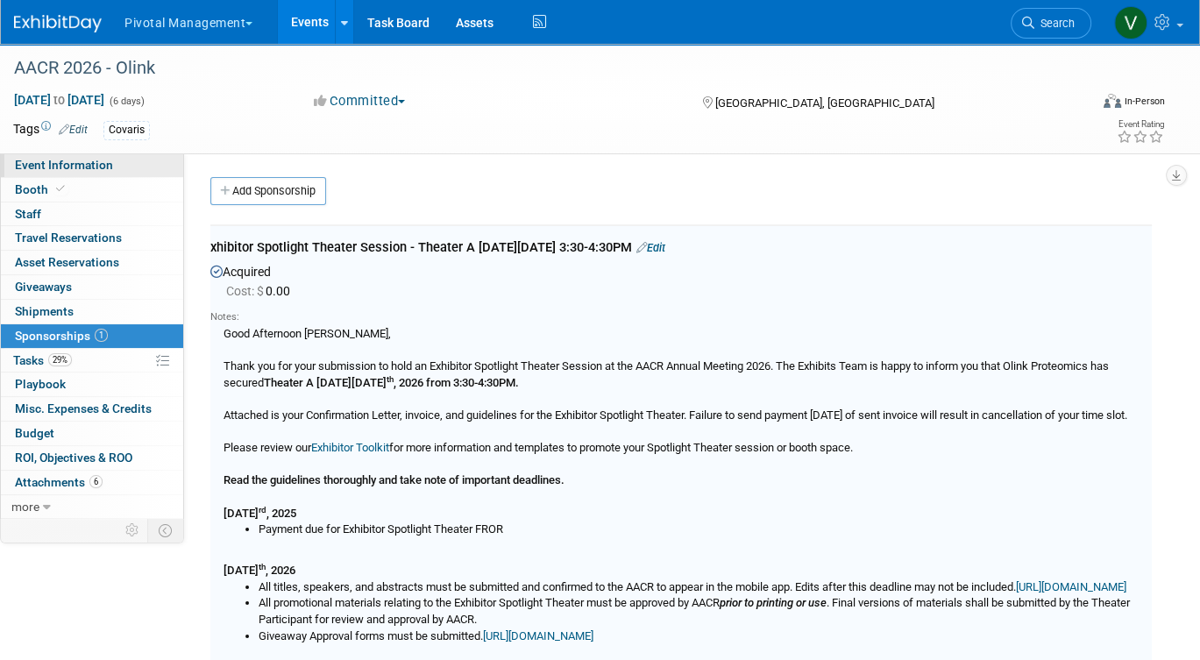
click at [89, 160] on span "Event Information" at bounding box center [64, 165] width 98 height 14
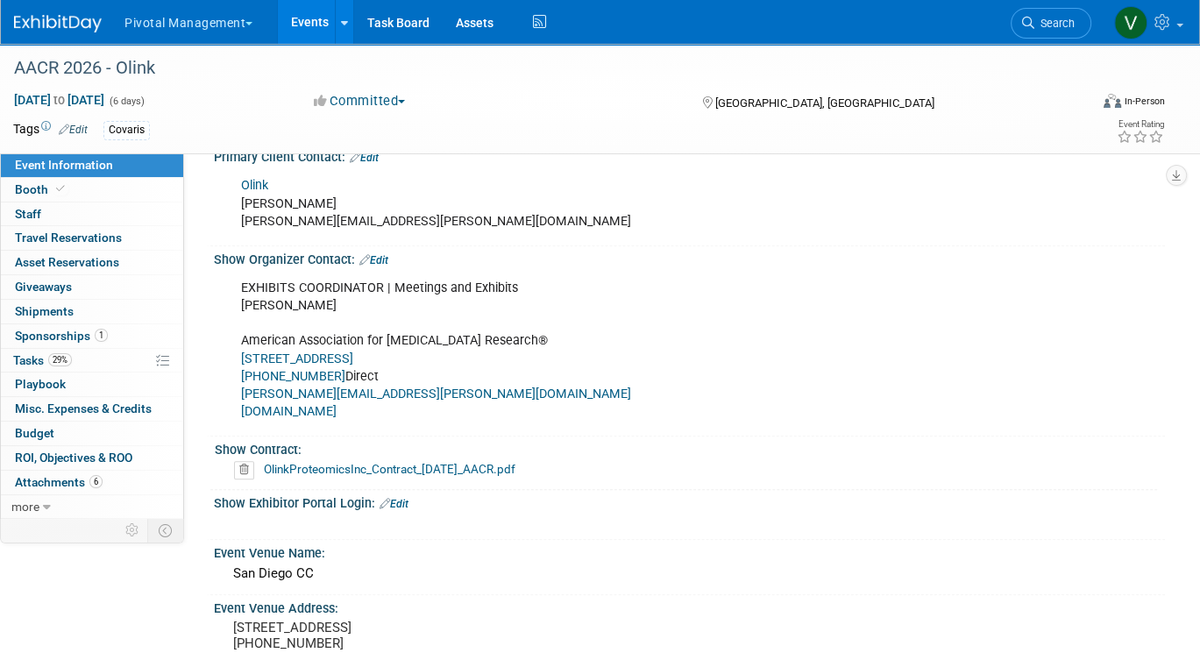
scroll to position [751, 0]
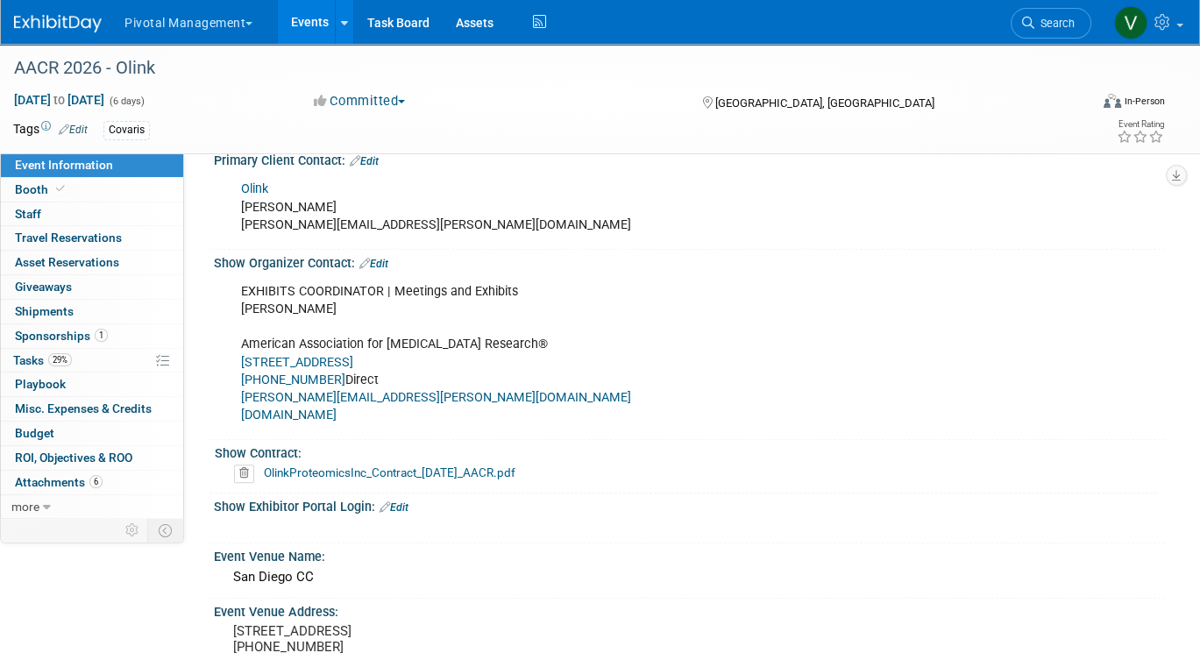
click at [354, 467] on link "OlinkProteomicsInc_Contract_2025-06-16_AACR.pdf" at bounding box center [390, 473] width 252 height 14
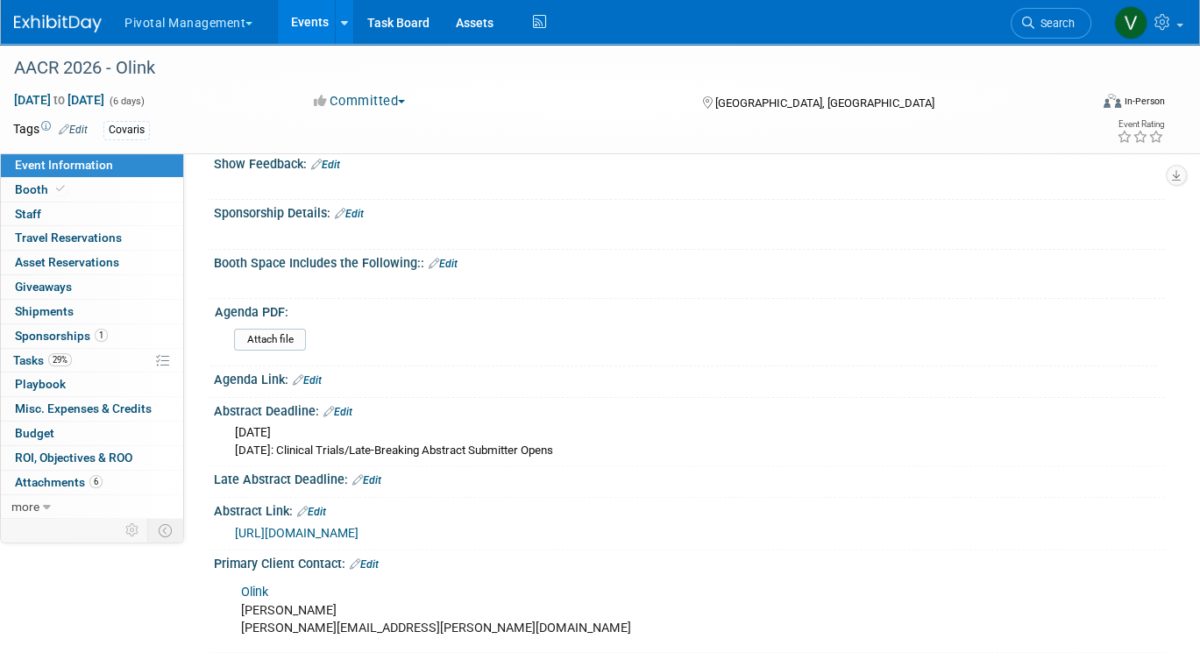
scroll to position [276, 0]
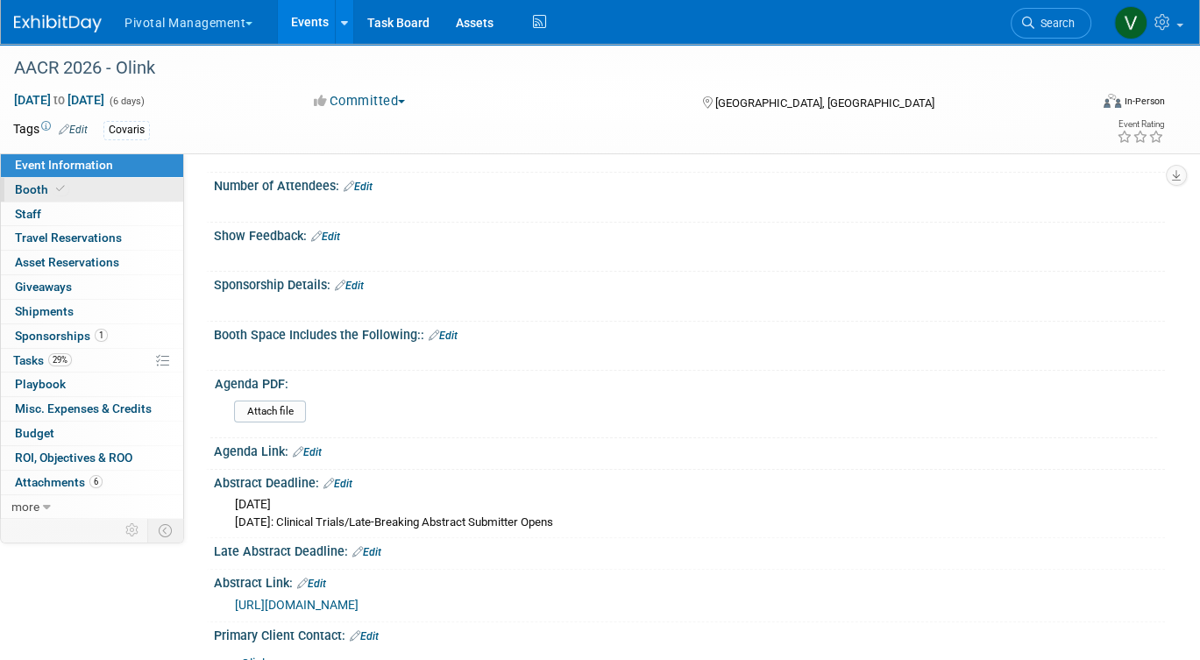
click at [91, 193] on link "Booth" at bounding box center [92, 190] width 182 height 24
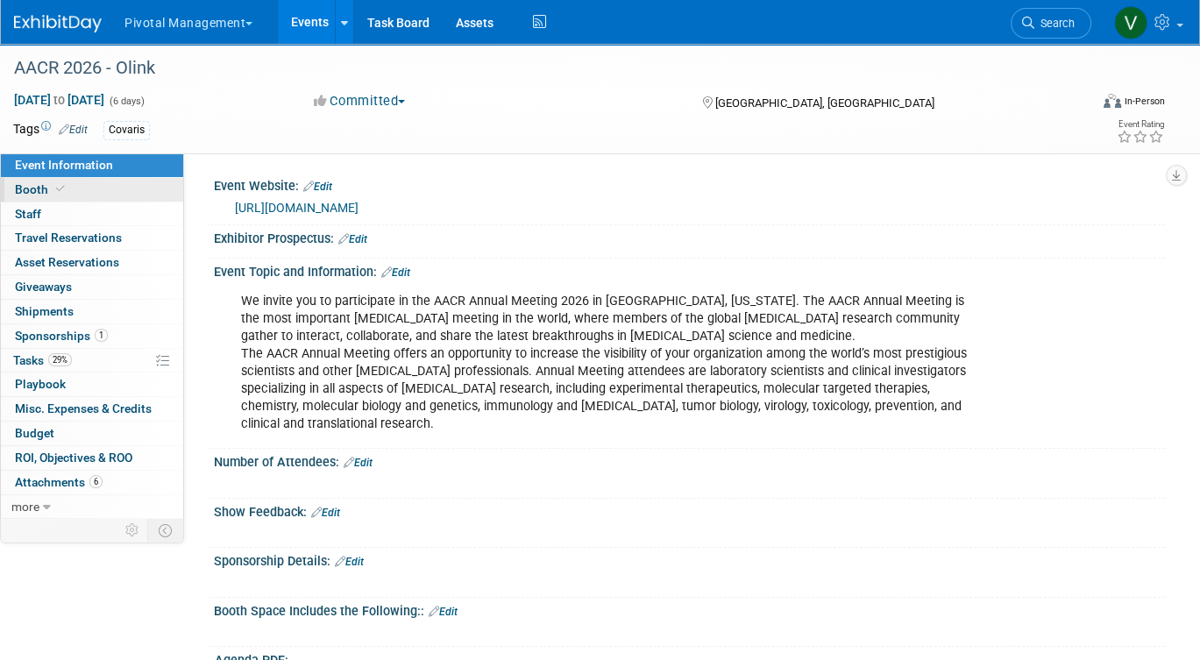
select select "Yes"
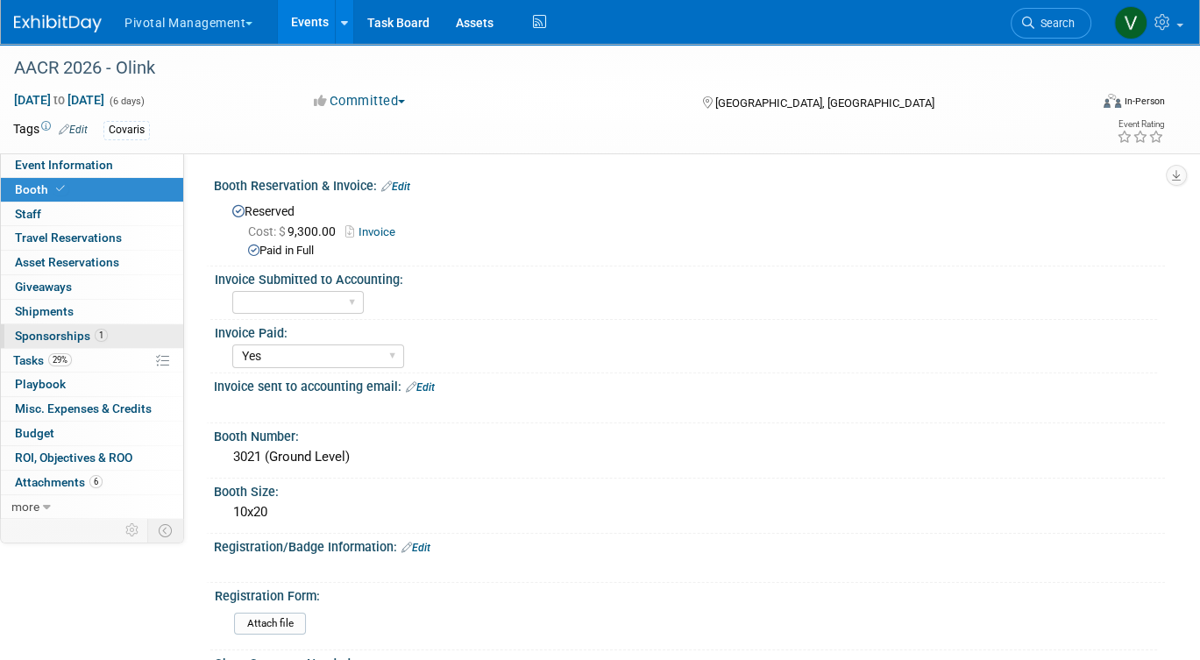
click at [82, 336] on span "Sponsorships 1" at bounding box center [61, 336] width 93 height 14
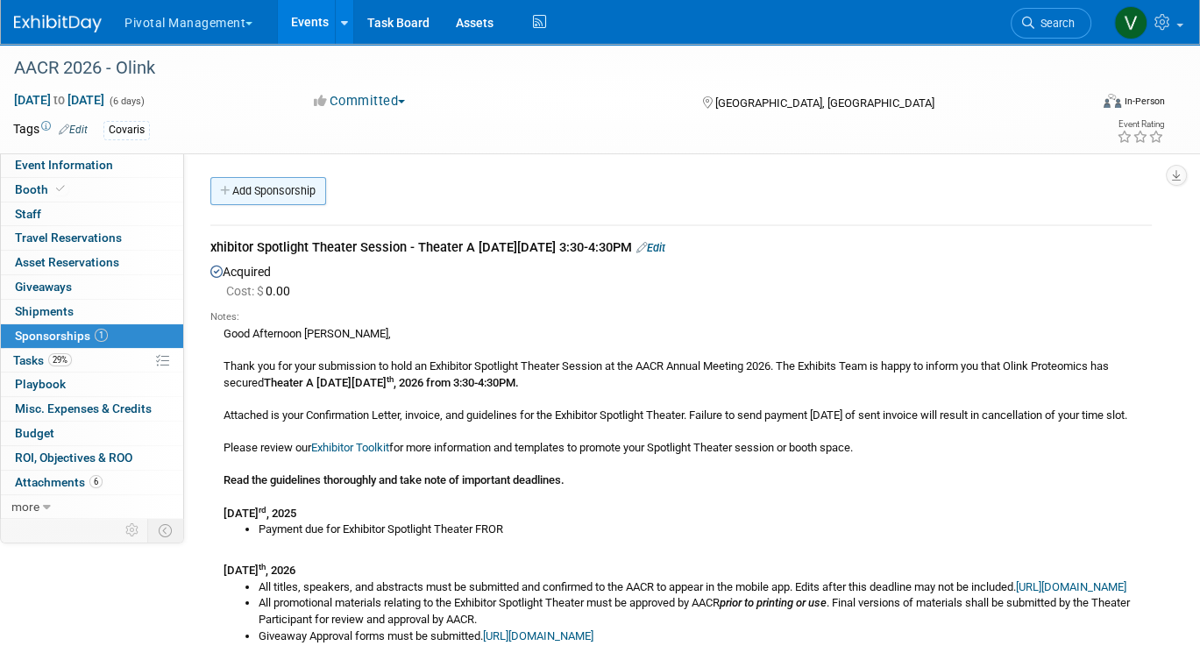
click at [298, 188] on link "Add Sponsorship" at bounding box center [268, 191] width 116 height 28
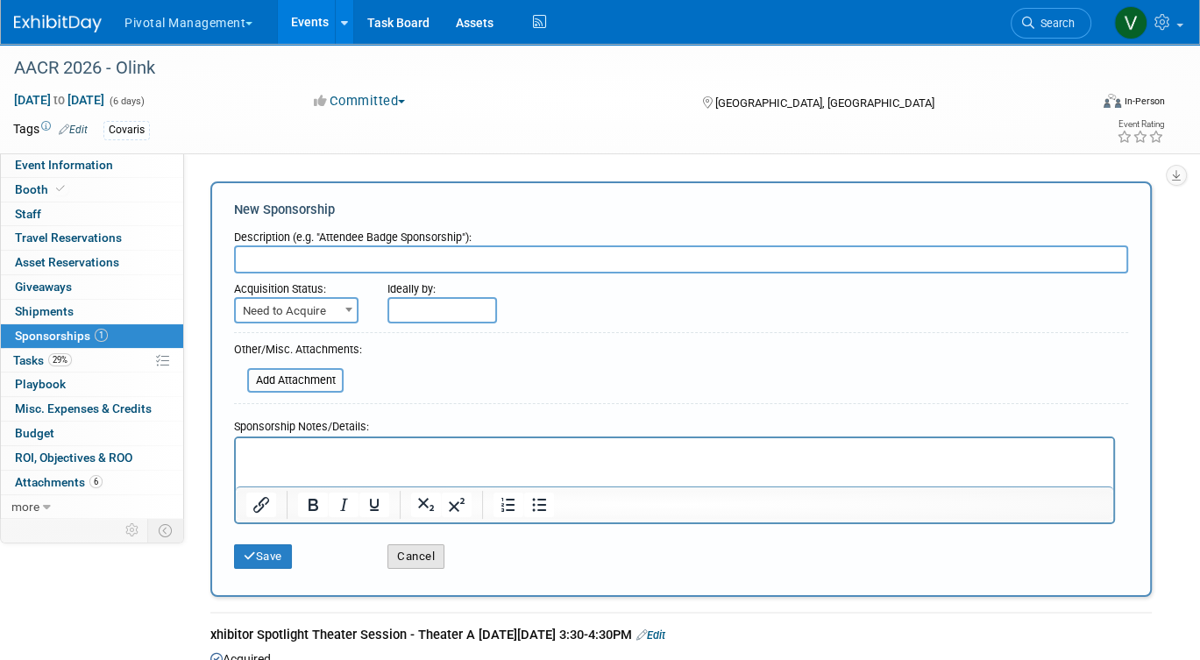
click at [409, 557] on button "Cancel" at bounding box center [416, 556] width 57 height 25
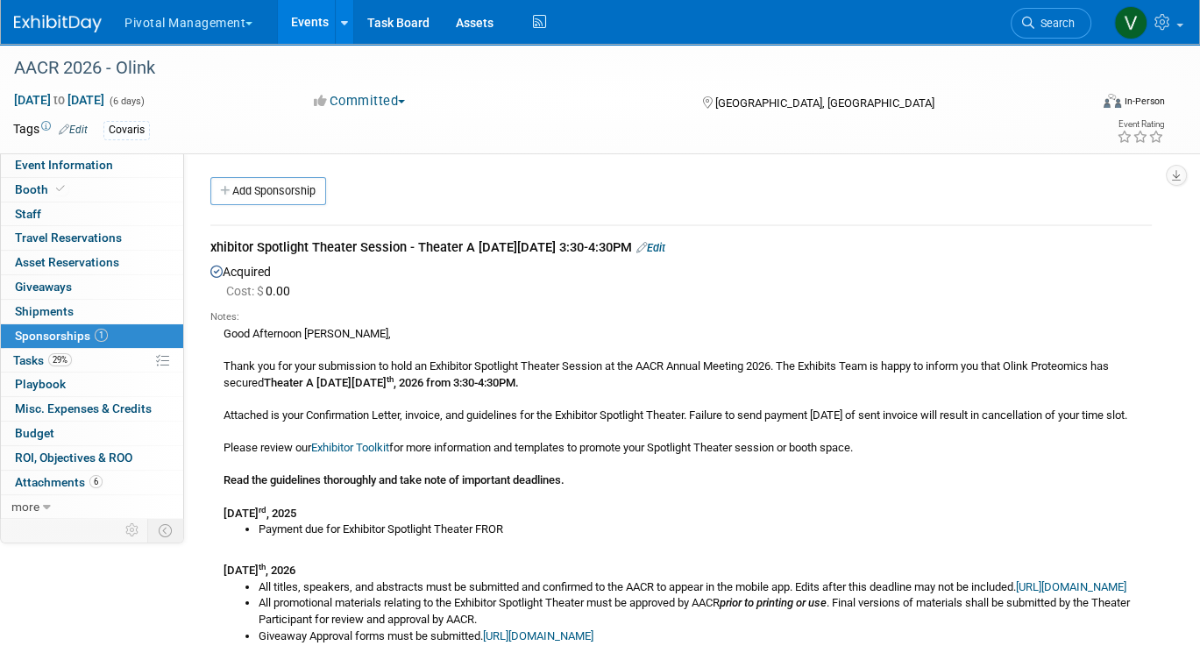
click at [665, 245] on link "Edit" at bounding box center [650, 247] width 29 height 13
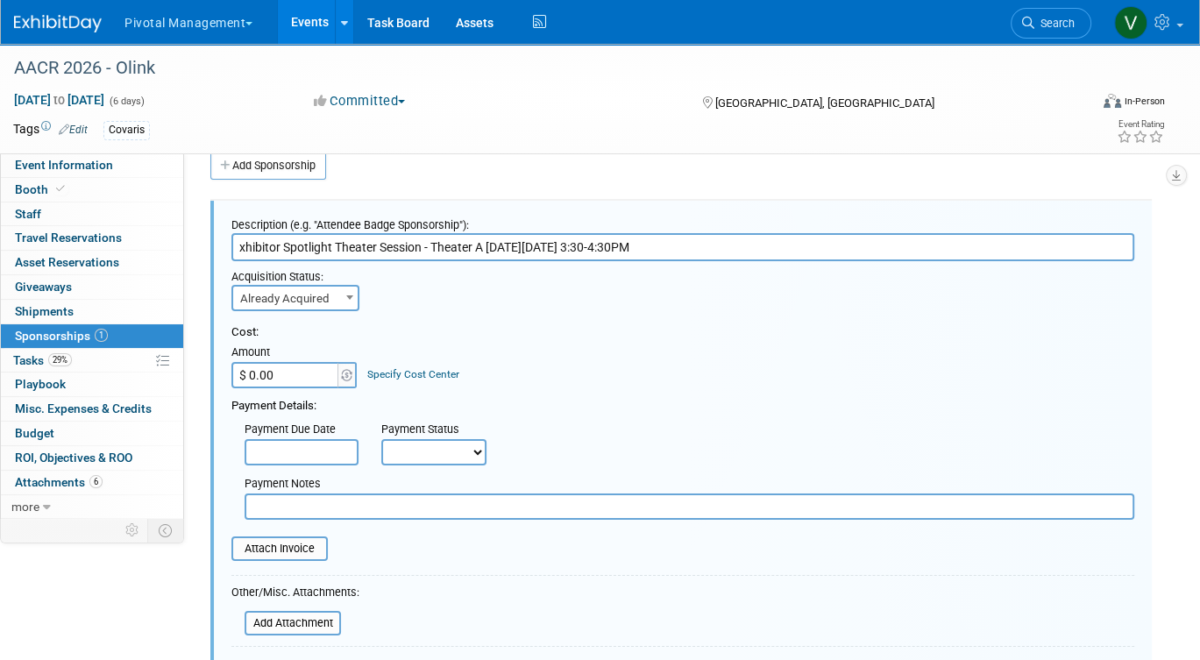
click at [247, 379] on input "$ 0.00" at bounding box center [286, 375] width 110 height 26
click at [246, 379] on input "$ 0.00" at bounding box center [286, 375] width 110 height 26
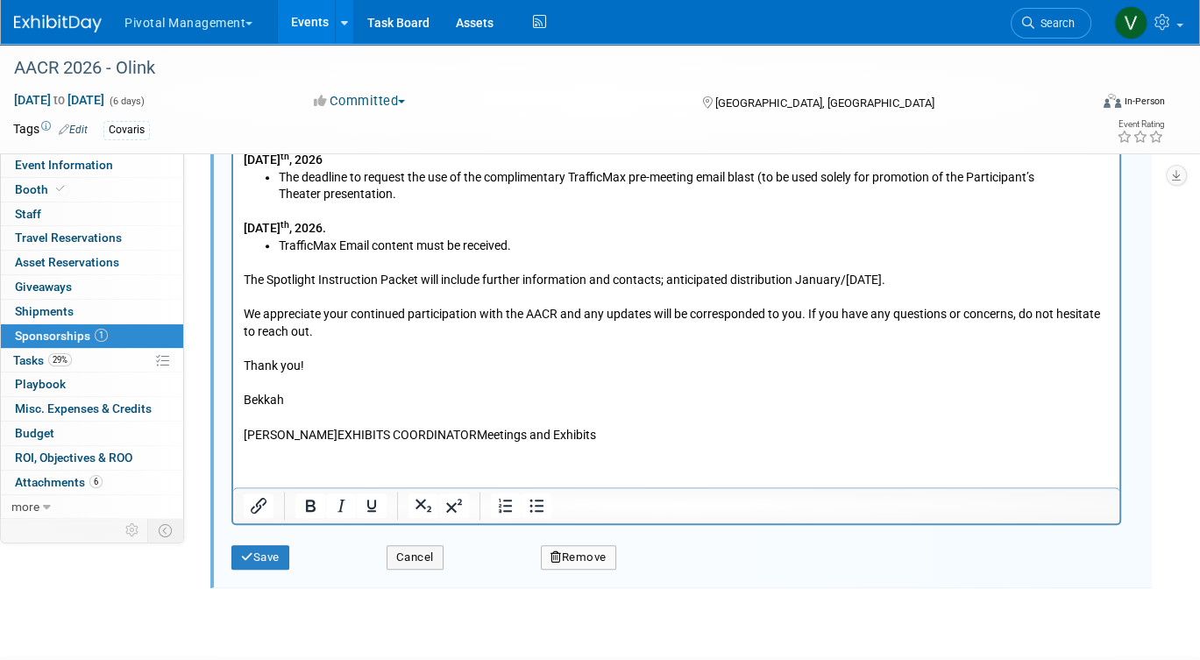
scroll to position [947, 0]
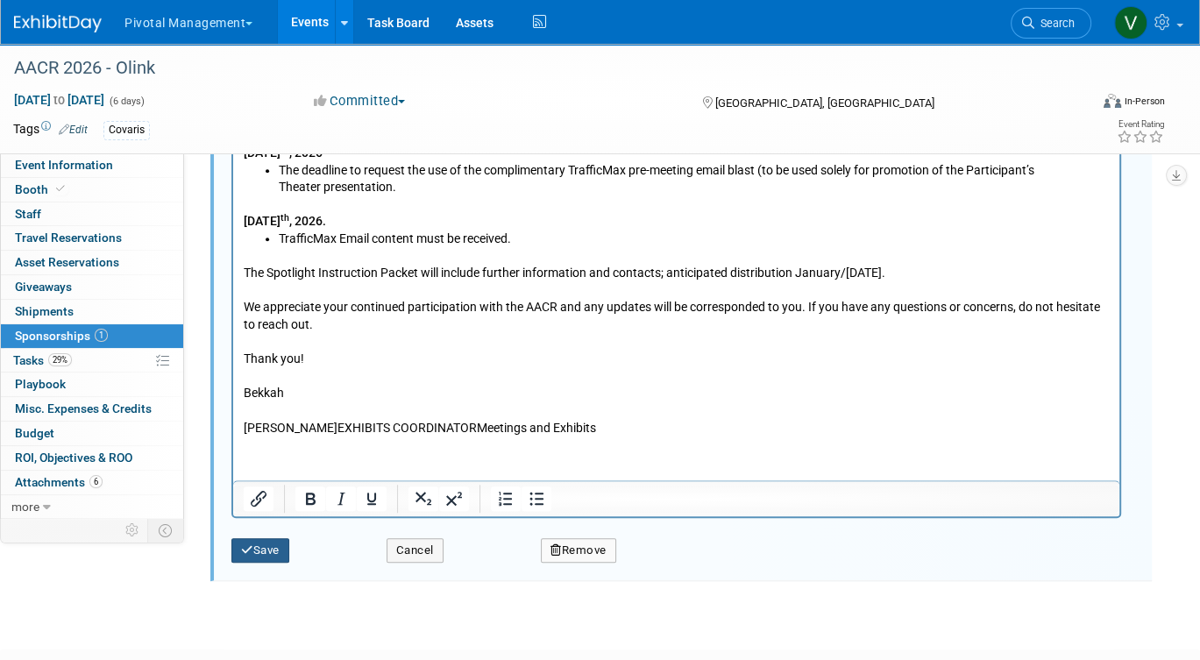
type input "$ 27,000.00"
click at [264, 547] on button "Save" at bounding box center [260, 550] width 58 height 25
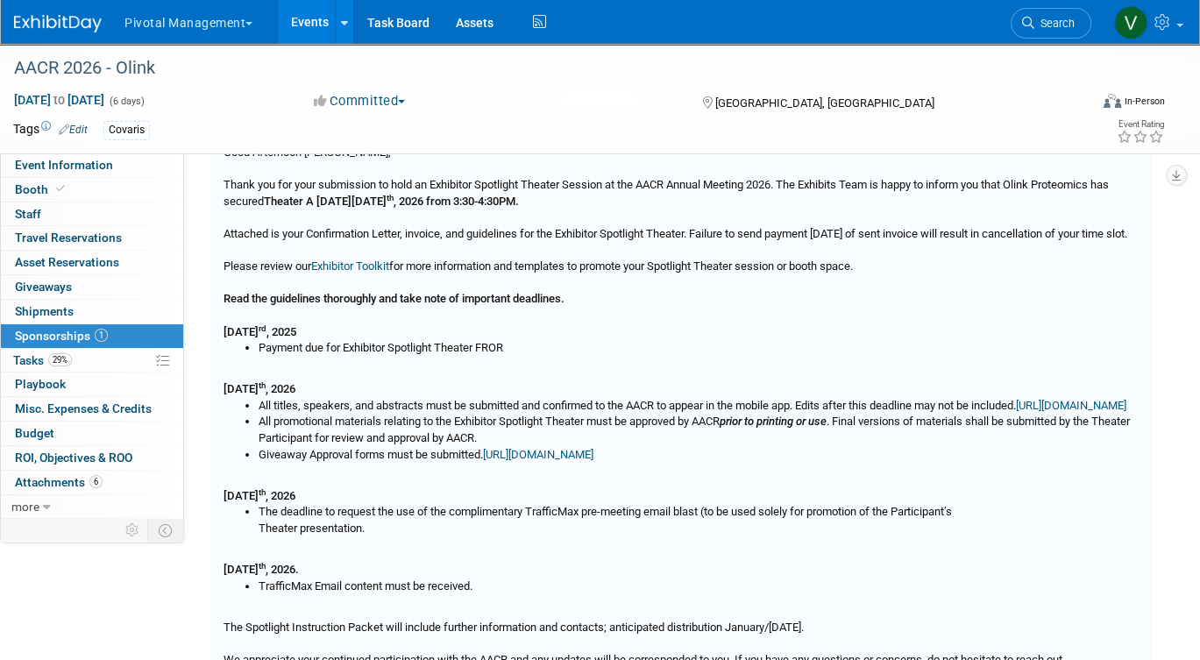
scroll to position [25, 0]
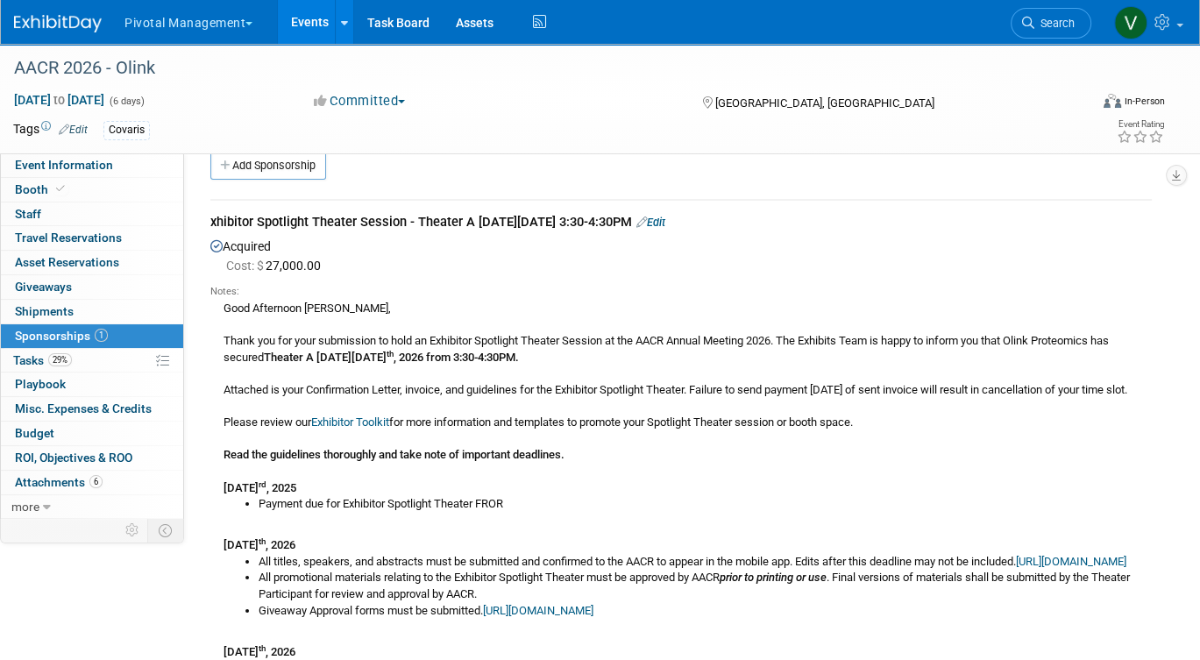
click at [665, 222] on link "Edit" at bounding box center [650, 222] width 29 height 13
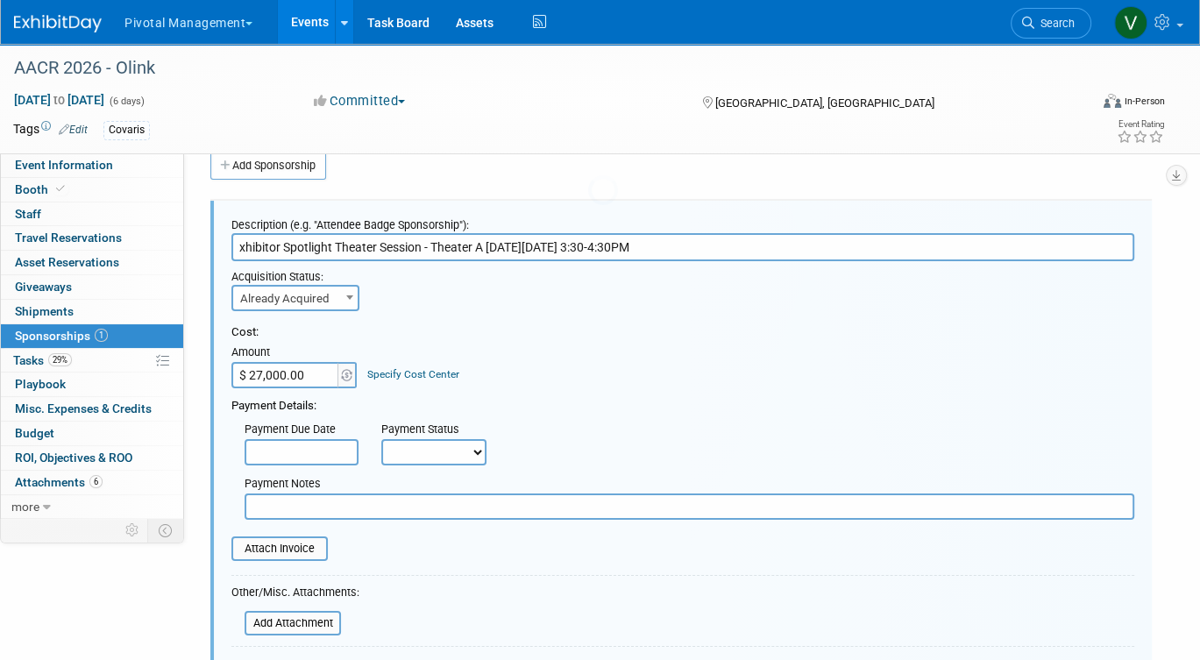
scroll to position [0, 0]
click at [240, 245] on input "xhibitor Spotlight Theater Session - Theater A on Sunday April 19th, 2026 from …" at bounding box center [682, 247] width 903 height 28
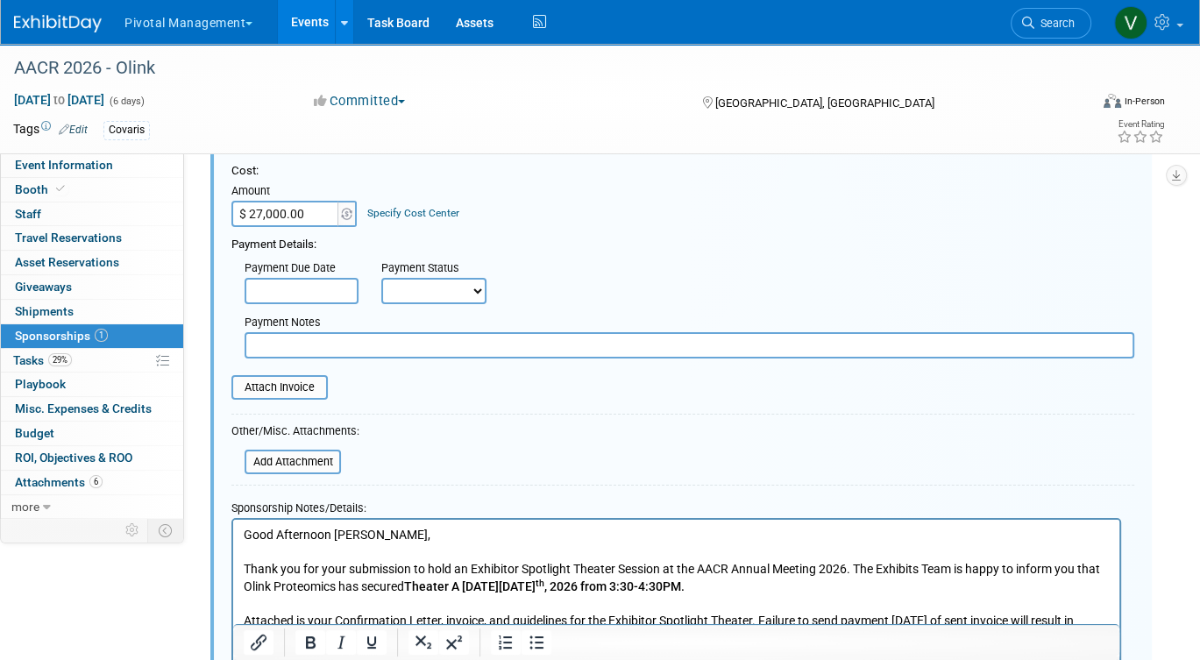
scroll to position [217, 0]
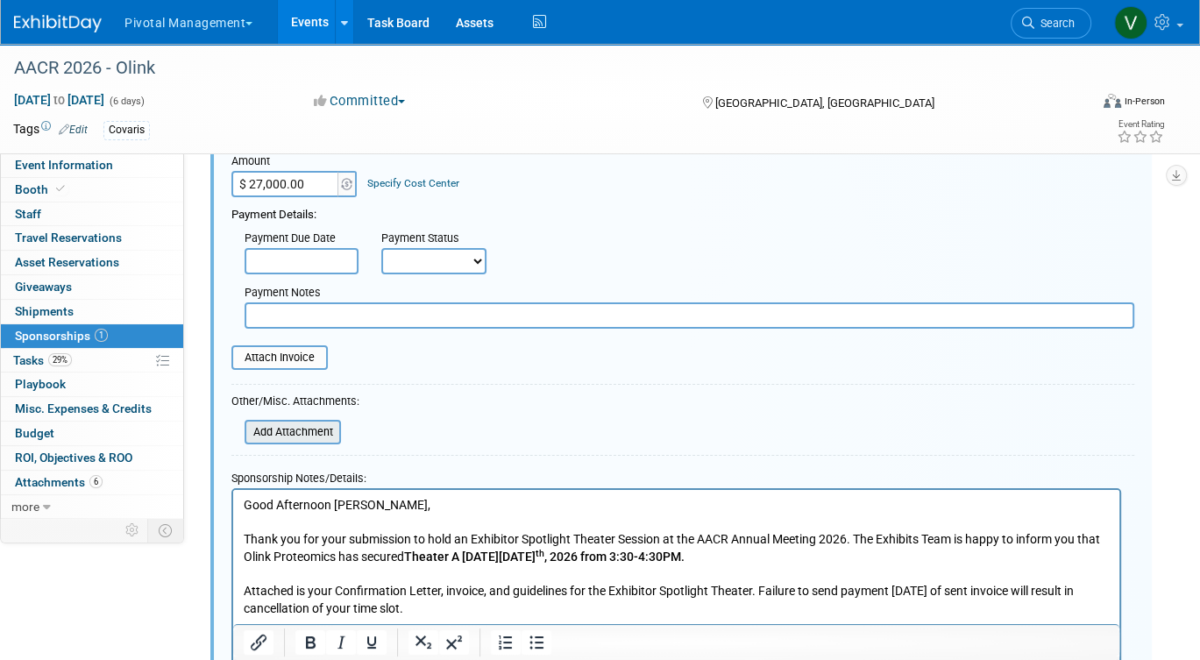
type input "Exhibitor Spotlight Theater Session - Theater A on Sunday April 19th, 2026 from…"
click at [276, 426] on input "file" at bounding box center [235, 432] width 209 height 21
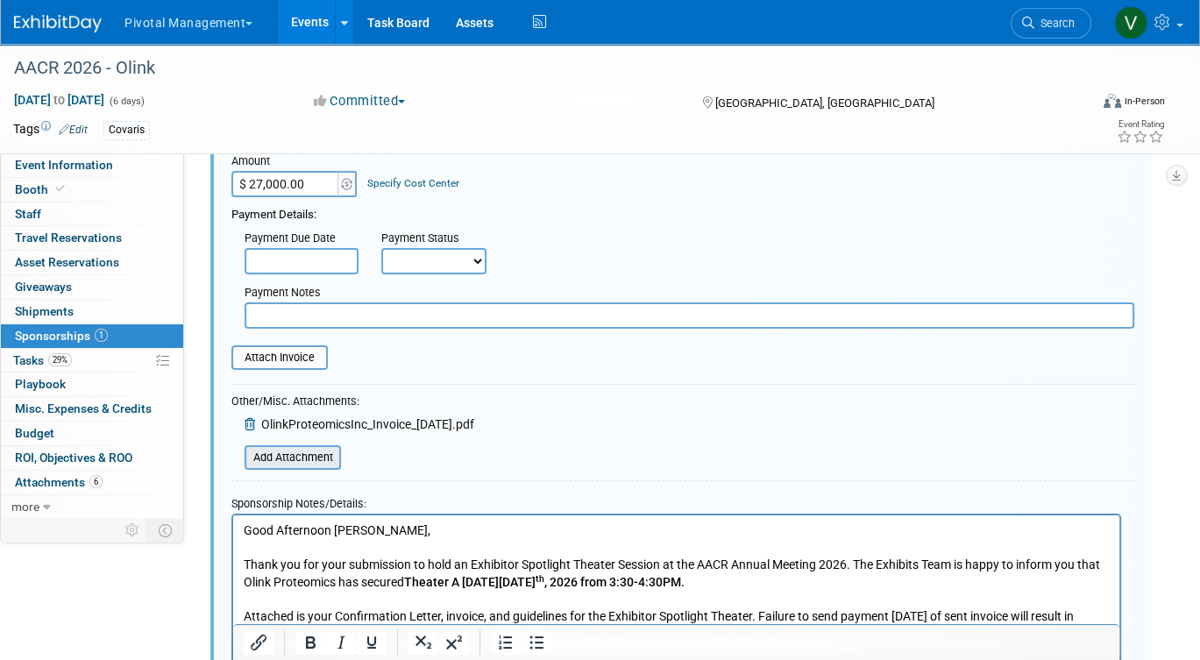
click at [302, 461] on input "file" at bounding box center [235, 457] width 209 height 21
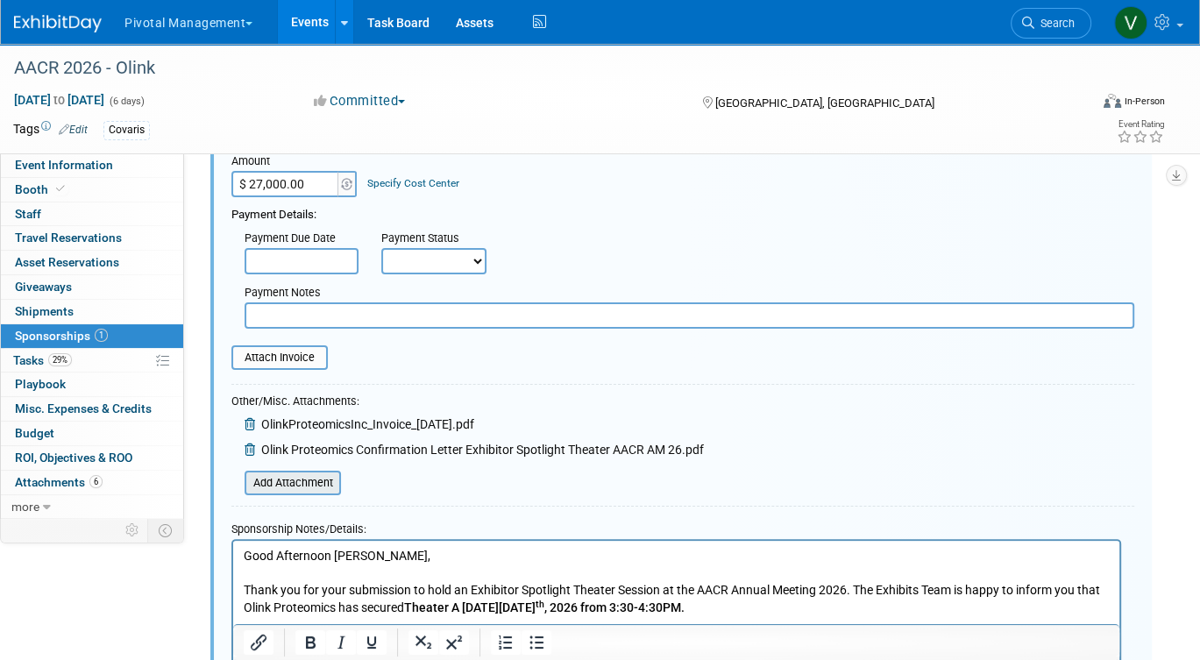
click at [272, 479] on input "file" at bounding box center [235, 483] width 209 height 21
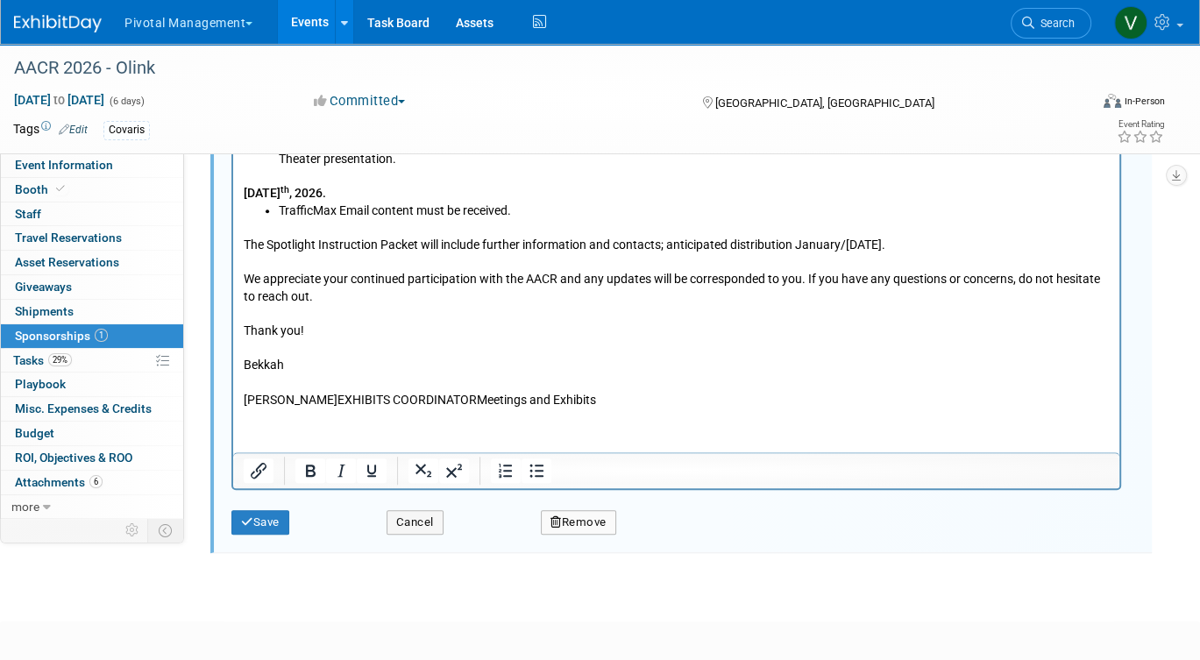
scroll to position [1112, 0]
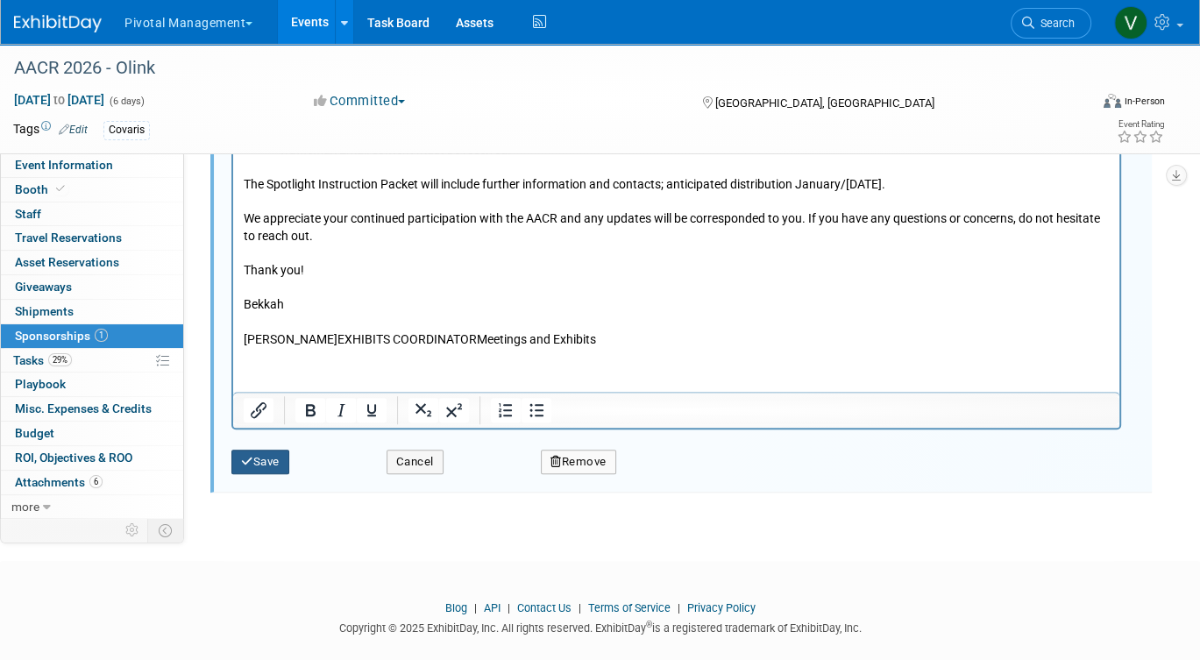
click at [267, 466] on button "Save" at bounding box center [260, 462] width 58 height 25
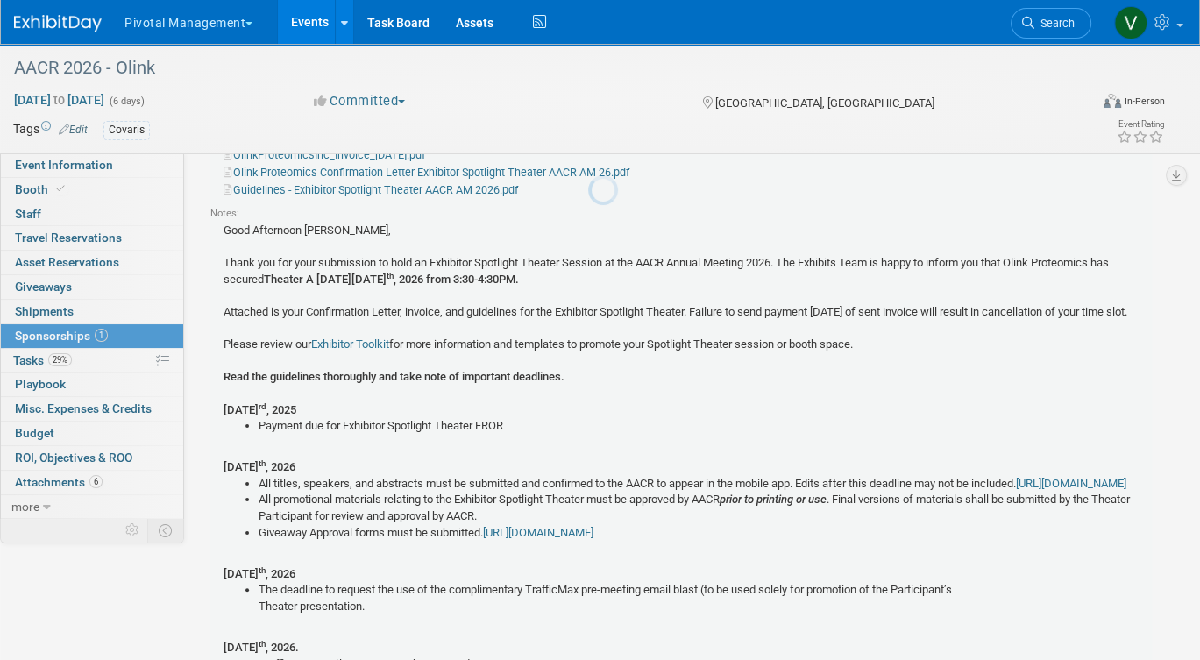
scroll to position [25, 0]
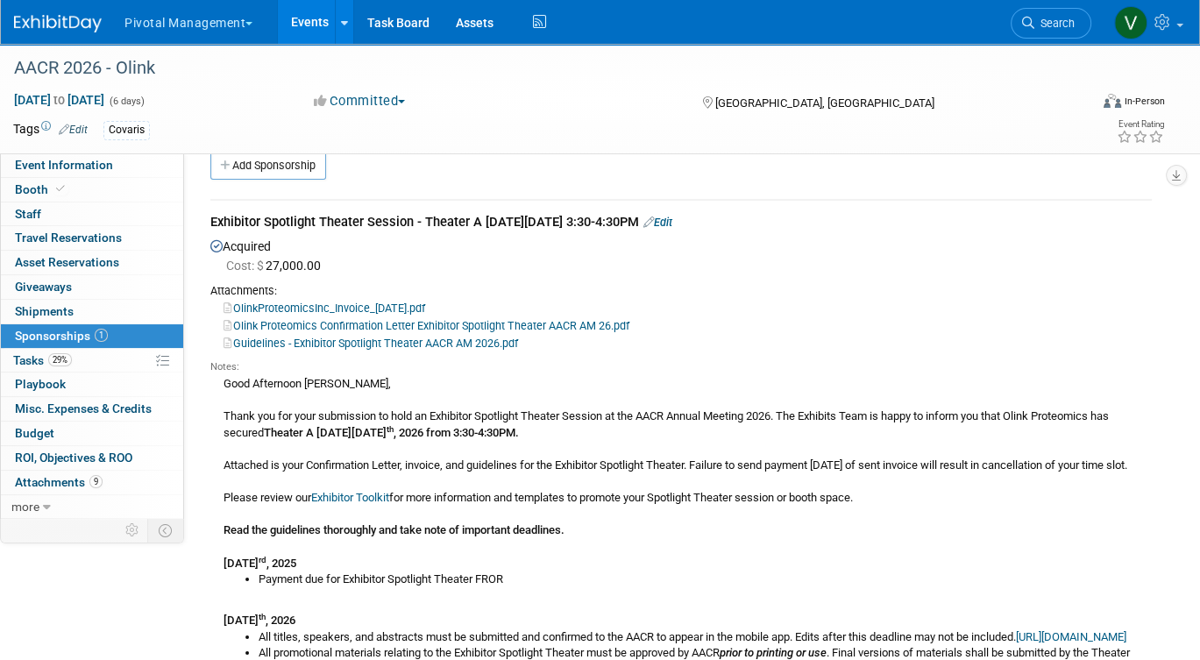
click at [316, 20] on link "Events" at bounding box center [310, 22] width 64 height 44
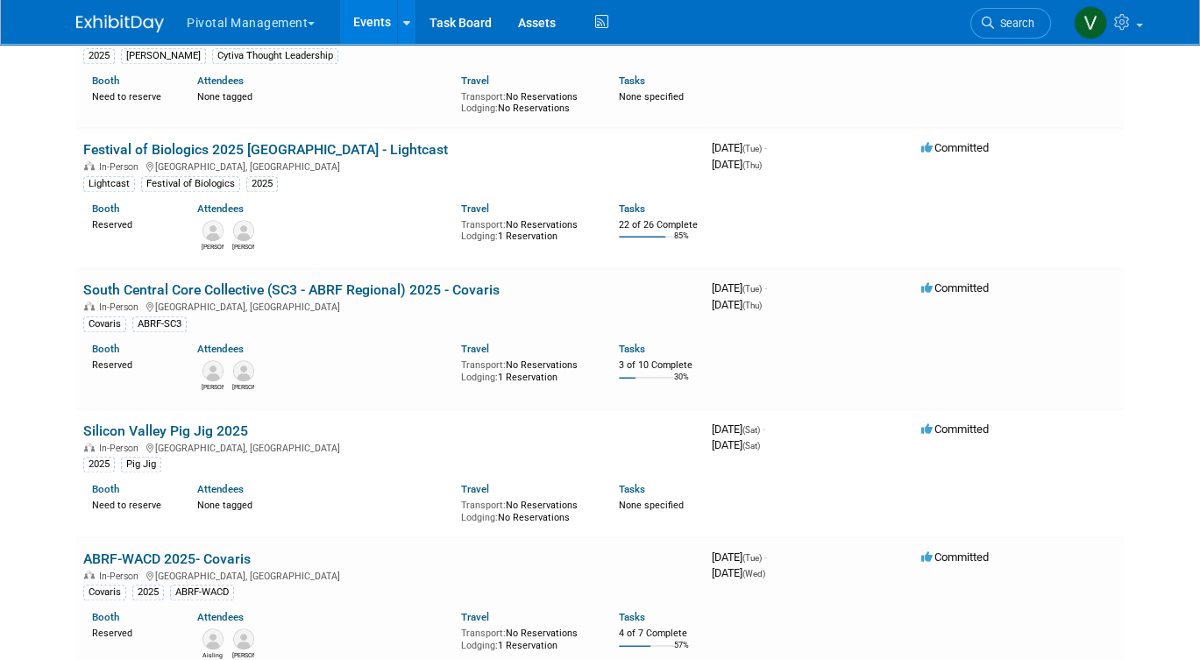
scroll to position [7072, 0]
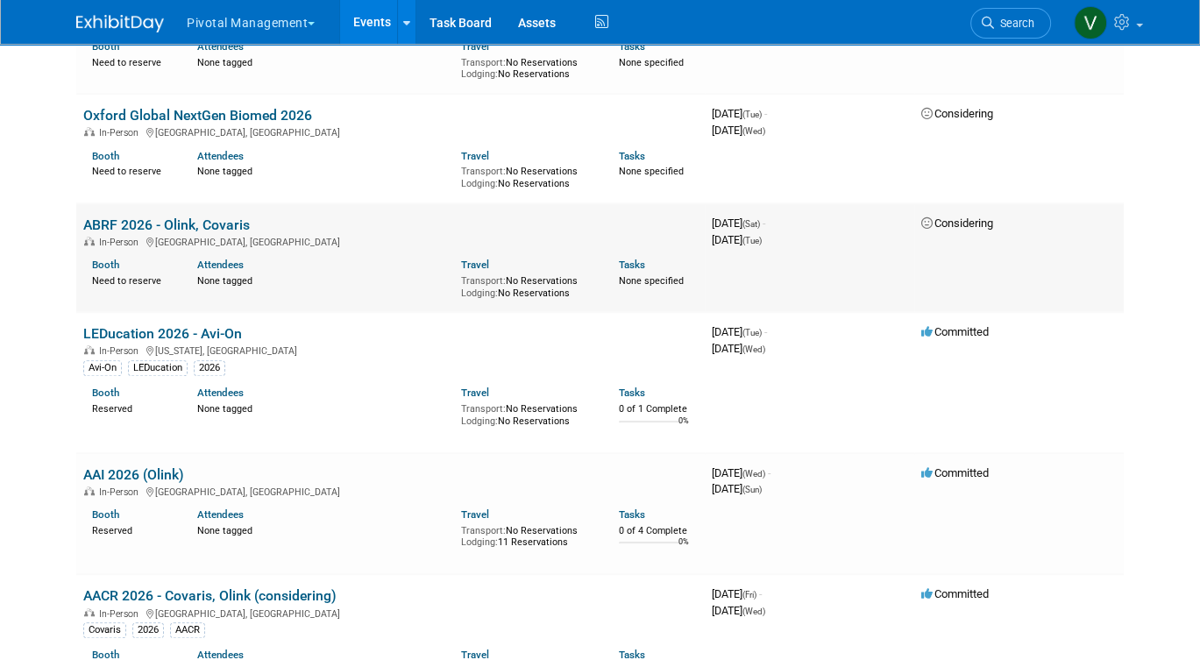
click at [198, 233] on link "ABRF 2026 - Olink, Covaris" at bounding box center [166, 225] width 167 height 17
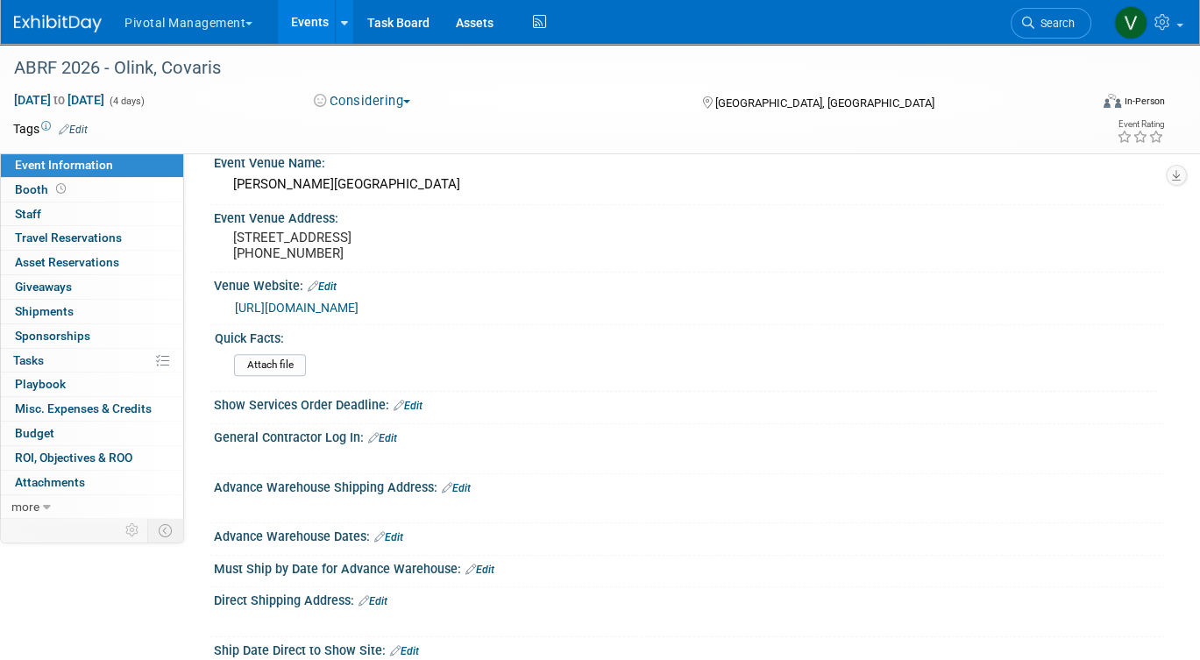
scroll to position [1570, 0]
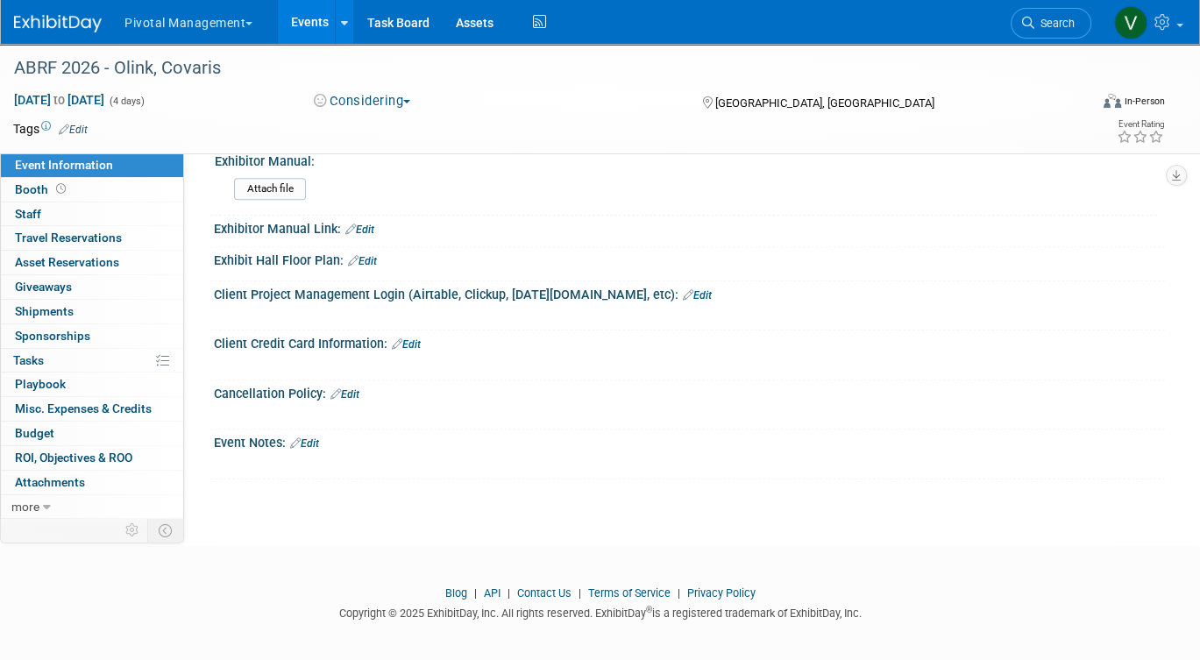
click at [317, 437] on link "Edit" at bounding box center [304, 443] width 29 height 12
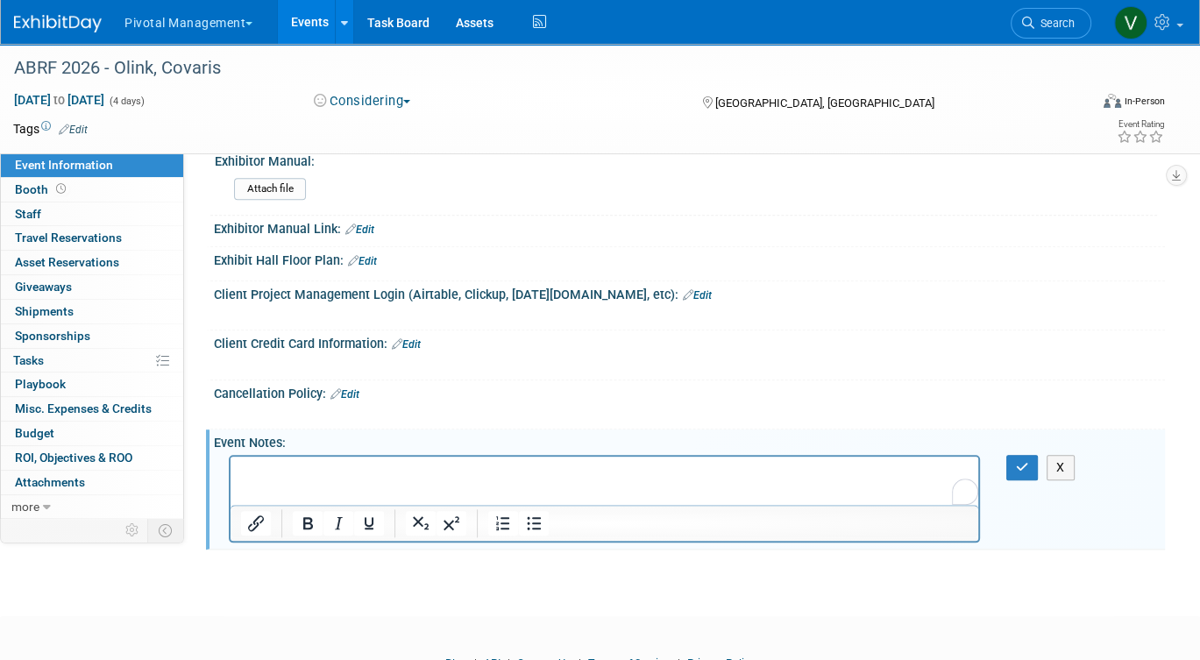
scroll to position [1612, 0]
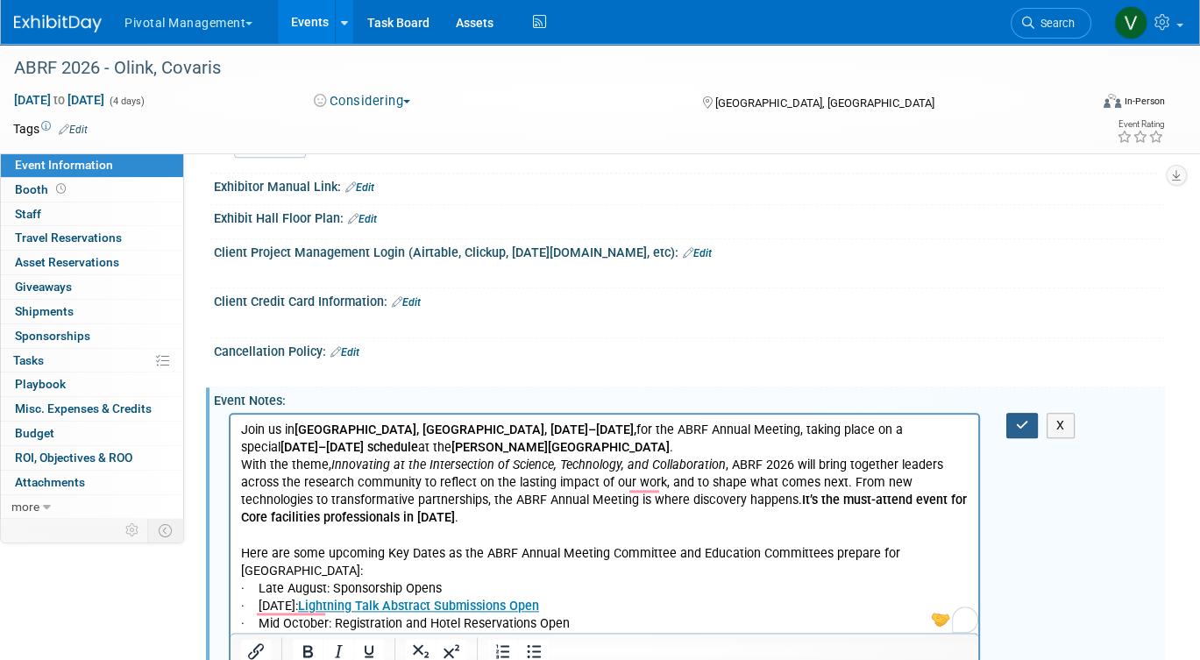
click at [1013, 416] on button "button" at bounding box center [1022, 425] width 32 height 25
